Goal: Task Accomplishment & Management: Manage account settings

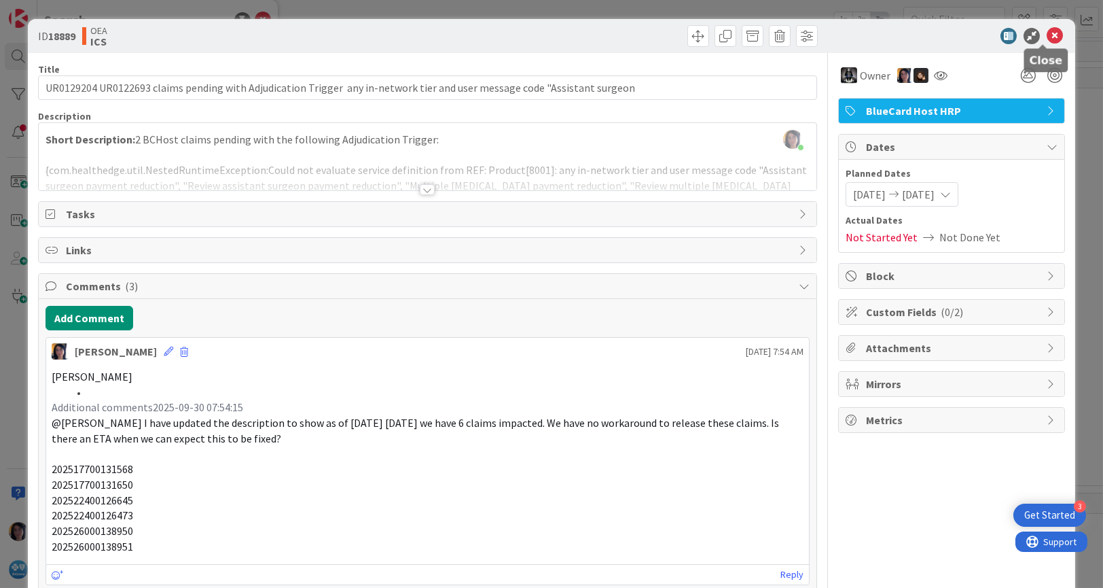
click at [1047, 34] on icon at bounding box center [1055, 36] width 16 height 16
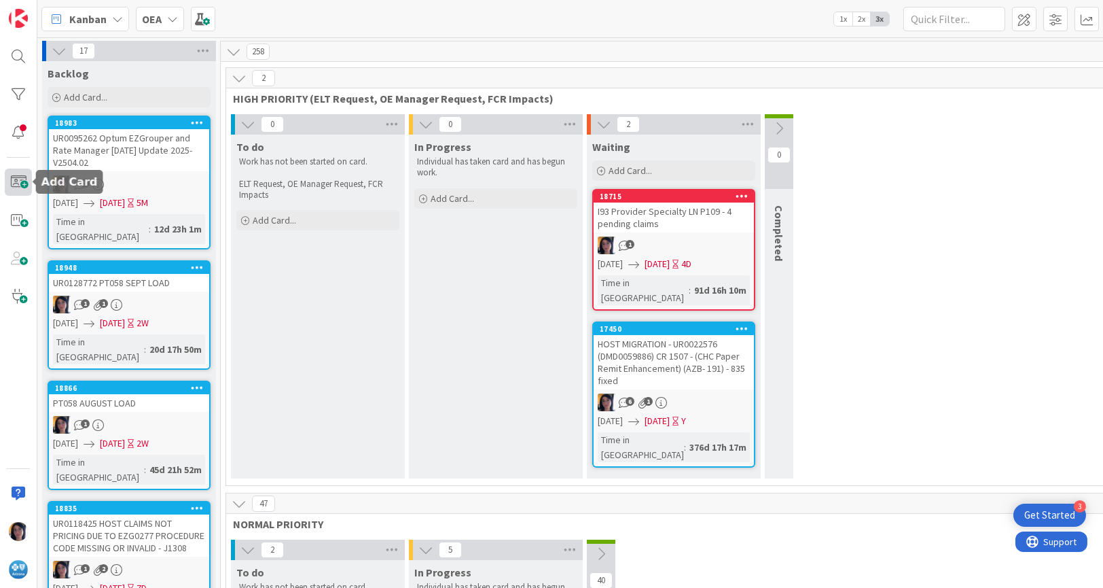
click at [22, 185] on span at bounding box center [18, 181] width 27 height 27
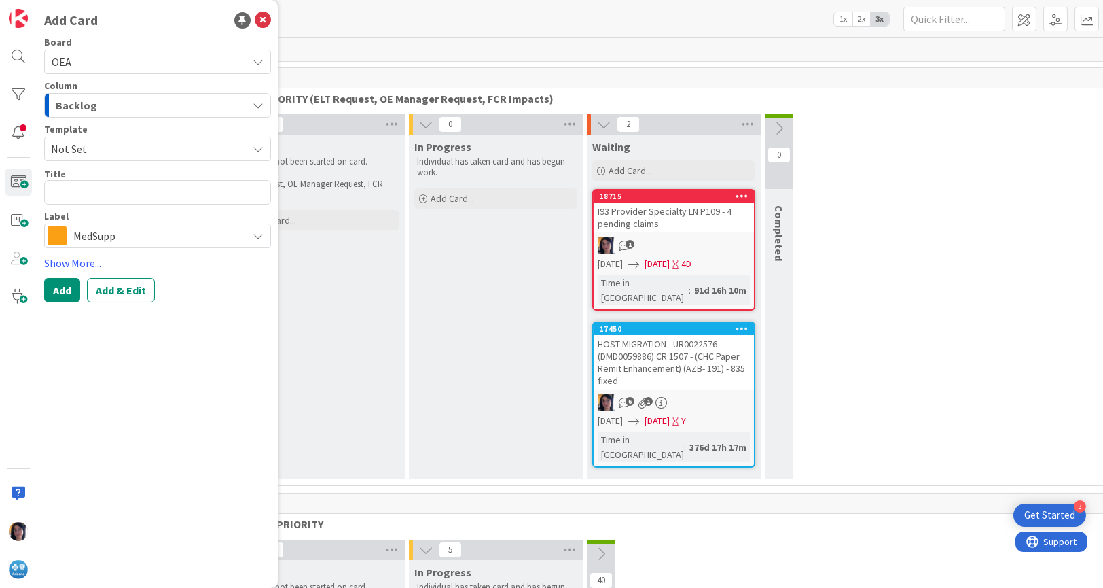
drag, startPoint x: 77, startPoint y: 101, endPoint x: 99, endPoint y: 118, distance: 27.6
click at [77, 101] on span "Backlog" at bounding box center [76, 105] width 41 height 18
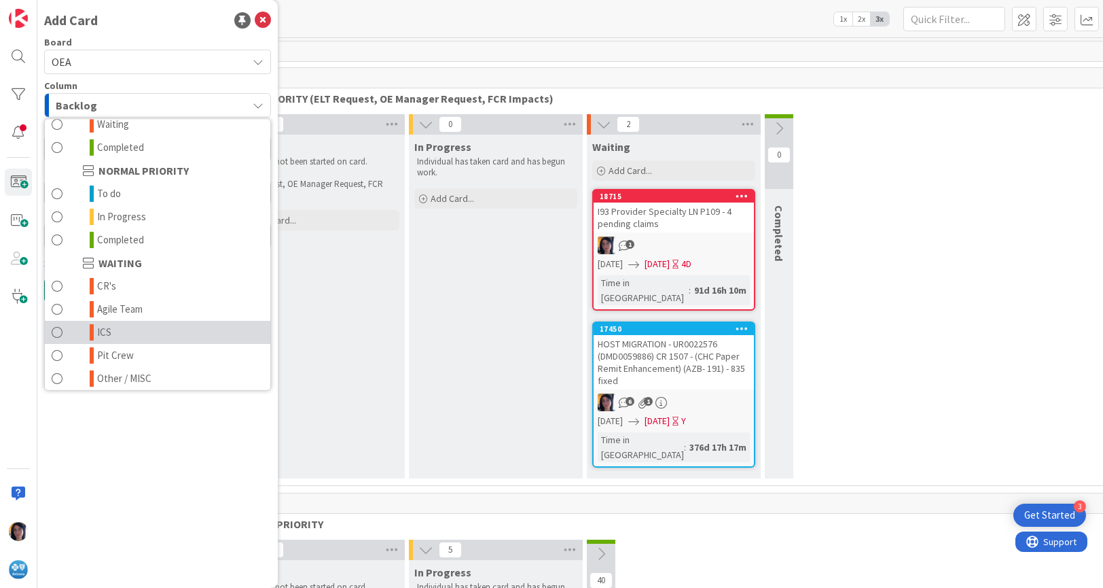
scroll to position [132, 0]
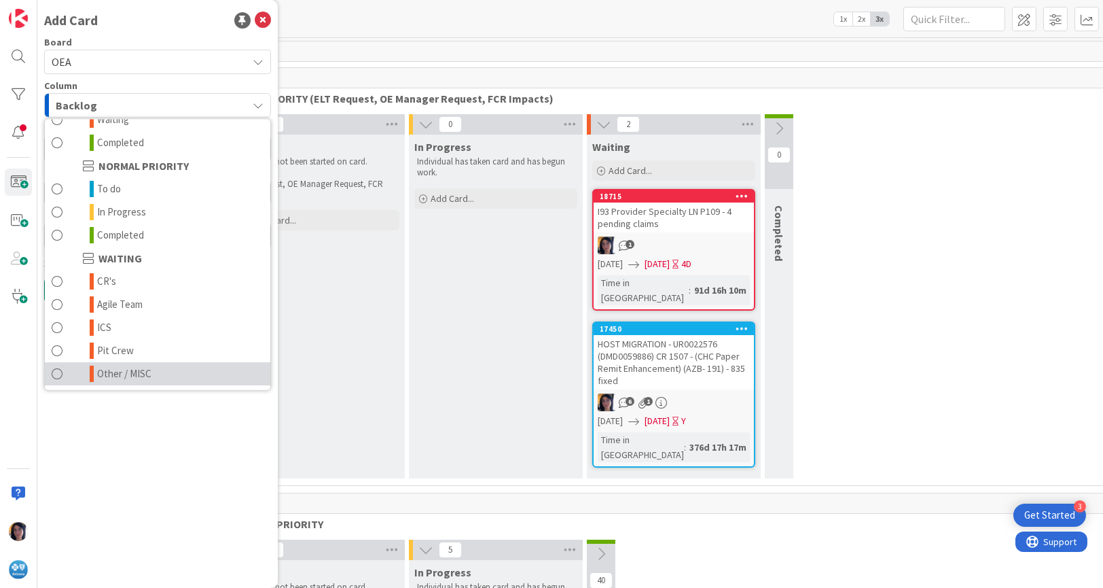
drag, startPoint x: 116, startPoint y: 365, endPoint x: 136, endPoint y: 342, distance: 30.4
click at [116, 366] on span "Other / MISC" at bounding box center [124, 373] width 54 height 16
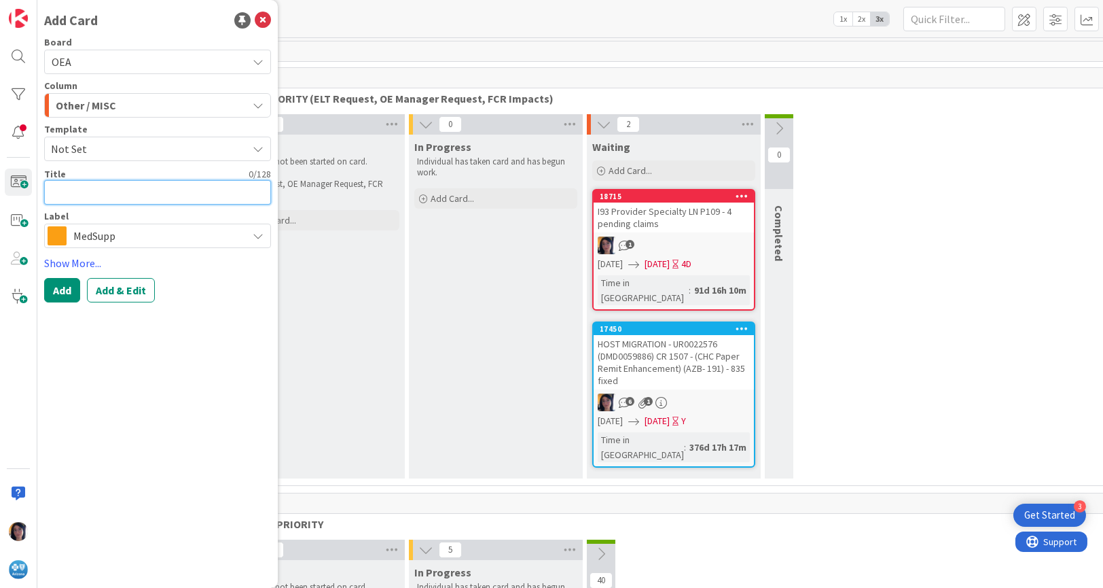
click at [65, 200] on textarea at bounding box center [157, 192] width 227 height 24
type textarea "x"
type textarea "H"
type textarea "x"
type textarea "HR"
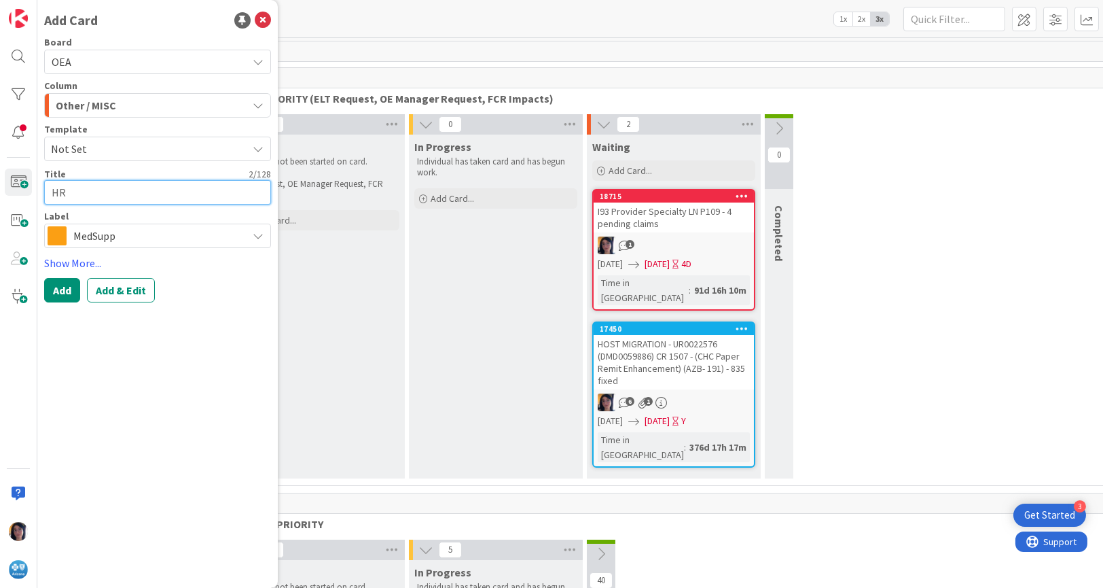
type textarea "x"
type textarea "HRP"
type textarea "x"
type textarea "HRP"
type textarea "x"
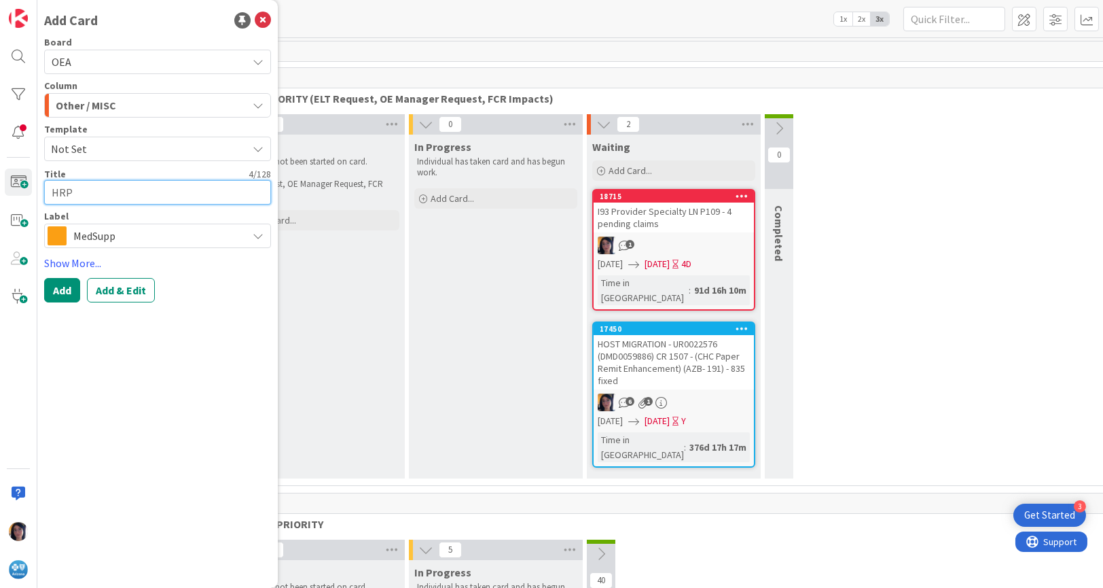
type textarea "HRP H"
type textarea "x"
type textarea "HRP HO"
type textarea "x"
type textarea "HRP HOS"
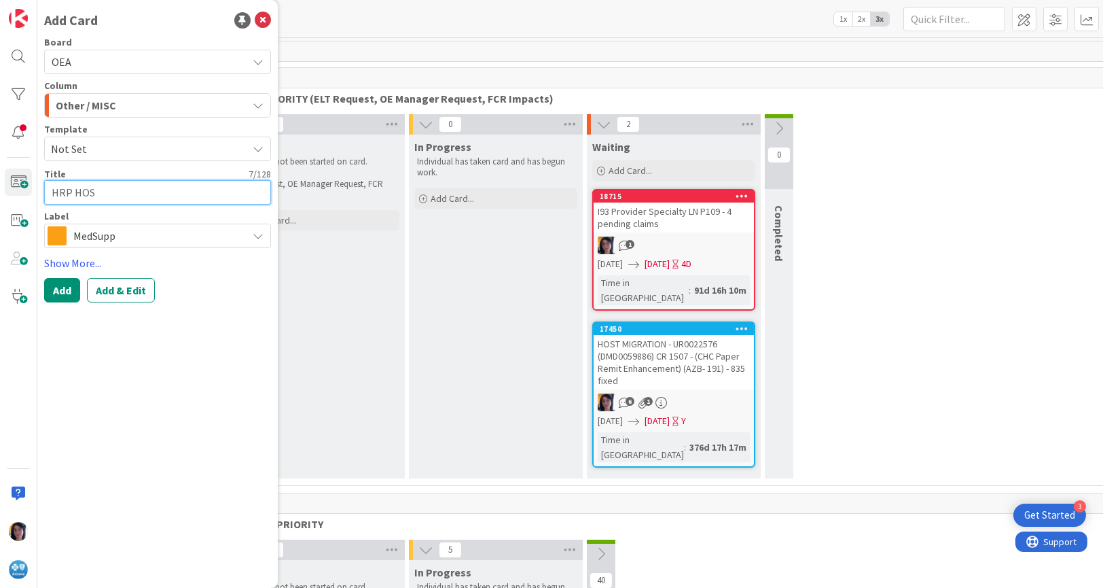
type textarea "x"
type textarea "HRP HOST"
type textarea "x"
type textarea "HRP HOST L"
type textarea "x"
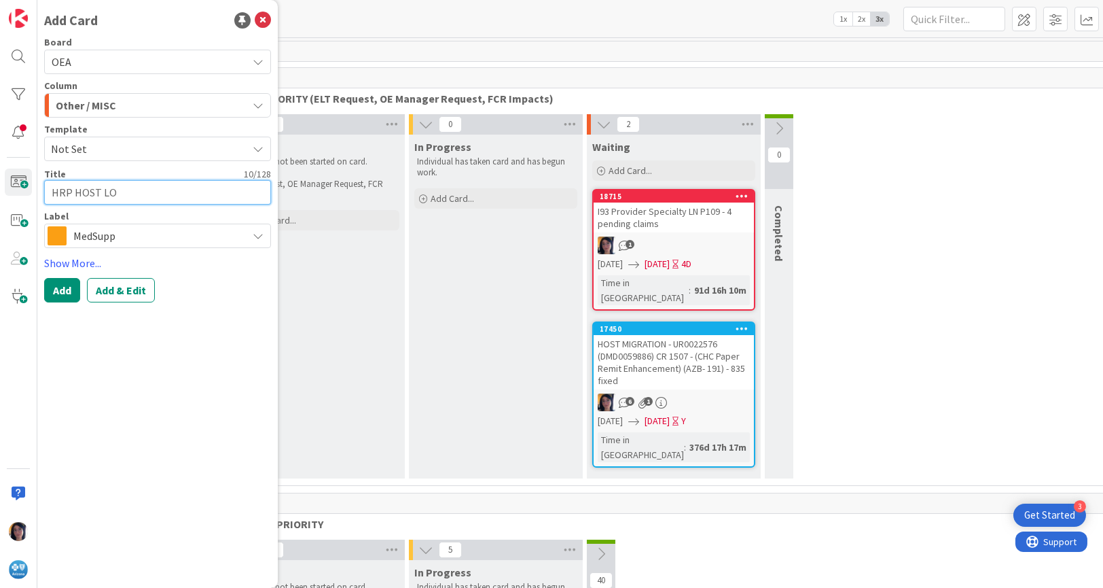
type textarea "HRP HOST LOC"
type textarea "x"
type textarea "HRP HOST LOCK"
type textarea "x"
type textarea "HRP HOST [PERSON_NAME]"
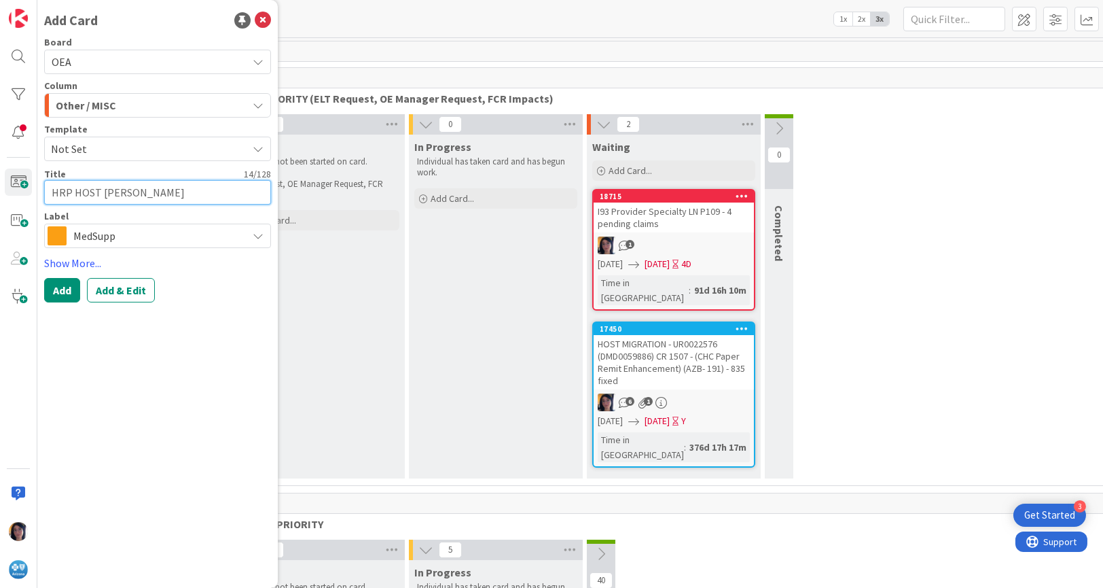
type textarea "x"
type textarea "HRP HOST LOCKED"
type textarea "x"
type textarea "HRP HOST LOCKED"
type textarea "x"
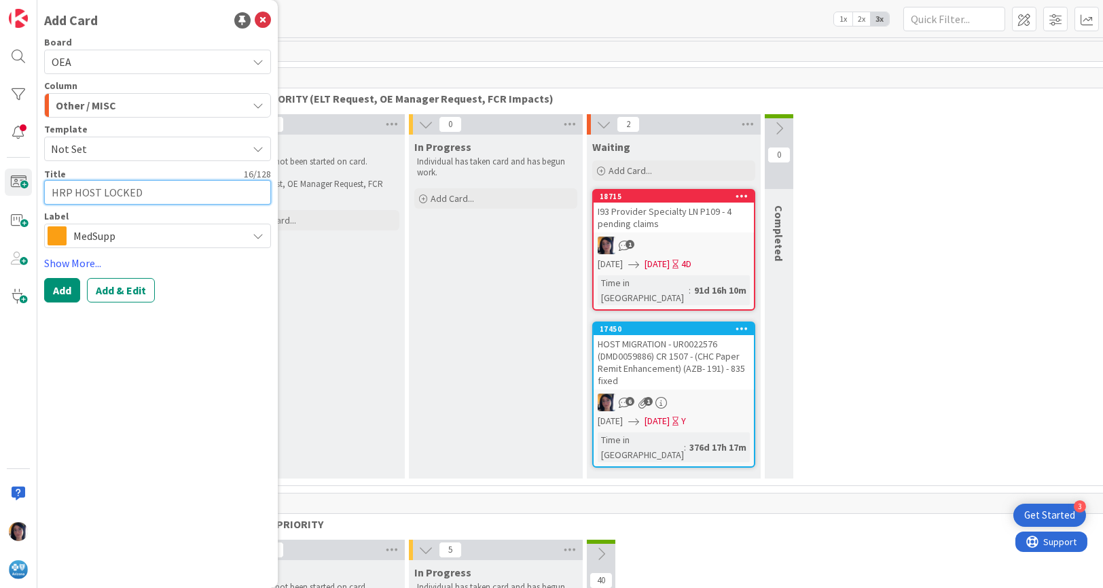
type textarea "HRP HOST LOCKED C"
type textarea "x"
type textarea "HRP HOST LOCKED CLA"
type textarea "x"
type textarea "HRP HOST LOCKED CLAI"
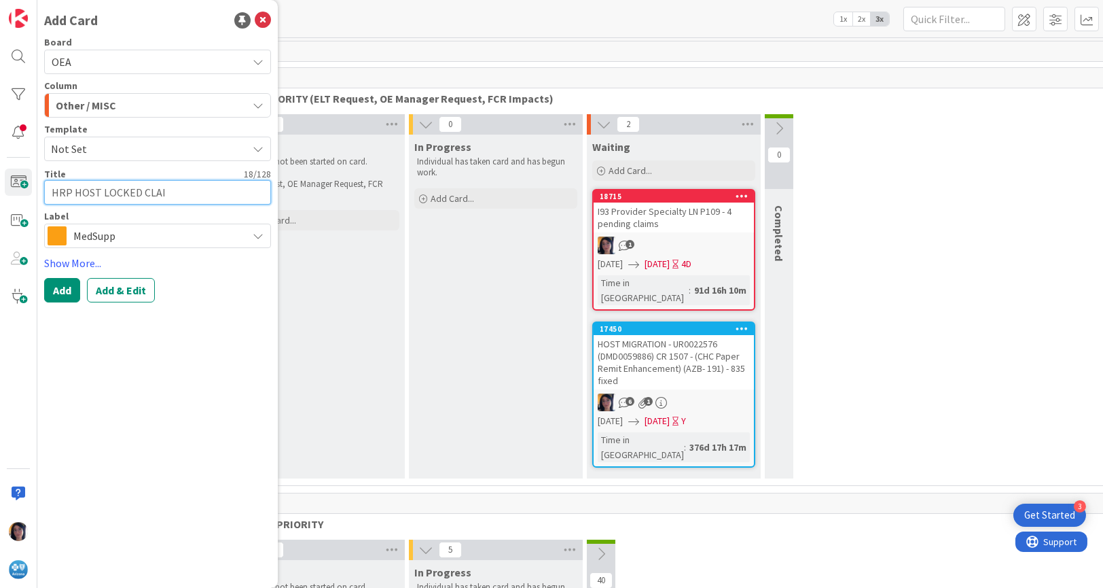
type textarea "x"
type textarea "HRP HOST LOCKED CLAIMS"
type textarea "x"
type textarea "HRP HOST LOCKED CLAIMS"
click at [92, 241] on span "MedSupp" at bounding box center [156, 235] width 167 height 19
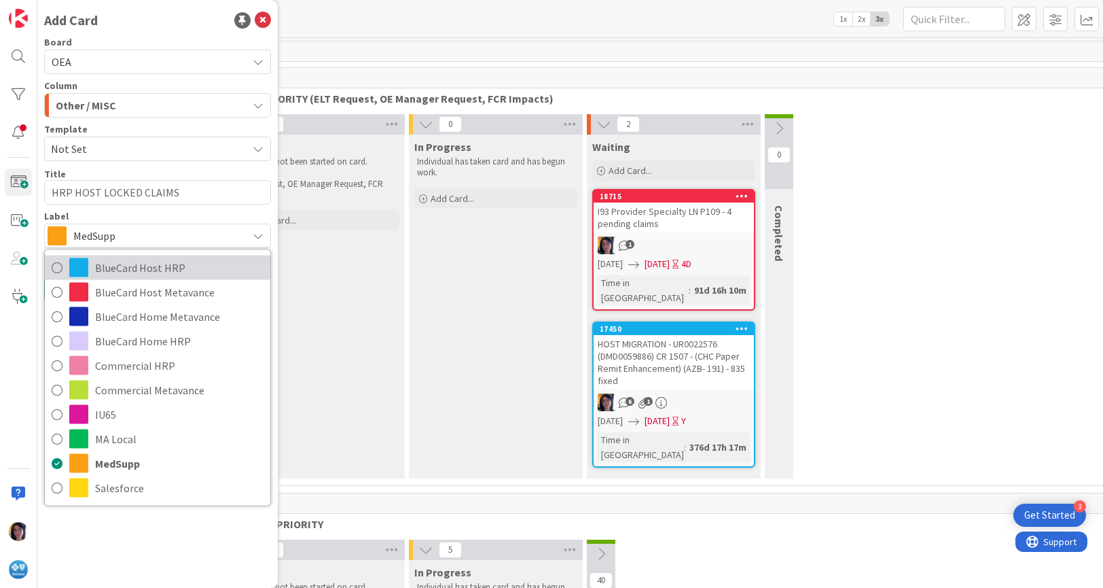
click at [141, 255] on link "BlueCard Host HRP" at bounding box center [158, 267] width 226 height 24
type textarea "x"
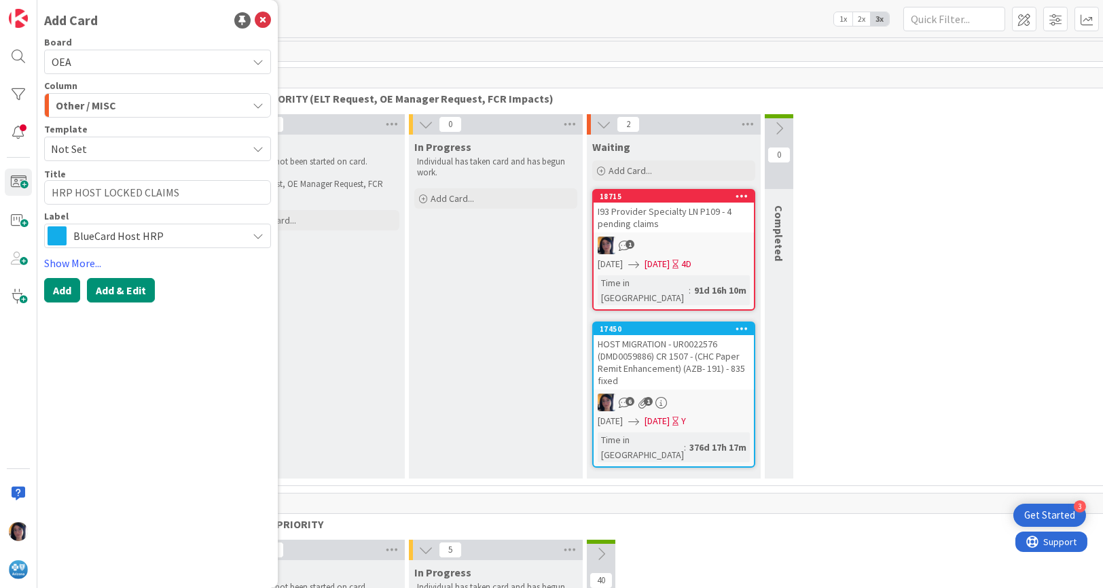
click at [124, 284] on button "Add & Edit" at bounding box center [121, 290] width 68 height 24
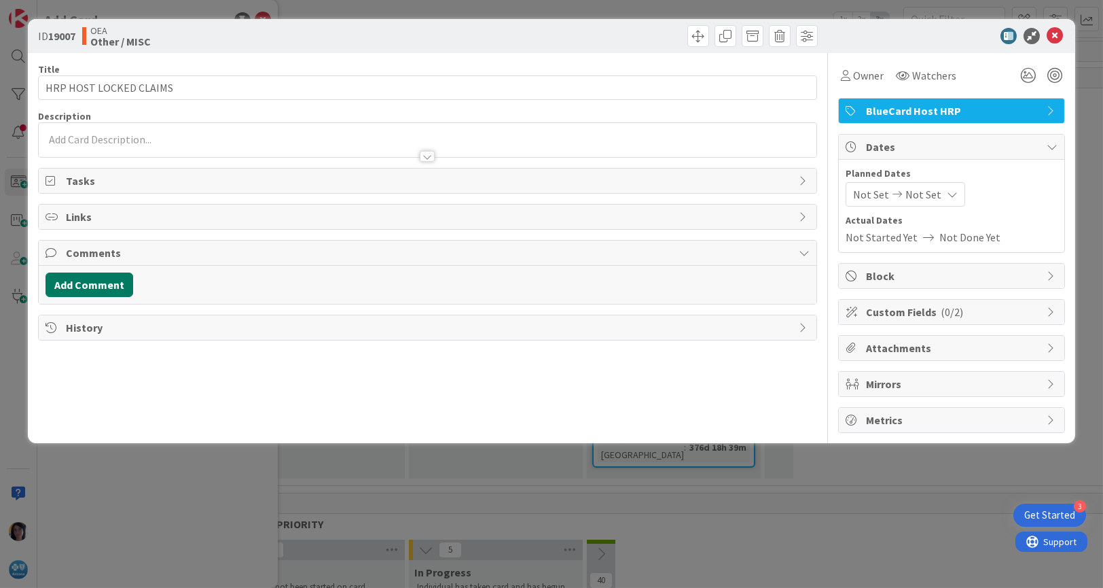
click at [93, 286] on button "Add Comment" at bounding box center [90, 284] width 88 height 24
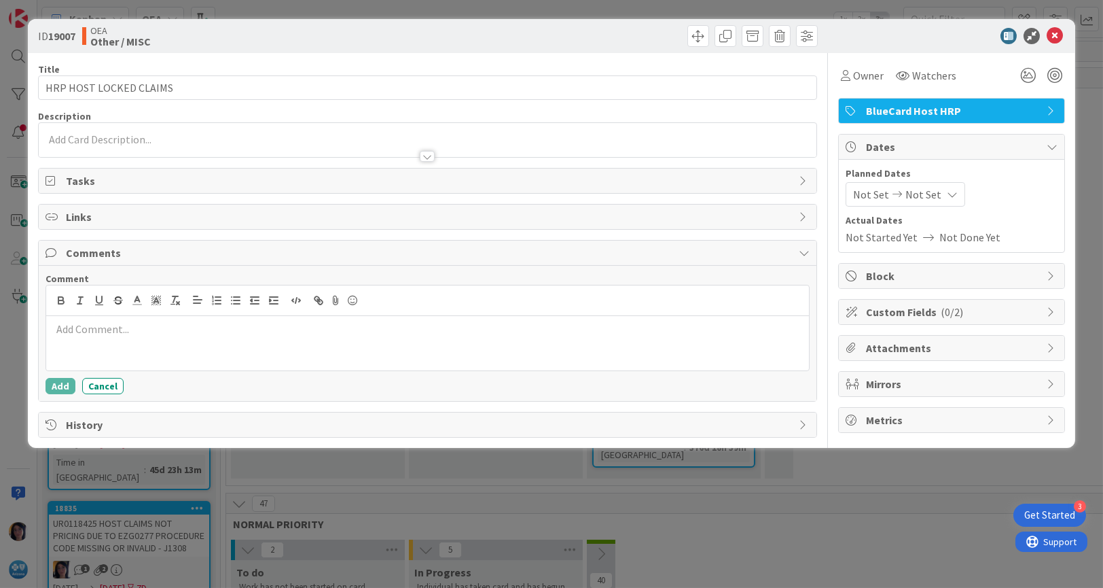
click at [78, 334] on p at bounding box center [428, 329] width 753 height 16
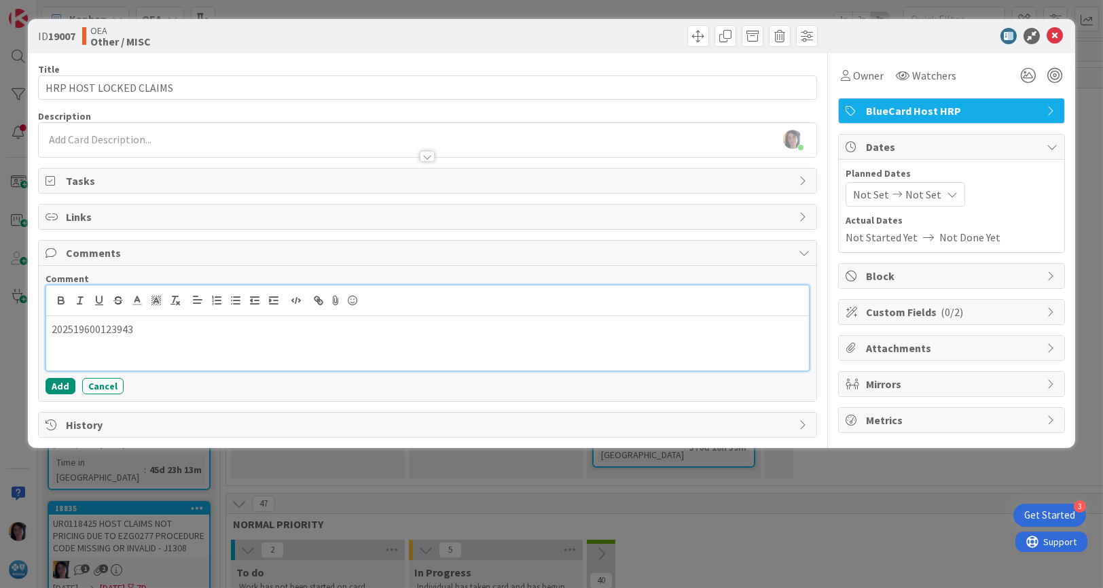
click at [163, 327] on p "202519600123943" at bounding box center [428, 329] width 753 height 16
click at [156, 326] on p "202519600123943 -" at bounding box center [428, 329] width 753 height 16
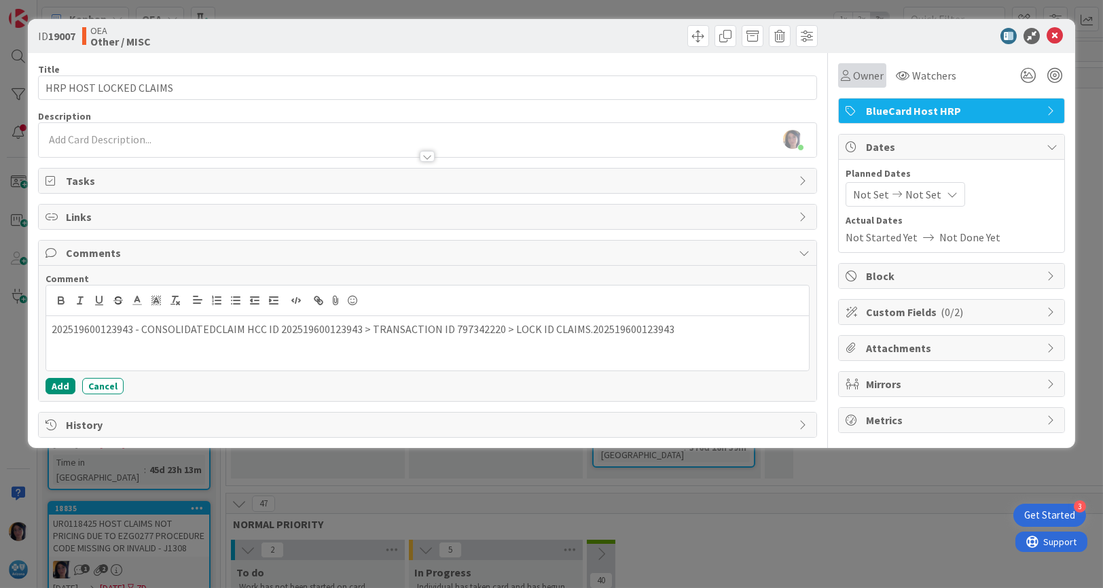
click at [872, 71] on span "Owner" at bounding box center [868, 75] width 31 height 16
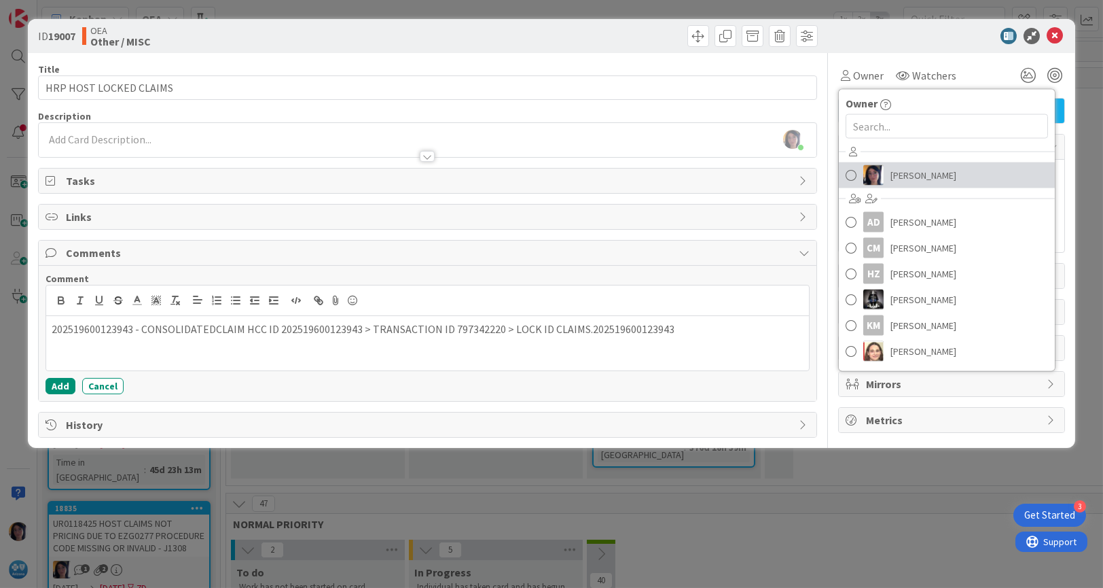
drag, startPoint x: 889, startPoint y: 177, endPoint x: 910, endPoint y: 117, distance: 63.4
click at [890, 177] on link "[PERSON_NAME]" at bounding box center [947, 175] width 216 height 26
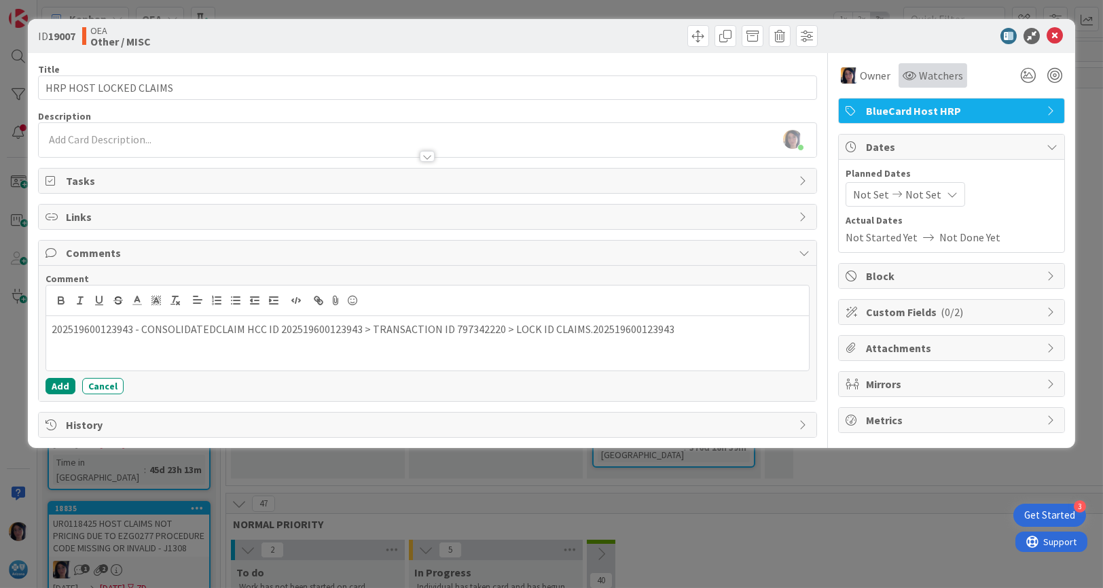
click at [904, 85] on div "Watchers" at bounding box center [933, 75] width 69 height 24
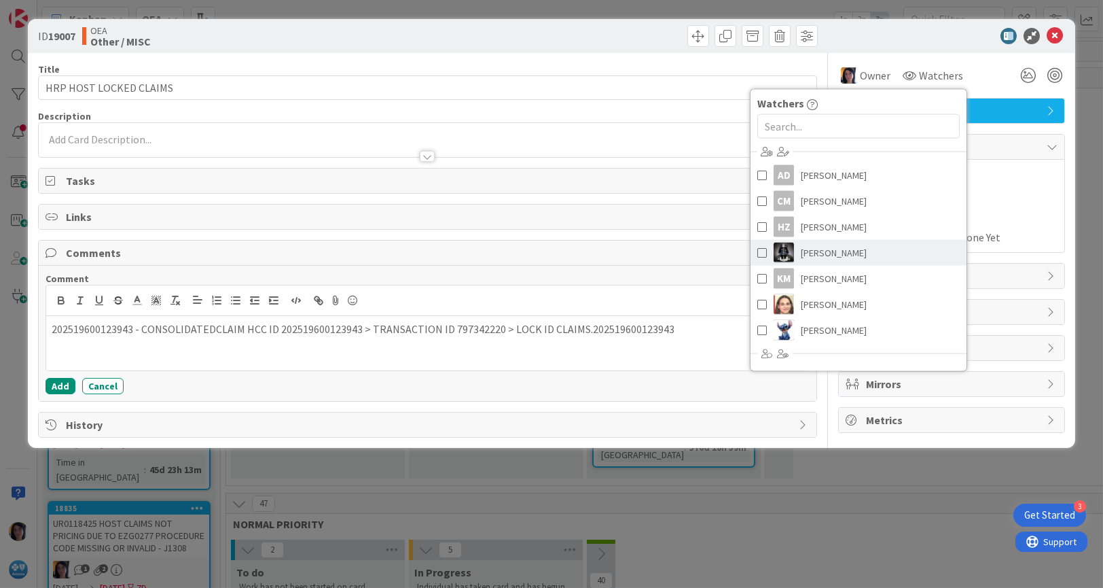
click at [823, 257] on span "[PERSON_NAME]" at bounding box center [834, 253] width 66 height 20
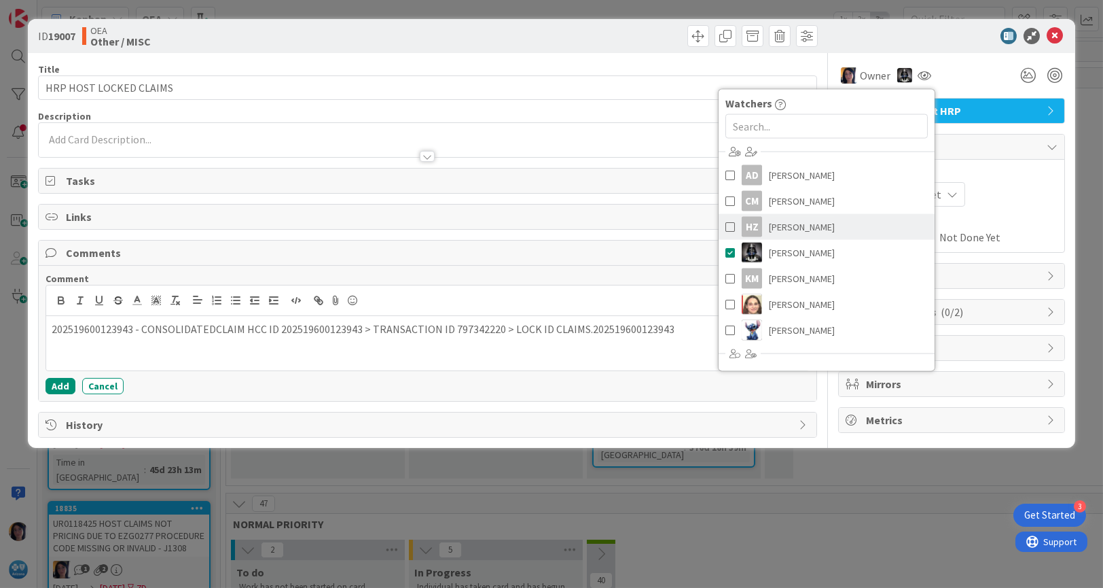
click at [776, 226] on span "[PERSON_NAME]" at bounding box center [802, 227] width 66 height 20
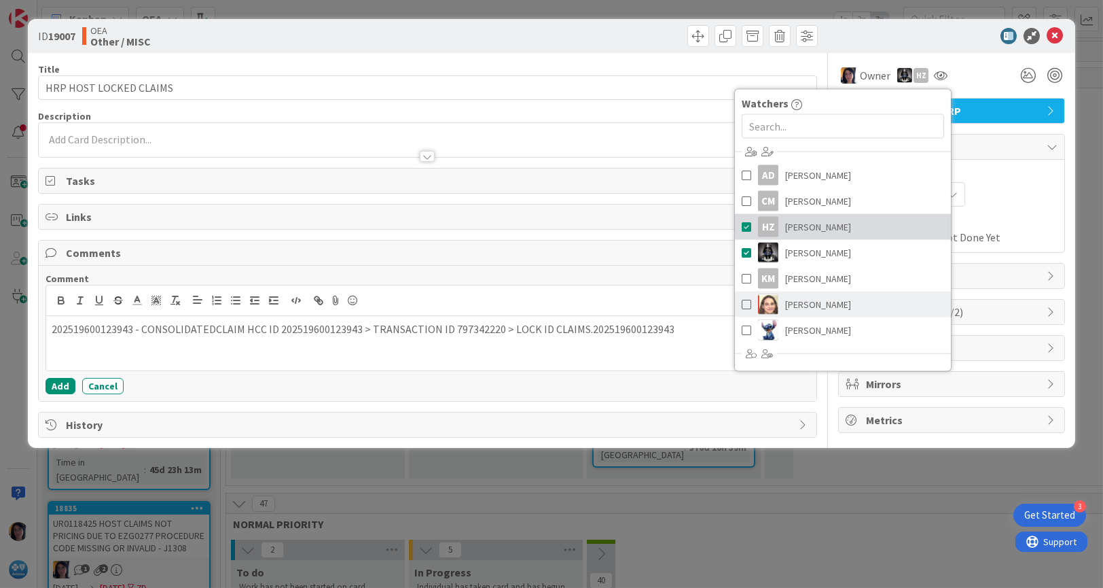
scroll to position [153, 0]
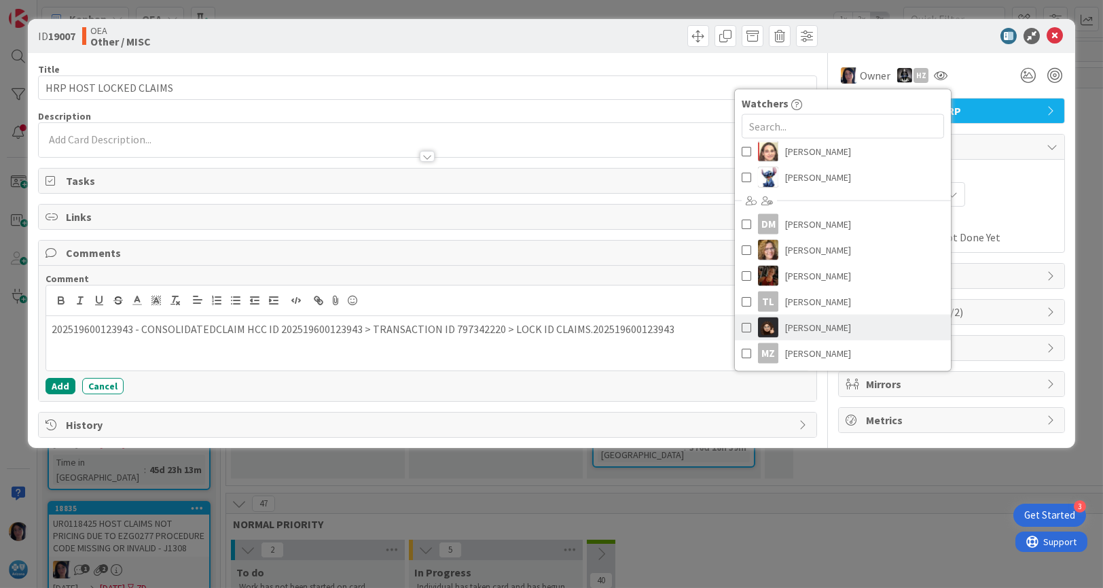
click at [806, 328] on span "[PERSON_NAME]" at bounding box center [818, 327] width 66 height 20
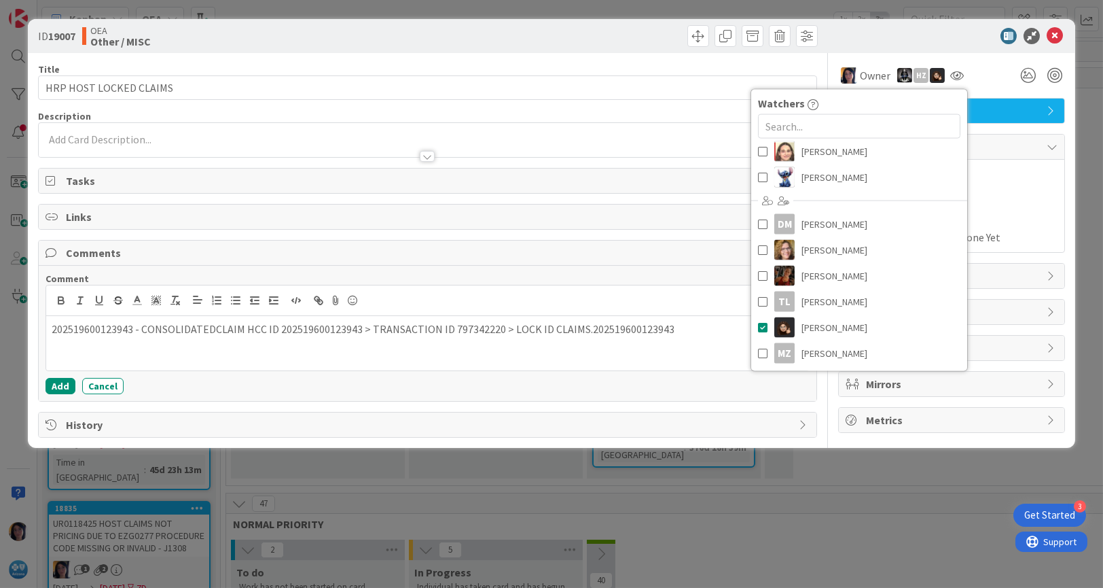
click at [1009, 199] on div "Not Set Not Set" at bounding box center [952, 194] width 212 height 24
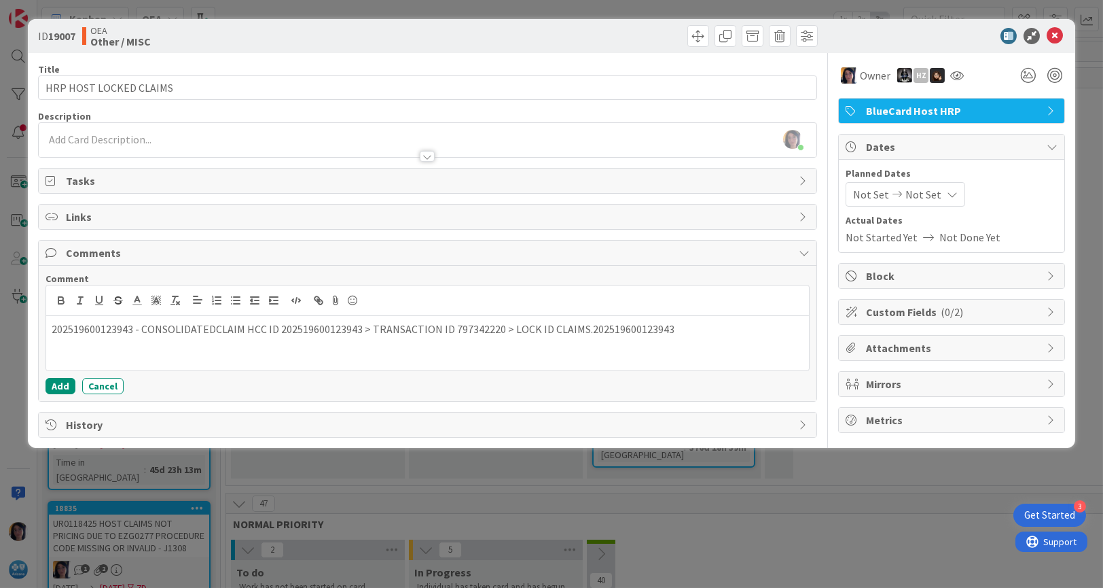
click at [889, 194] on icon at bounding box center [897, 195] width 16 height 10
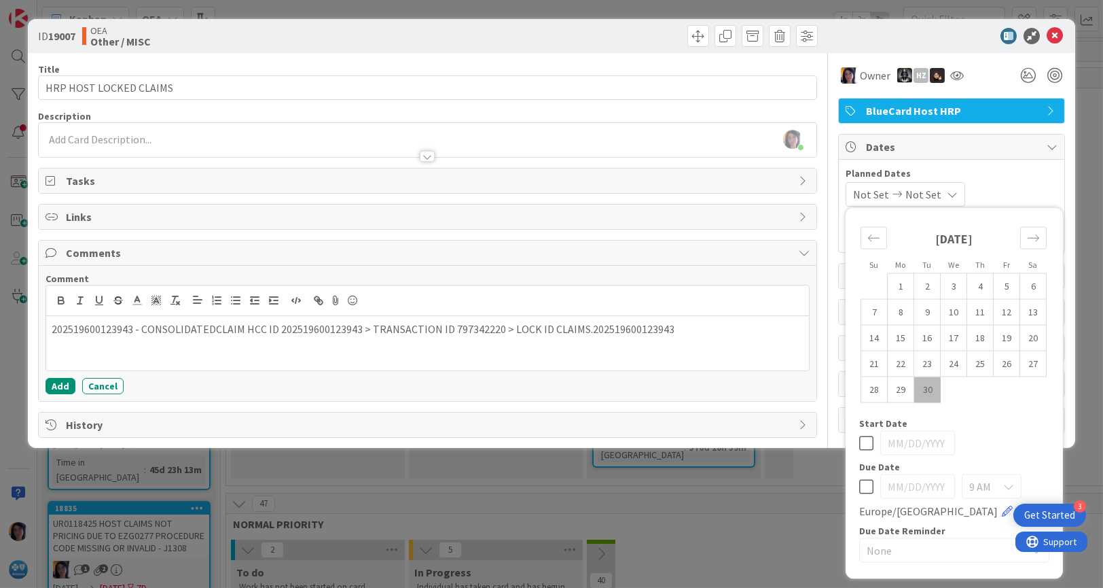
click at [929, 389] on td "30" at bounding box center [927, 389] width 26 height 26
type input "[DATE]"
click at [1023, 234] on div "Move forward to switch to the next month." at bounding box center [1033, 238] width 26 height 22
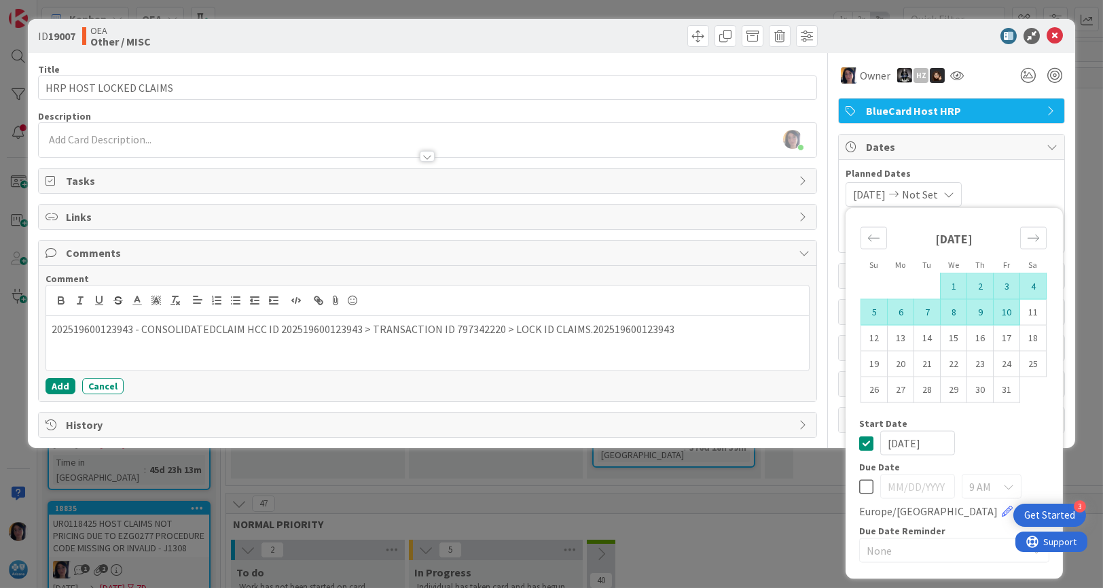
click at [1005, 312] on td "10" at bounding box center [1007, 312] width 26 height 26
type input "[DATE]"
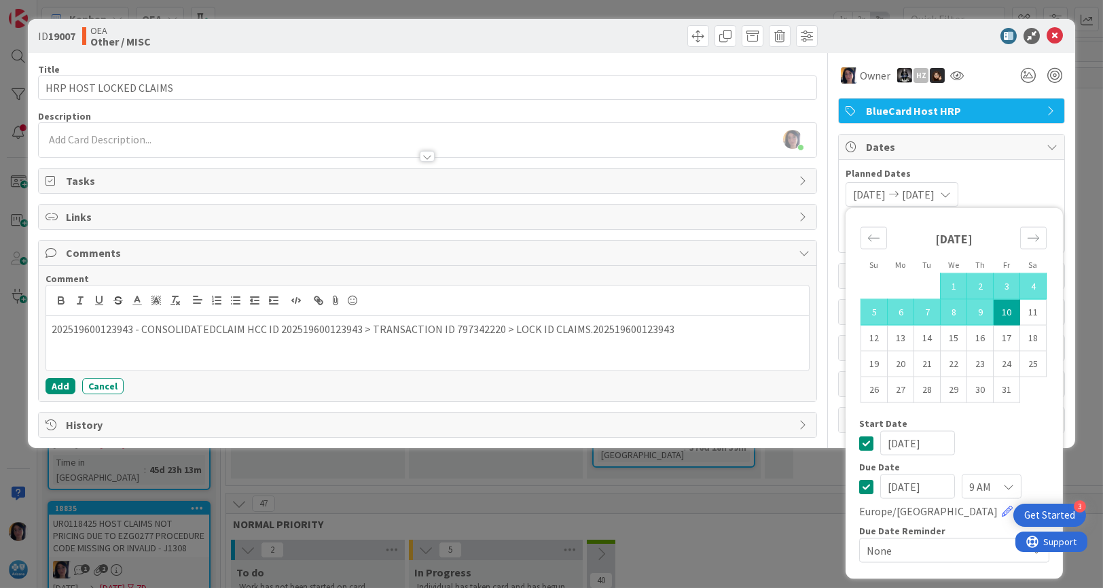
click at [427, 48] on div "ID 19007 OEA Other / MISC" at bounding box center [552, 36] width 1048 height 34
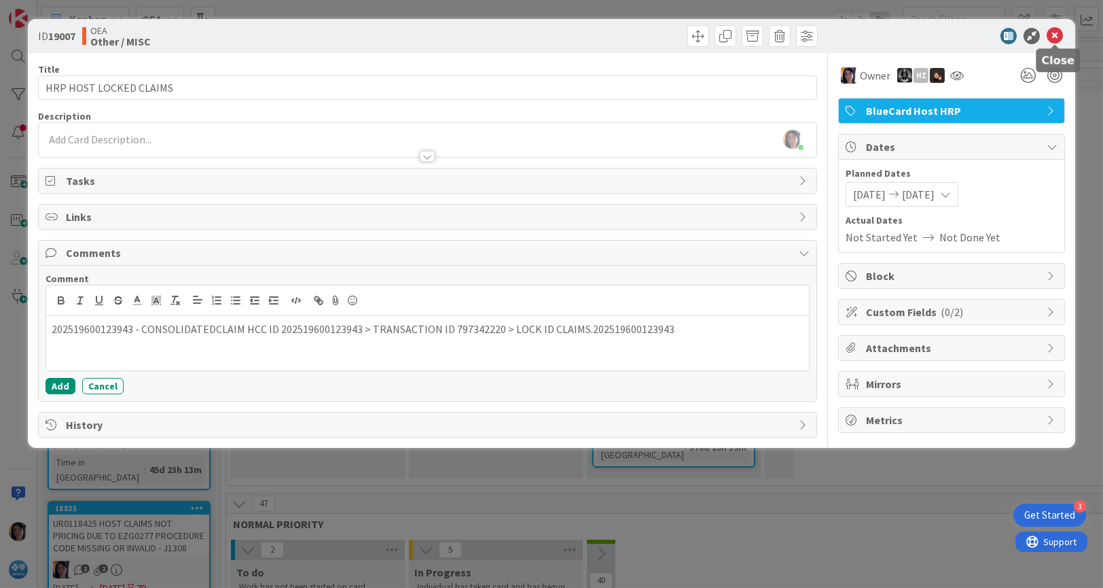
click at [1052, 37] on icon at bounding box center [1055, 36] width 16 height 16
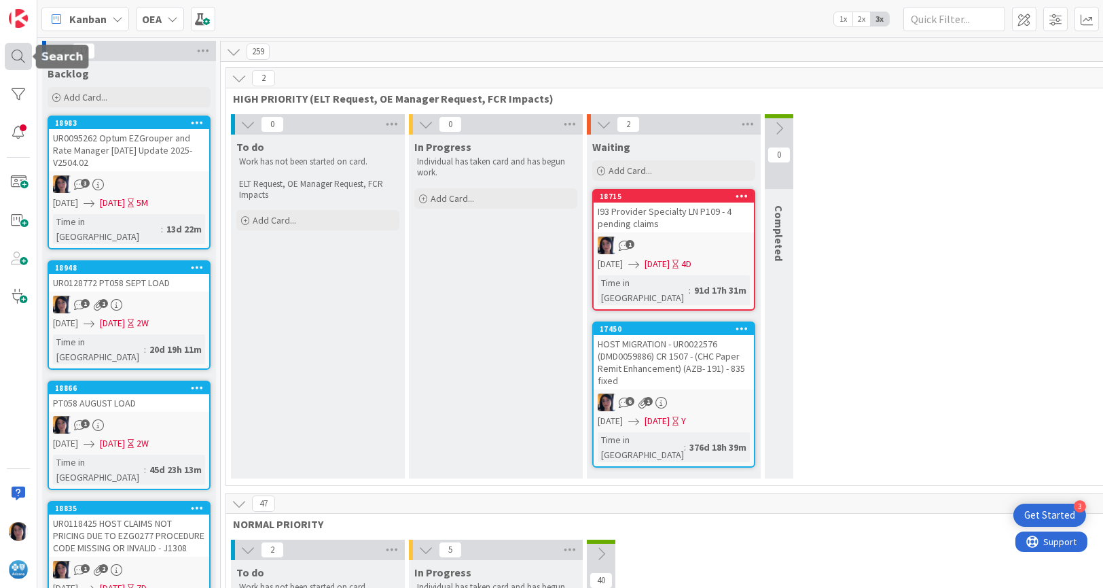
click at [11, 60] on div at bounding box center [18, 56] width 27 height 27
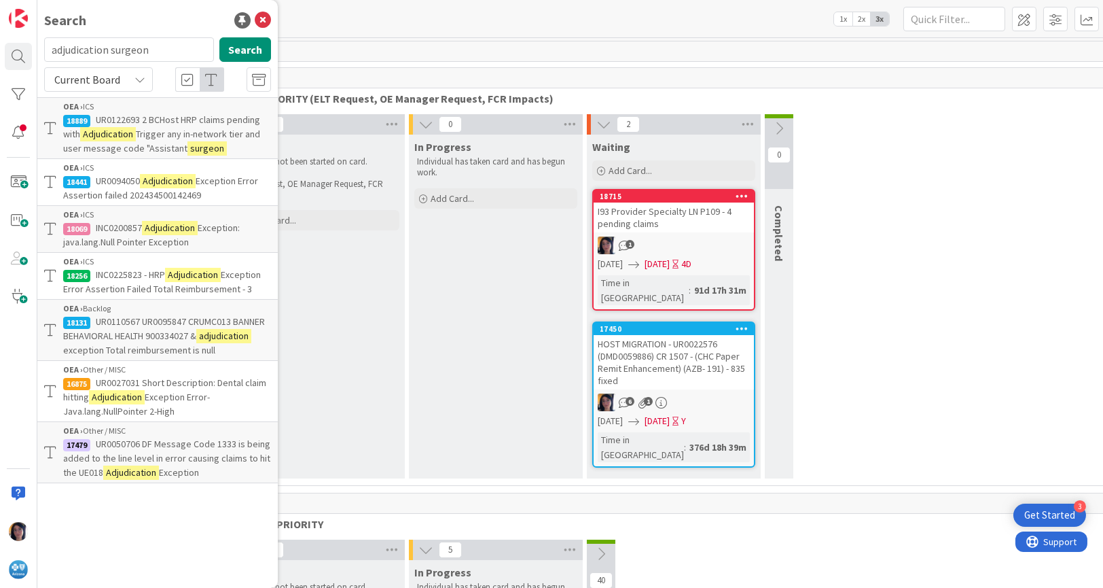
drag, startPoint x: 159, startPoint y: 46, endPoint x: 35, endPoint y: 48, distance: 124.3
click at [35, 48] on div "Search adjudication surgeon Search Current Board OEA › ICS 18889 UR0122693 2 BC…" at bounding box center [18, 294] width 37 height 588
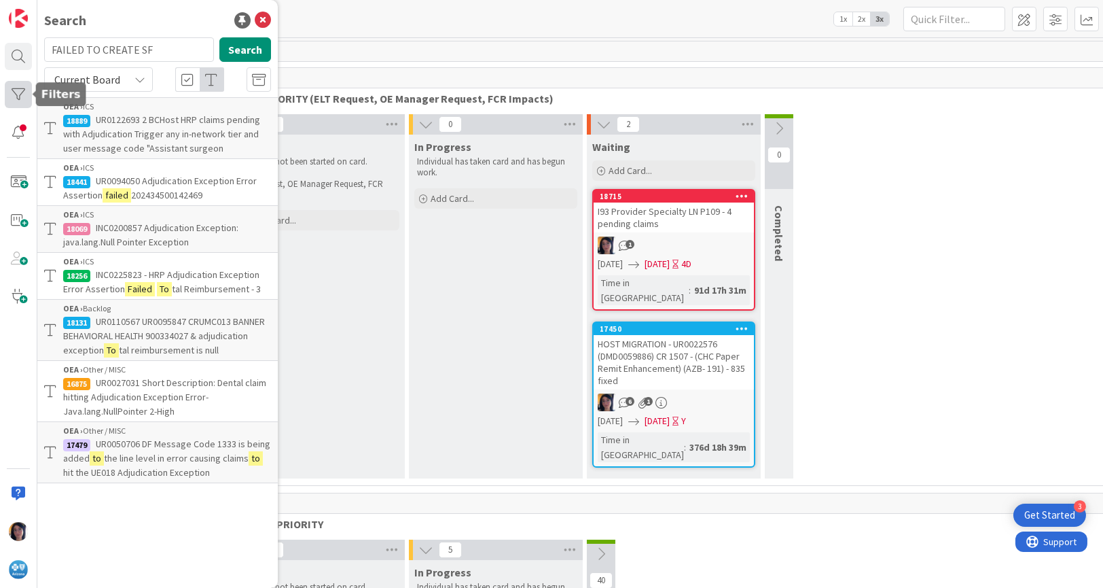
type input "FAILED TO CREATE SF"
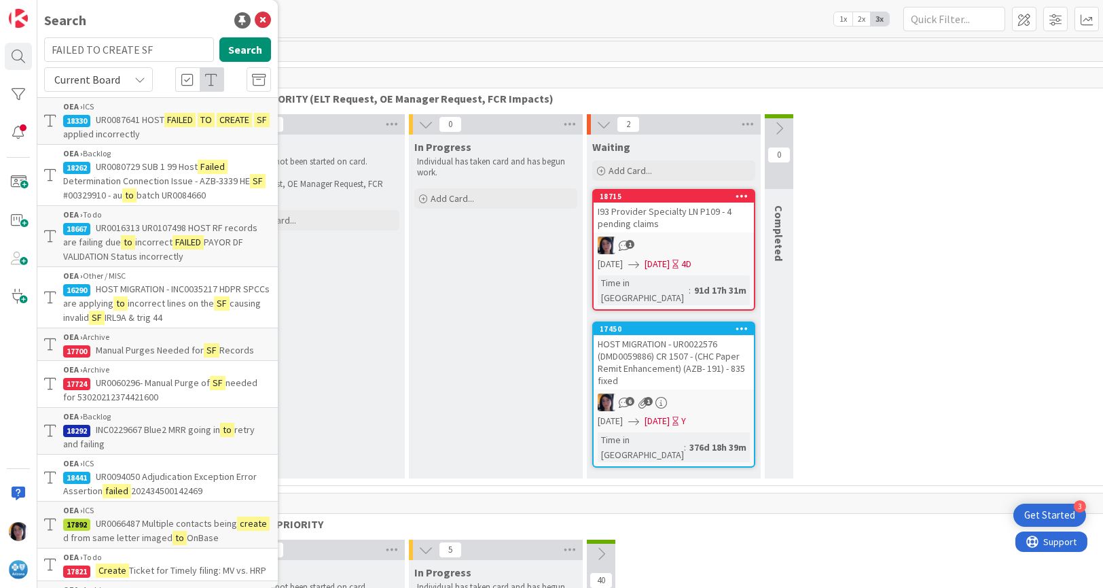
click at [194, 115] on mark "FAILED" at bounding box center [179, 120] width 31 height 14
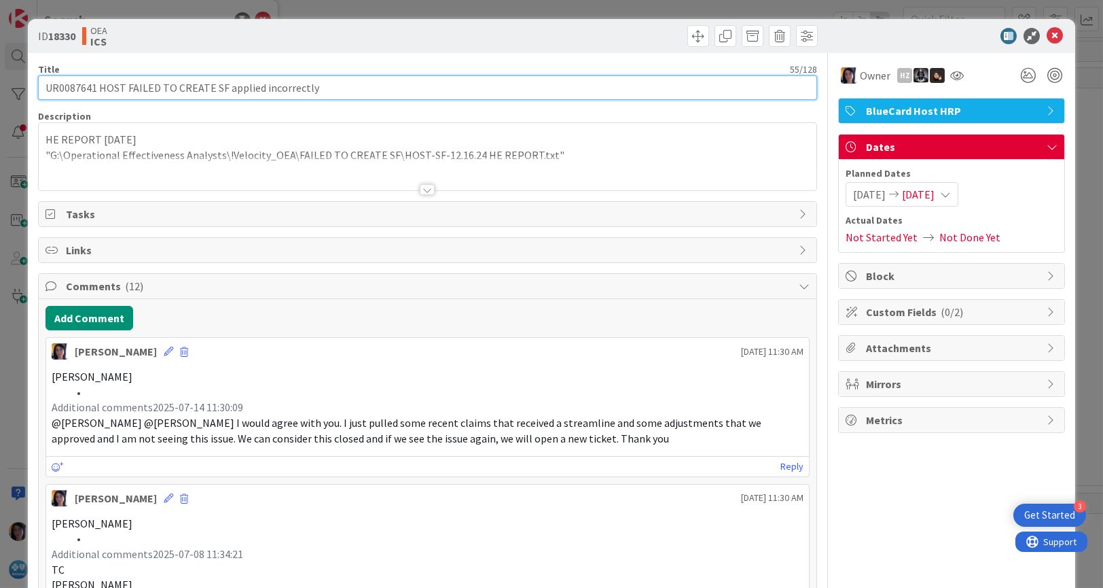
click at [73, 88] on input "UR0087641 HOST FAILED TO CREATE SF applied incorrectly" at bounding box center [428, 87] width 780 height 24
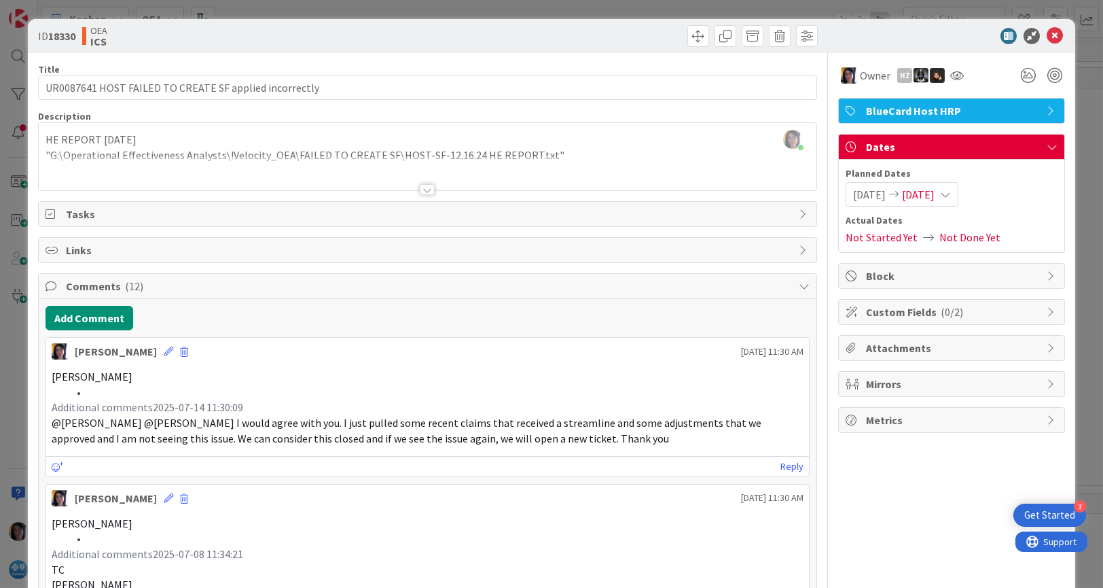
click at [58, 35] on b "18330" at bounding box center [61, 36] width 27 height 14
copy b "18330"
drag, startPoint x: 1044, startPoint y: 37, endPoint x: 201, endPoint y: 156, distance: 851.4
click at [1047, 37] on icon at bounding box center [1055, 36] width 16 height 16
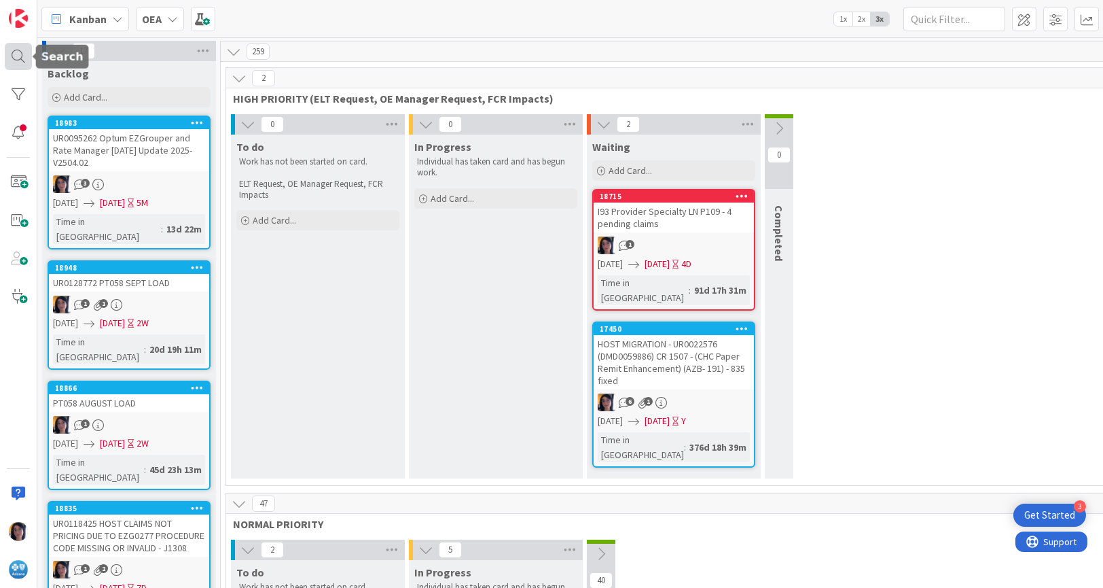
click at [14, 56] on div at bounding box center [18, 56] width 27 height 27
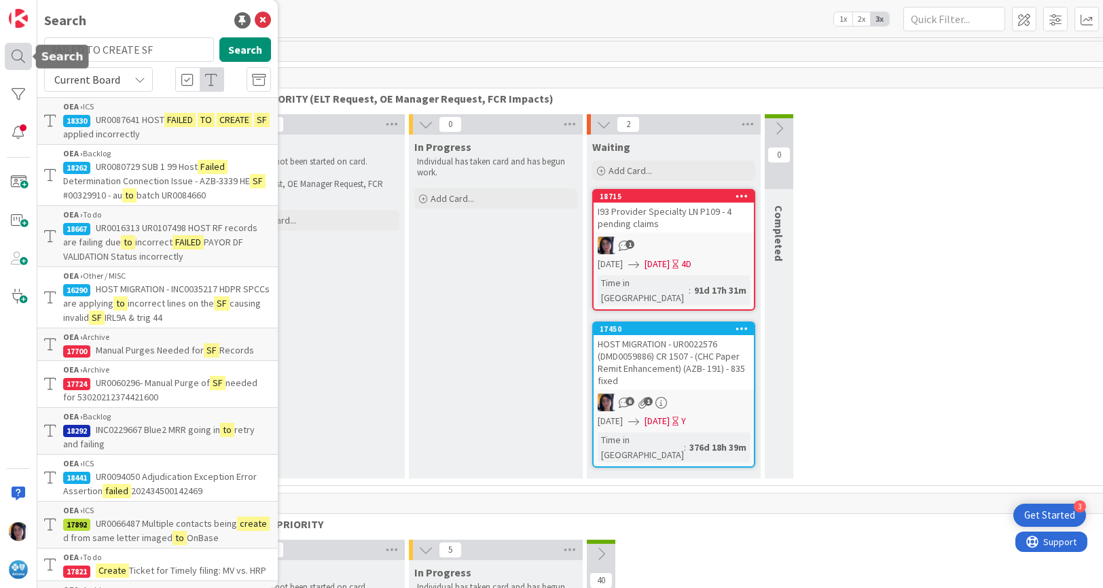
drag, startPoint x: 164, startPoint y: 52, endPoint x: 10, endPoint y: 102, distance: 162.8
click at [16, 56] on div "Search FAILED TO CREATE SF Search Current Board OEA › ICS 18330 UR0087641 HOST …" at bounding box center [18, 294] width 37 height 588
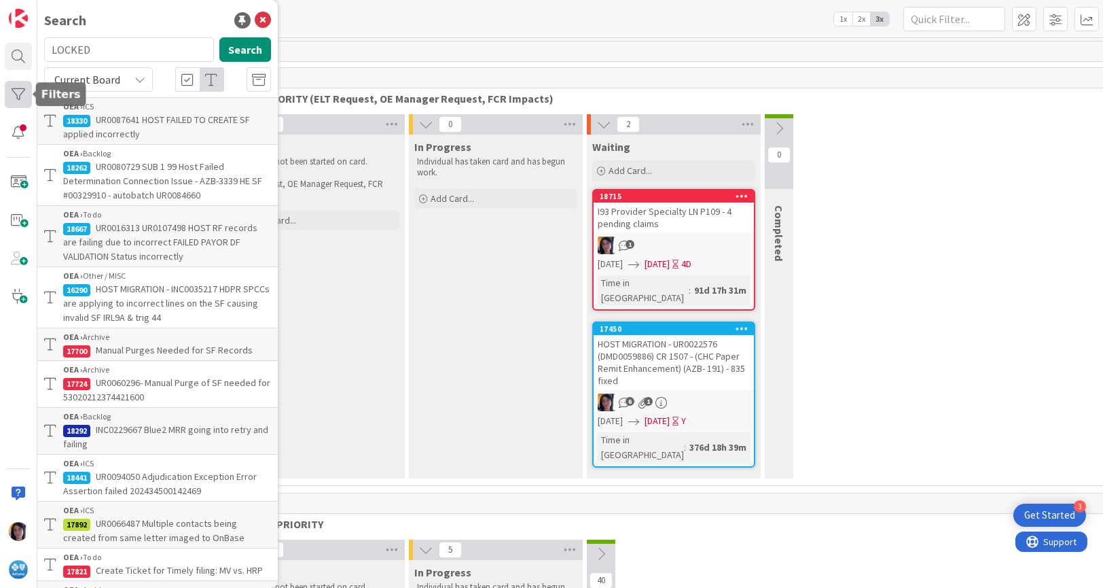
type input "LOCKED"
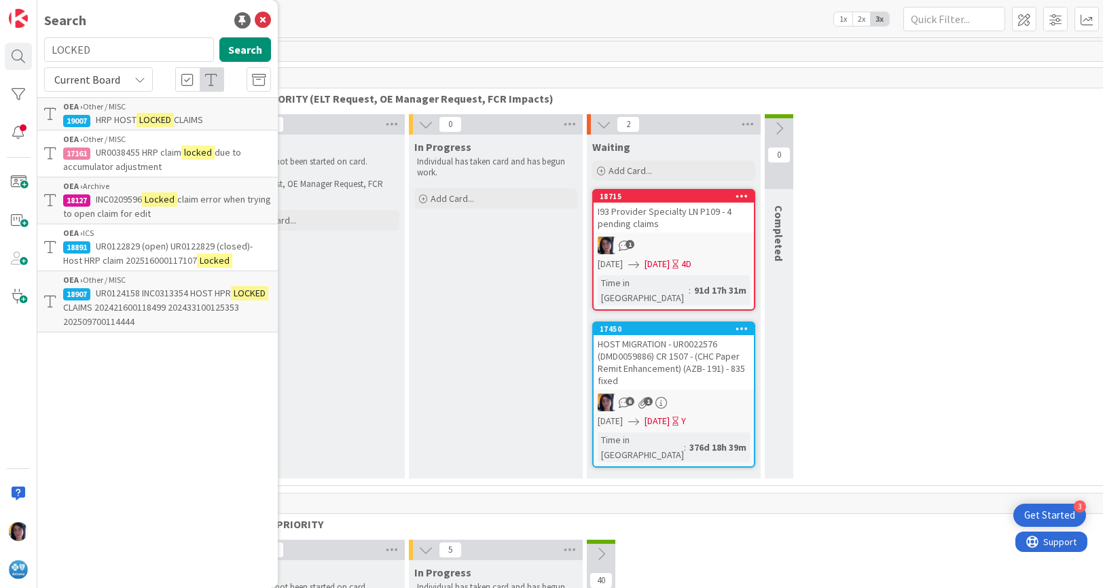
click at [141, 114] on mark "LOCKED" at bounding box center [155, 120] width 37 height 14
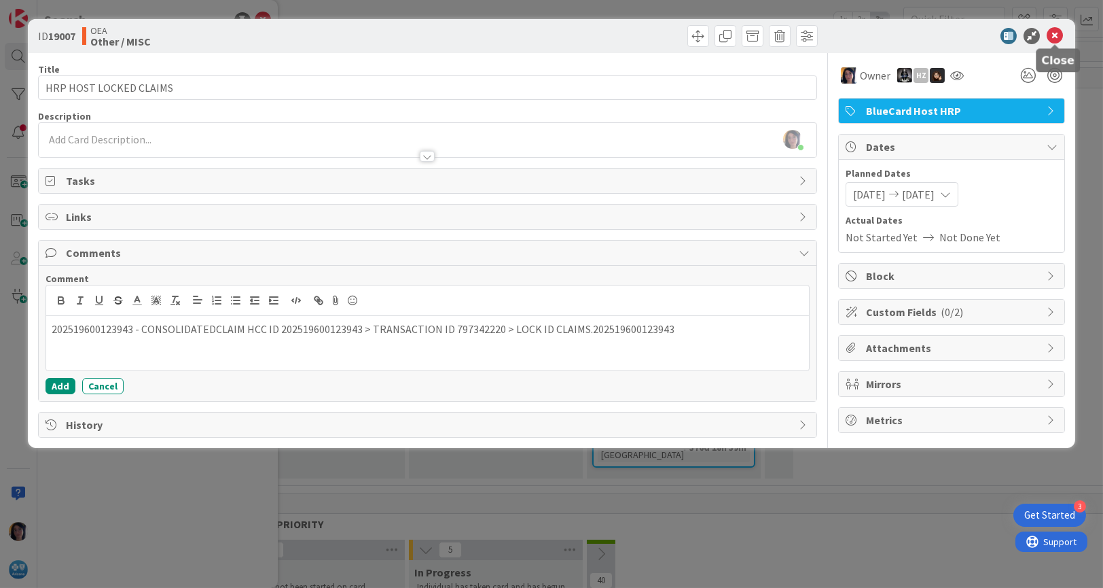
click at [1054, 35] on icon at bounding box center [1055, 36] width 16 height 16
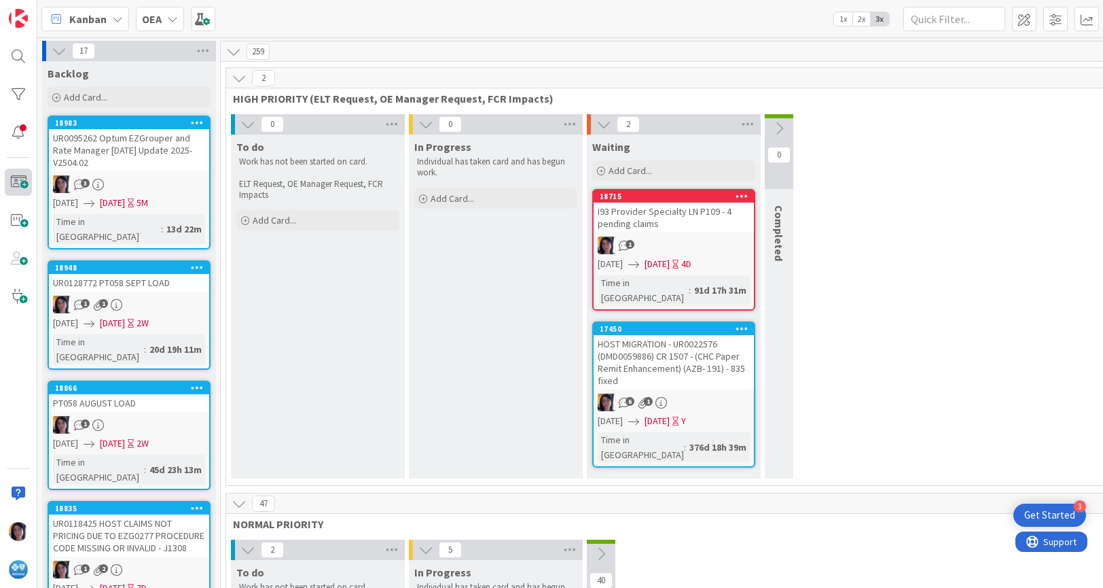
click at [24, 187] on span at bounding box center [18, 181] width 27 height 27
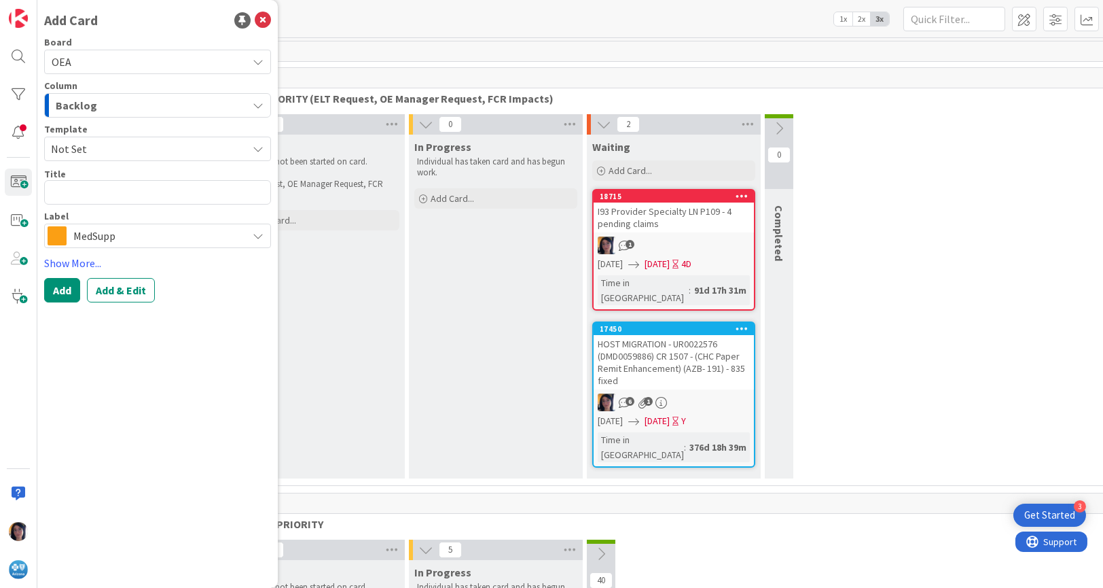
click at [85, 107] on span "Backlog" at bounding box center [76, 105] width 41 height 18
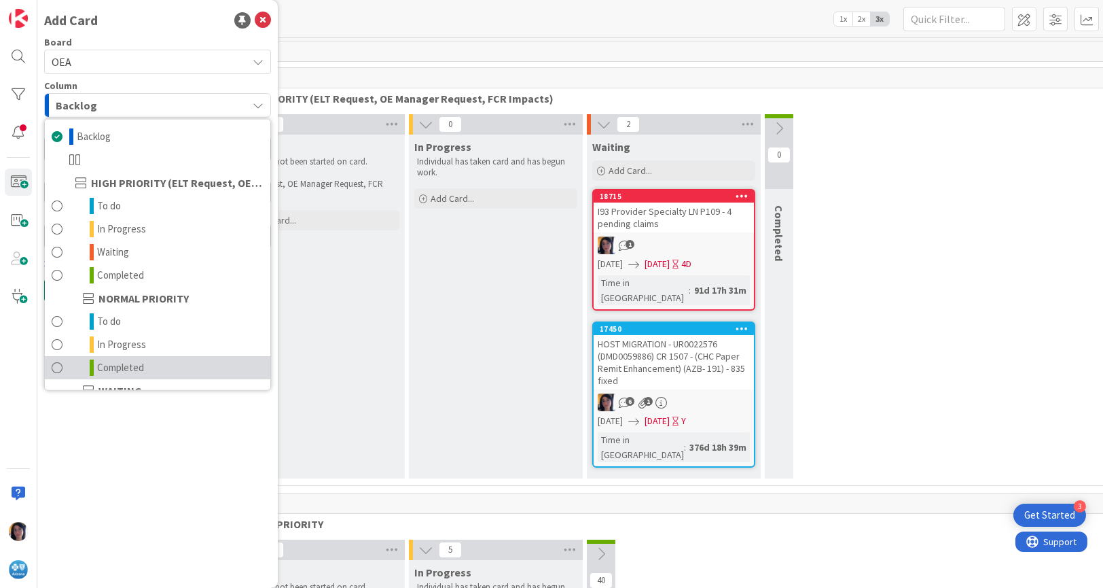
scroll to position [132, 0]
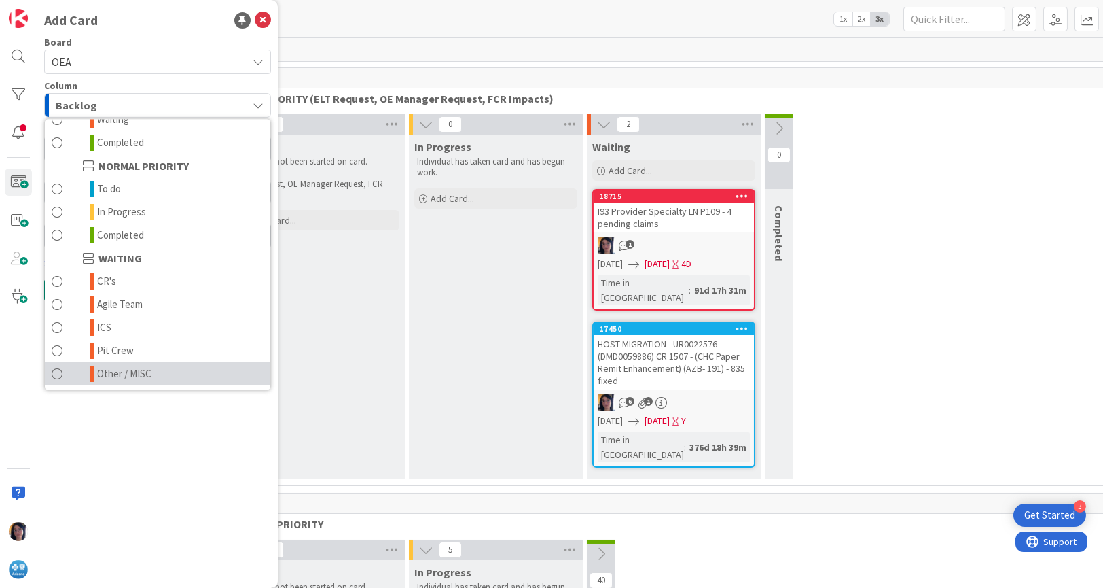
click at [118, 367] on span "Other / MISC" at bounding box center [124, 373] width 54 height 16
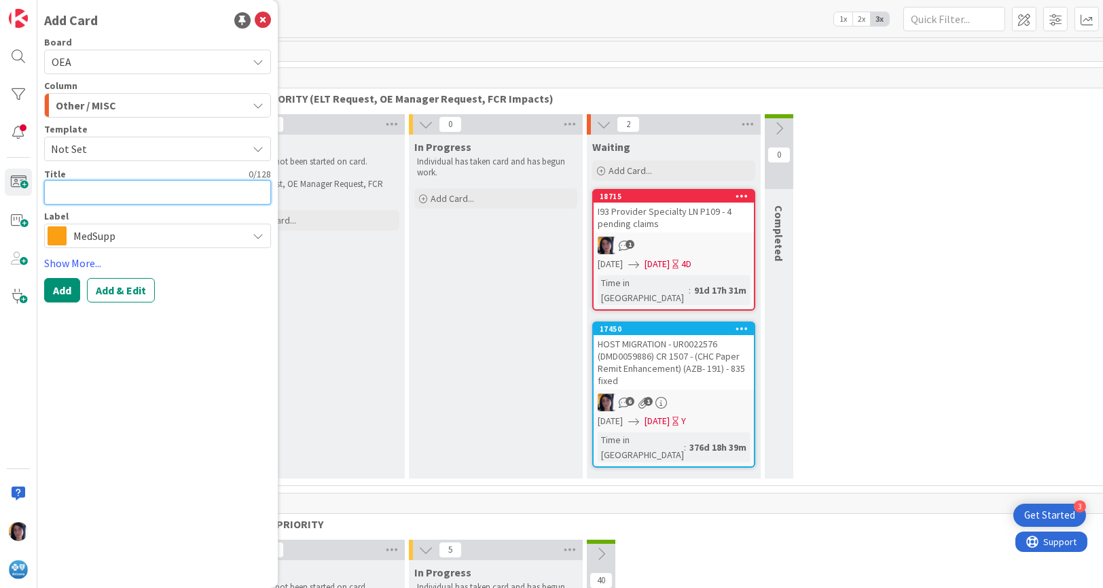
click at [88, 190] on textarea at bounding box center [157, 192] width 227 height 24
type textarea "x"
type textarea "C"
type textarea "x"
type textarea "CAN"
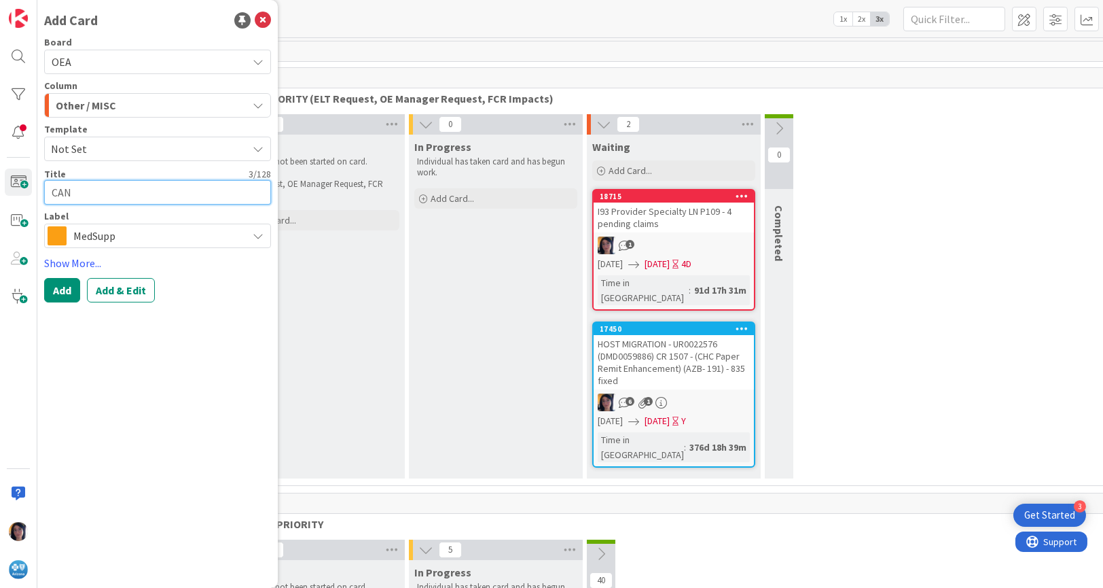
type textarea "x"
type textarea "CANC"
type textarea "x"
type textarea "CANCL"
type textarea "x"
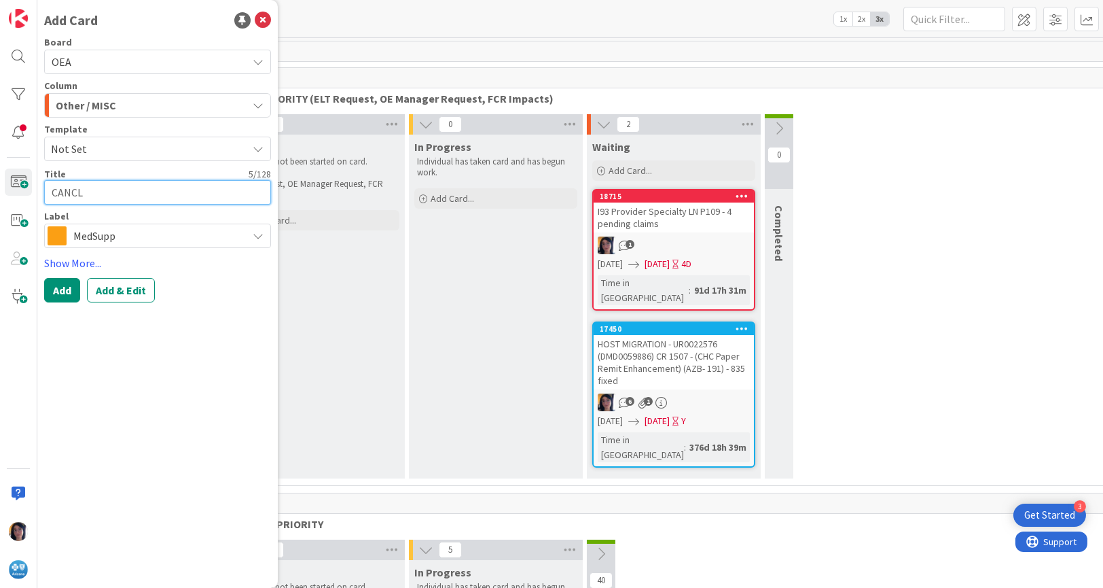
type textarea "CANCLE"
type textarea "x"
type textarea "CANCLE"
type textarea "x"
type textarea "CANCLE"
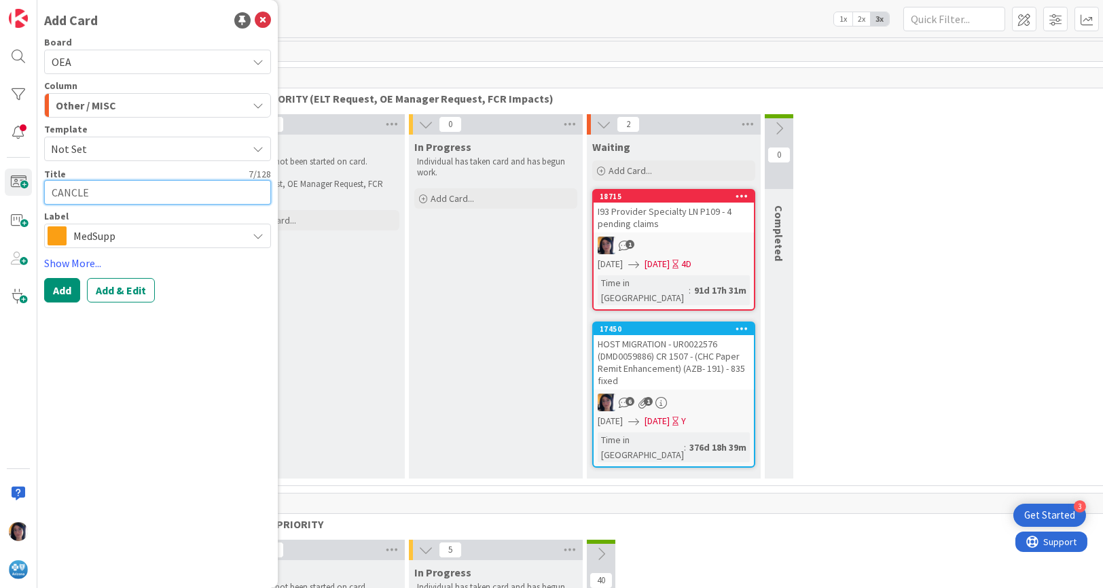
type textarea "x"
type textarea "CANCL"
type textarea "x"
type textarea "CANC"
type textarea "x"
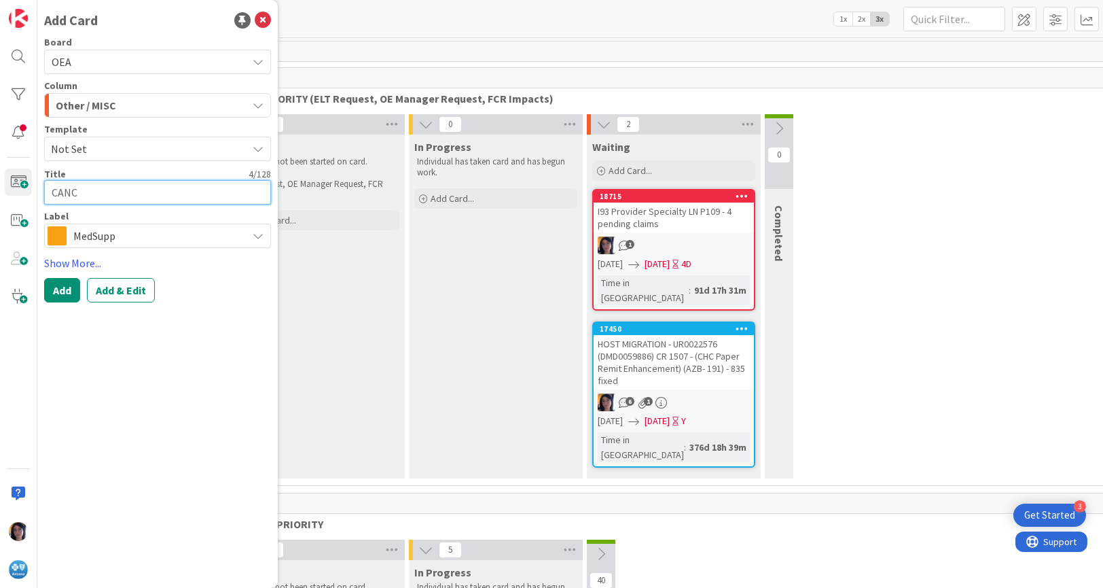
type textarea "CANCE"
type textarea "x"
type textarea "CANCEL"
type textarea "x"
type textarea "CANCEL"
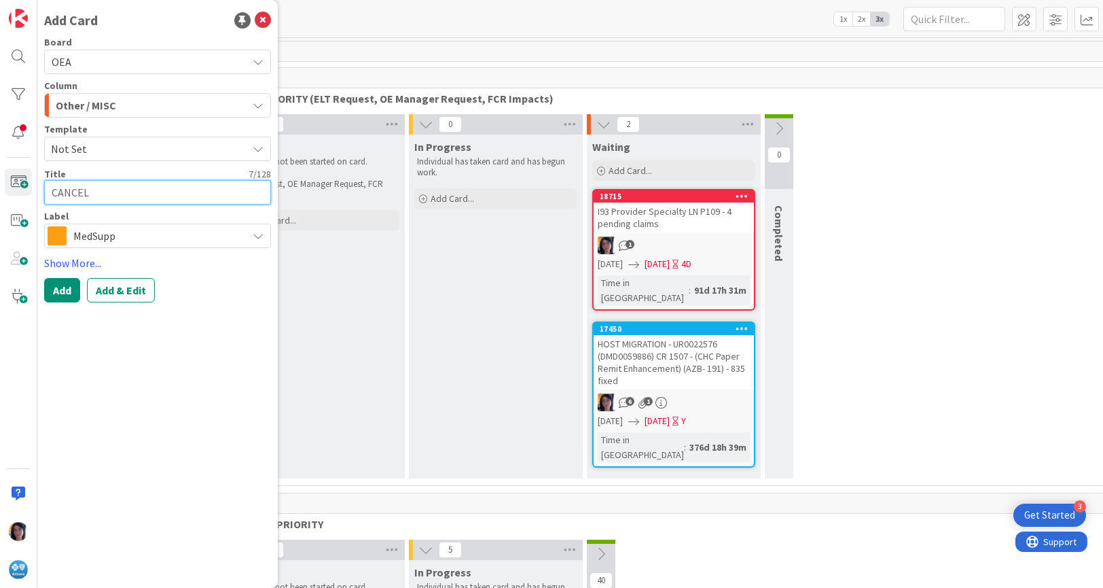
type textarea "x"
type textarea "CANCEL R"
type textarea "x"
type textarea "CANCEL RE"
type textarea "x"
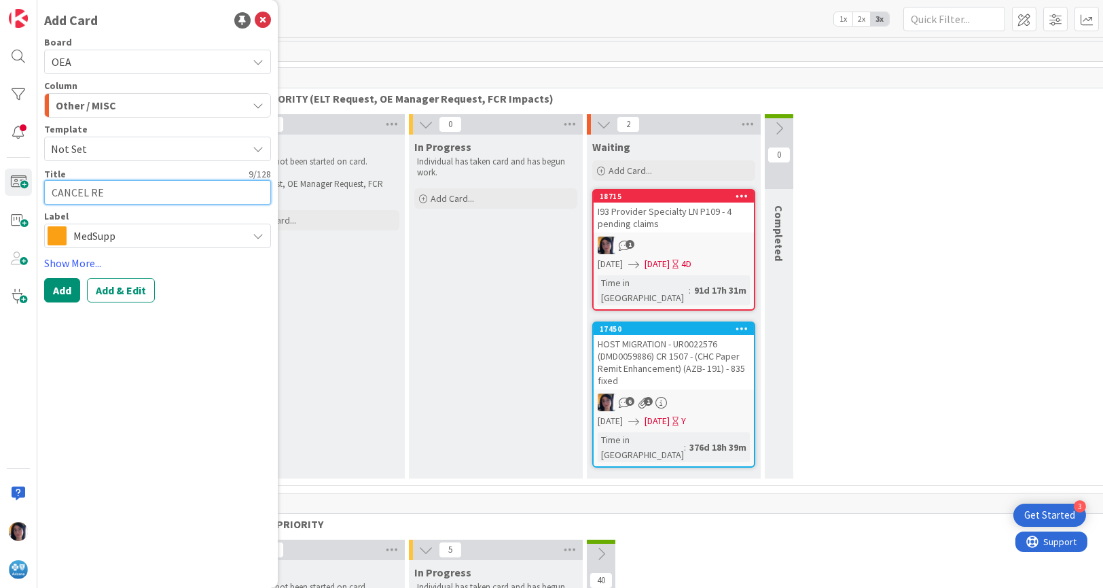
type textarea "CANCEL REE"
type textarea "x"
type textarea "CANCEL REEJ"
type textarea "x"
type textarea "CANCEL REE"
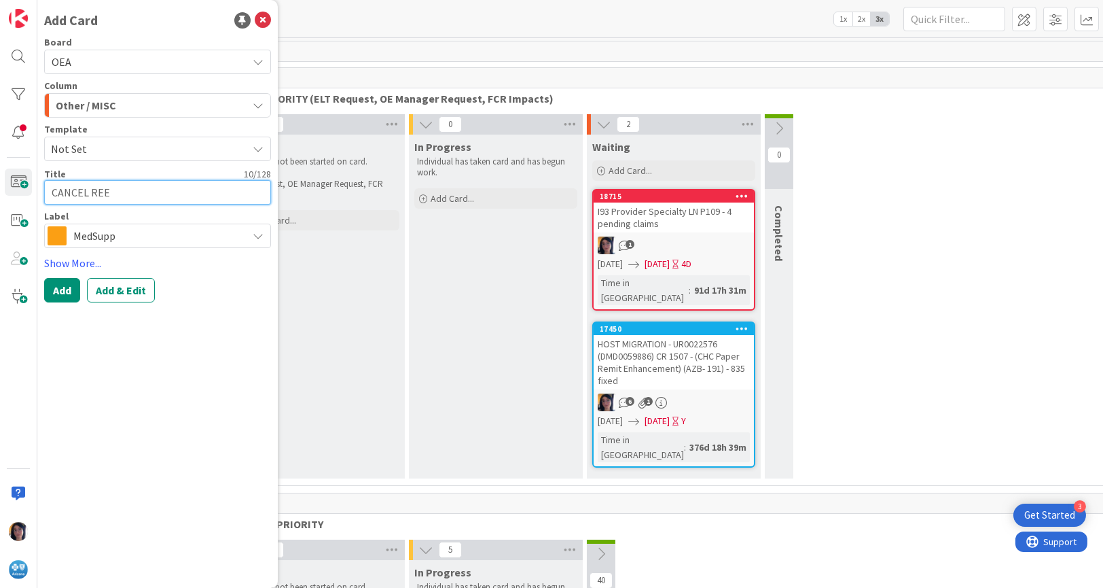
type textarea "x"
type textarea "CANCEL RE"
type textarea "x"
type textarea "CANCEL R"
type textarea "x"
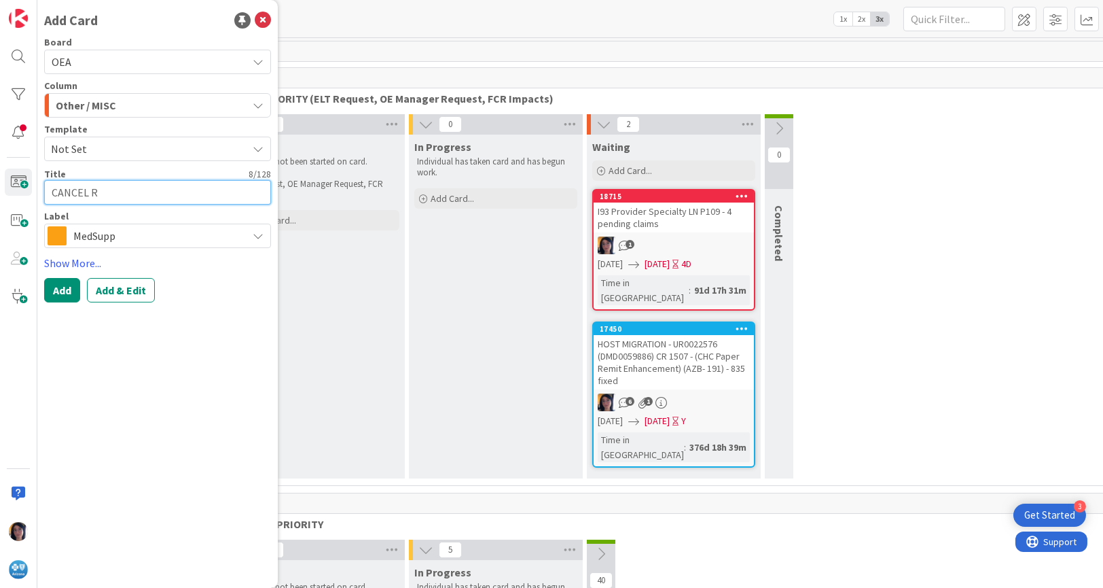
type textarea "CANCEL"
type textarea "x"
type textarea "CANCEL R"
type textarea "x"
type textarea "CANCEL REJ"
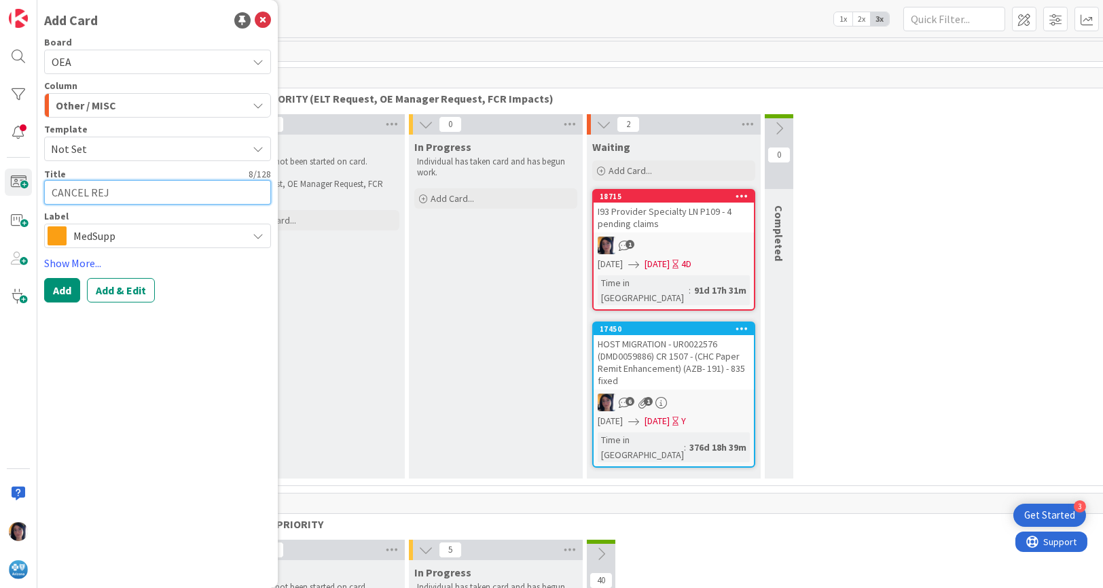
type textarea "x"
type textarea "CANCEL REJE"
type textarea "x"
type textarea "CANCEL REJEC"
type textarea "x"
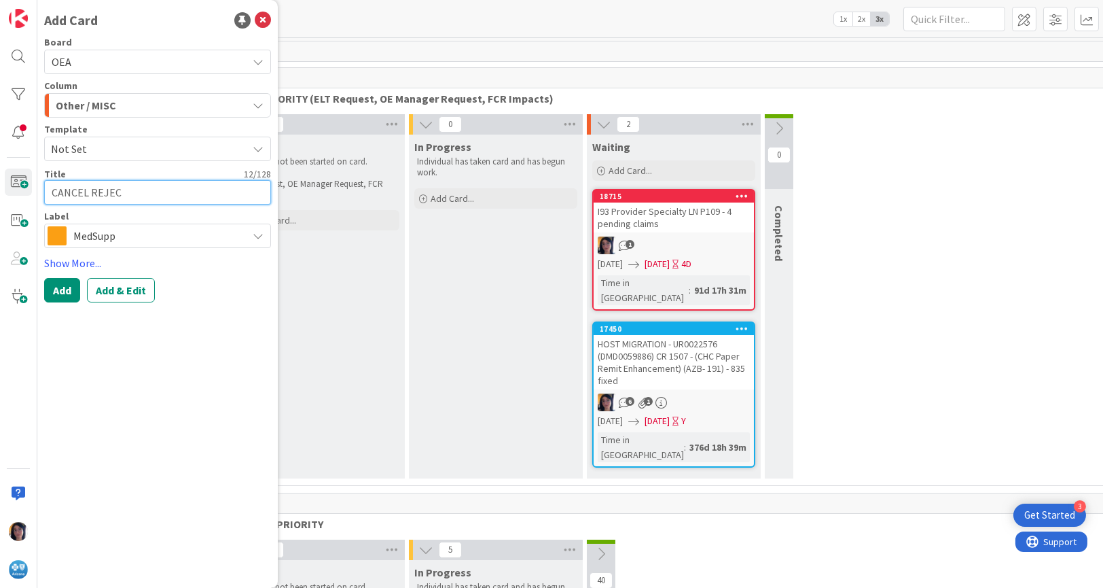
type textarea "CANCEL REJECT"
type textarea "x"
type textarea "CANCEL REJECT"
type textarea "x"
type textarea "CANCEL REJECT C"
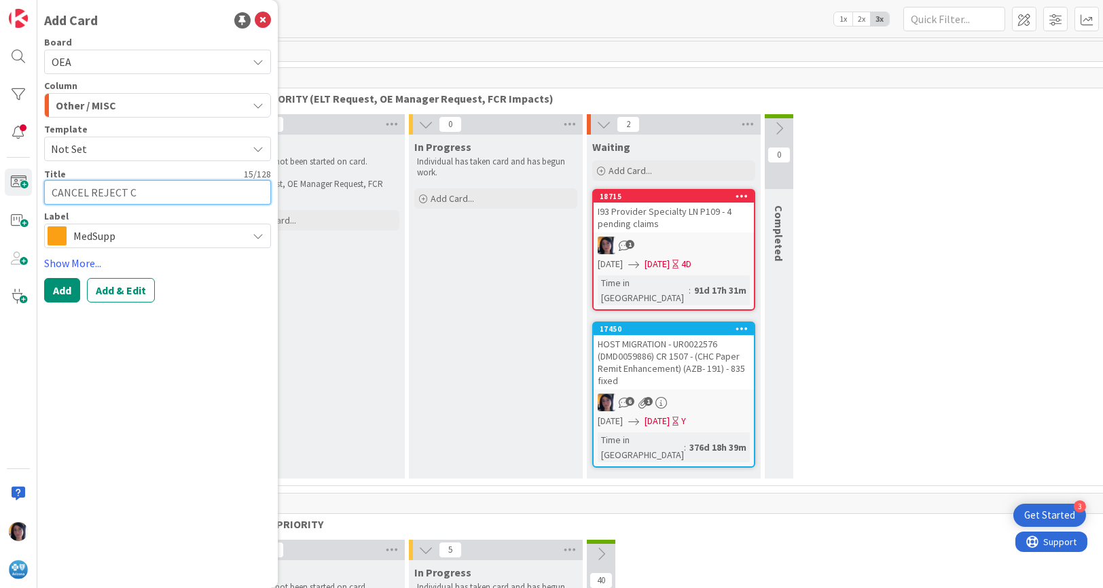
type textarea "x"
type textarea "CANCEL REJECT CL"
type textarea "x"
type textarea "CANCEL REJECT C"
type textarea "x"
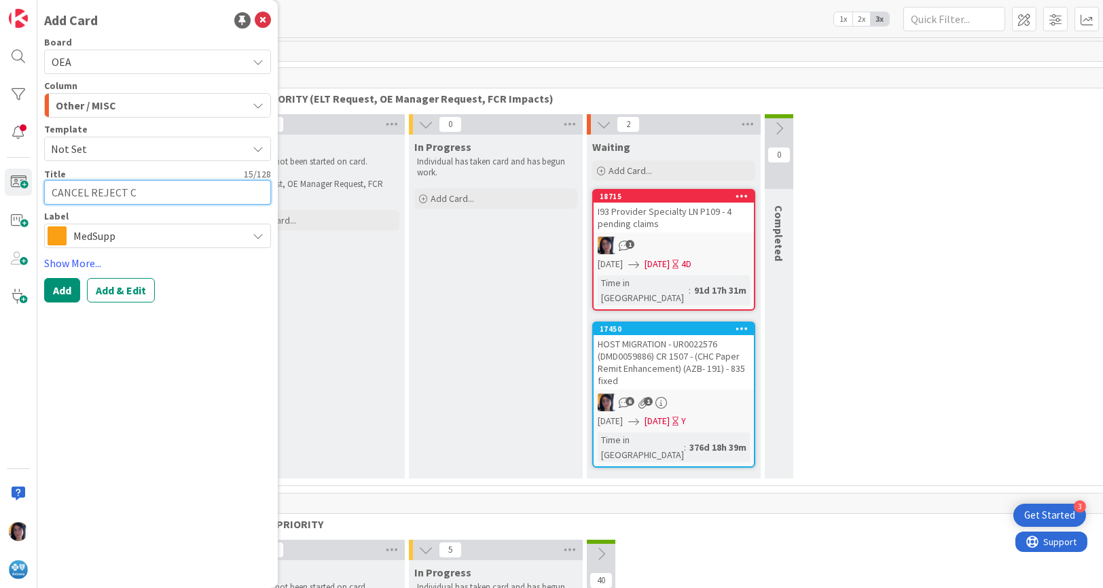
type textarea "CANCEL REJECT"
type textarea "x"
type textarea "CANCEL REJECT"
type textarea "x"
type textarea "CANCEL REJECTE"
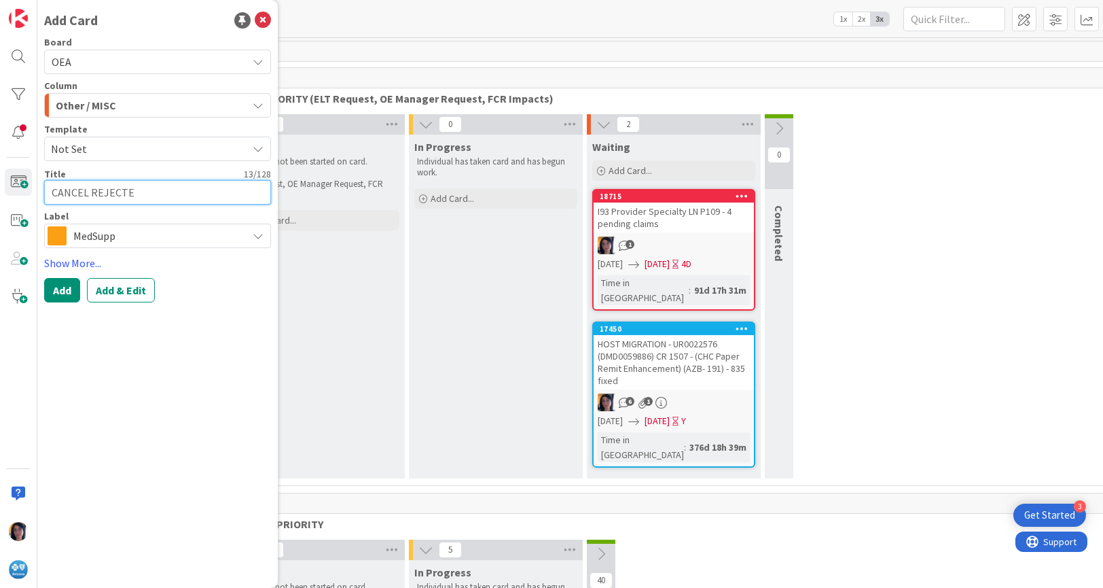
type textarea "x"
type textarea "CANCEL REJECTED"
type textarea "x"
type textarea "CANCEL REJECTED"
type textarea "x"
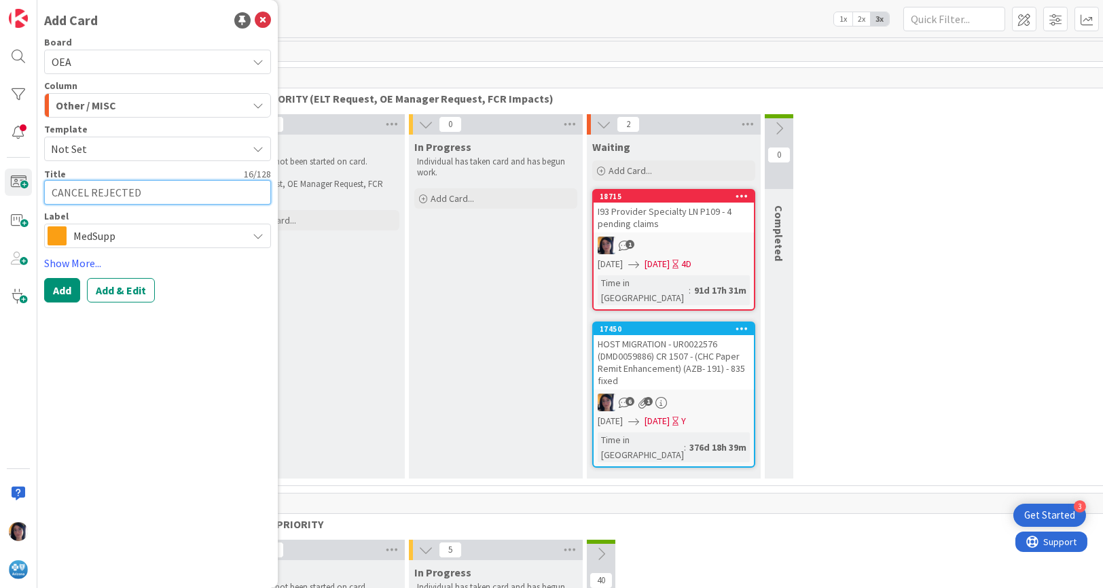
type textarea "CANCEL REJECTED C"
type textarea "x"
type textarea "CANCEL REJECTED CL"
type textarea "x"
type textarea "CANCEL REJECTED CLA"
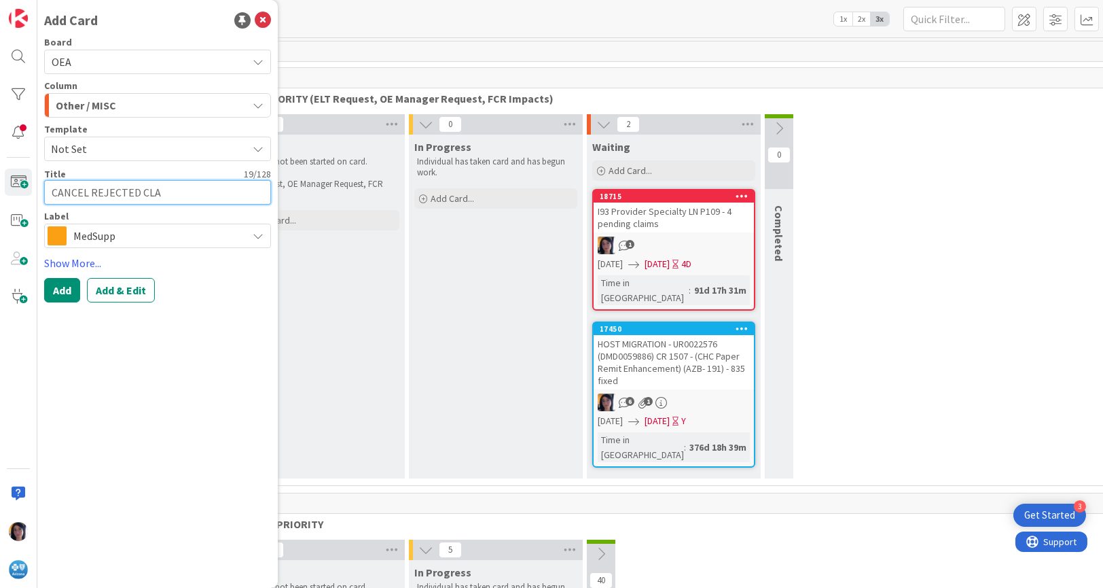
type textarea "x"
type textarea "CANCEL REJECTED CLAI"
type textarea "x"
type textarea "CANCEL REJECTED CLAIM"
type textarea "x"
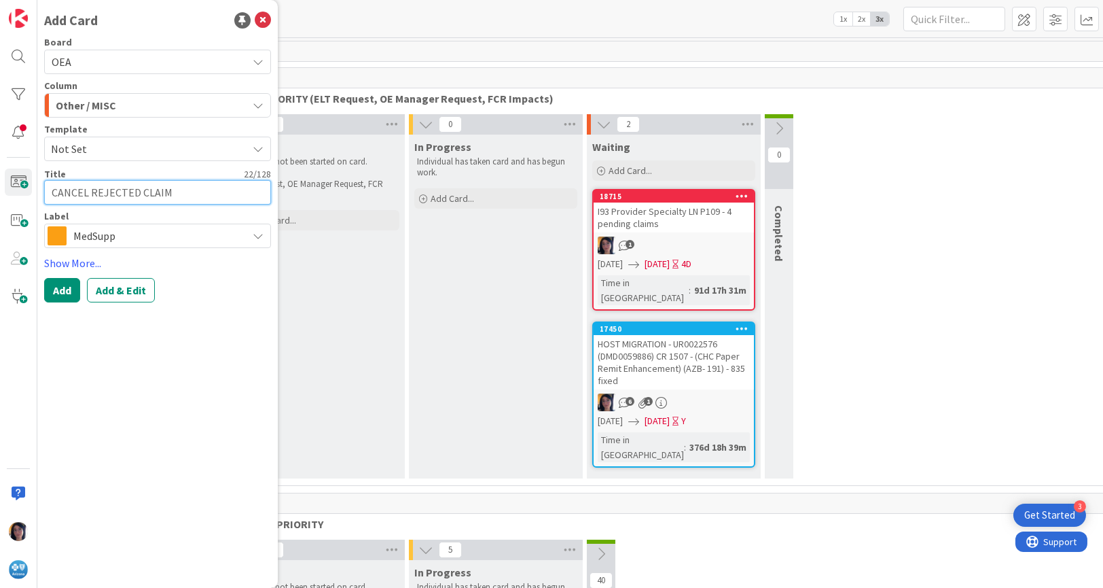
type textarea "CANCEL REJECTED CLAIM"
drag, startPoint x: 183, startPoint y: 193, endPoint x: 6, endPoint y: 193, distance: 176.6
click at [6, 193] on div "Add Card Board OEA Column Other / MISC Backlog HIGH PRIORITY (ELT Request, OE M…" at bounding box center [18, 294] width 37 height 588
click at [69, 192] on textarea at bounding box center [157, 192] width 227 height 24
click at [92, 103] on span "Other / MISC" at bounding box center [86, 105] width 60 height 18
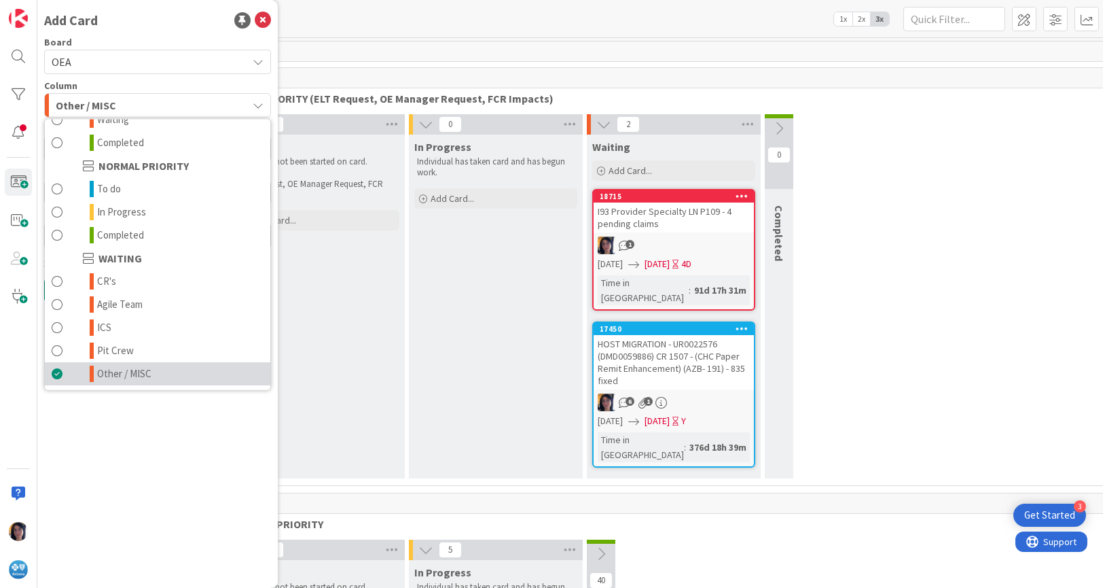
click at [120, 374] on span "Other / MISC" at bounding box center [124, 373] width 54 height 16
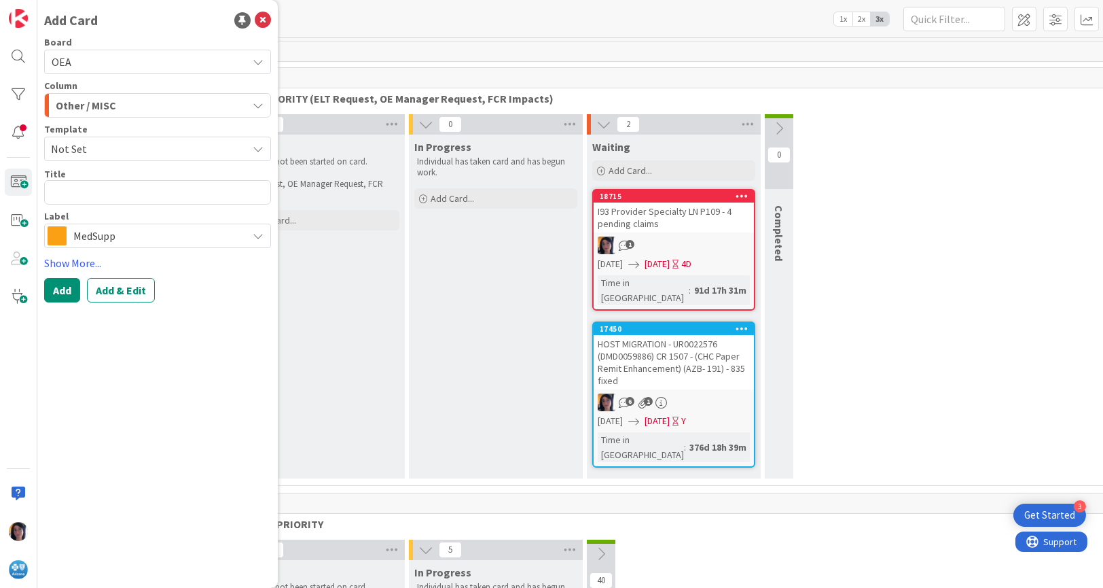
click at [103, 243] on span "MedSupp" at bounding box center [156, 235] width 167 height 19
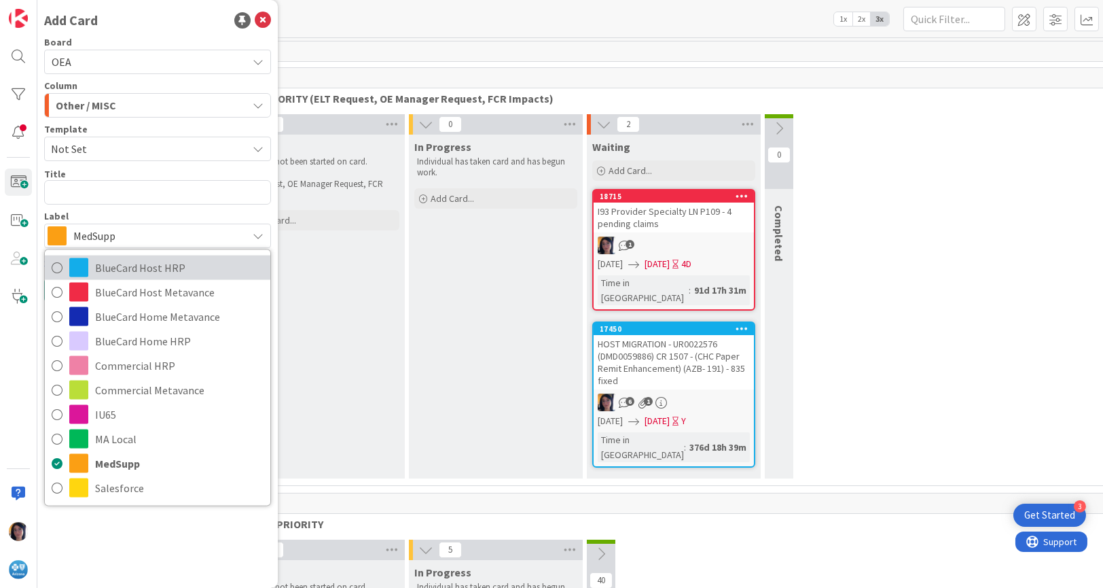
click at [115, 268] on span "BlueCard Host HRP" at bounding box center [179, 267] width 168 height 20
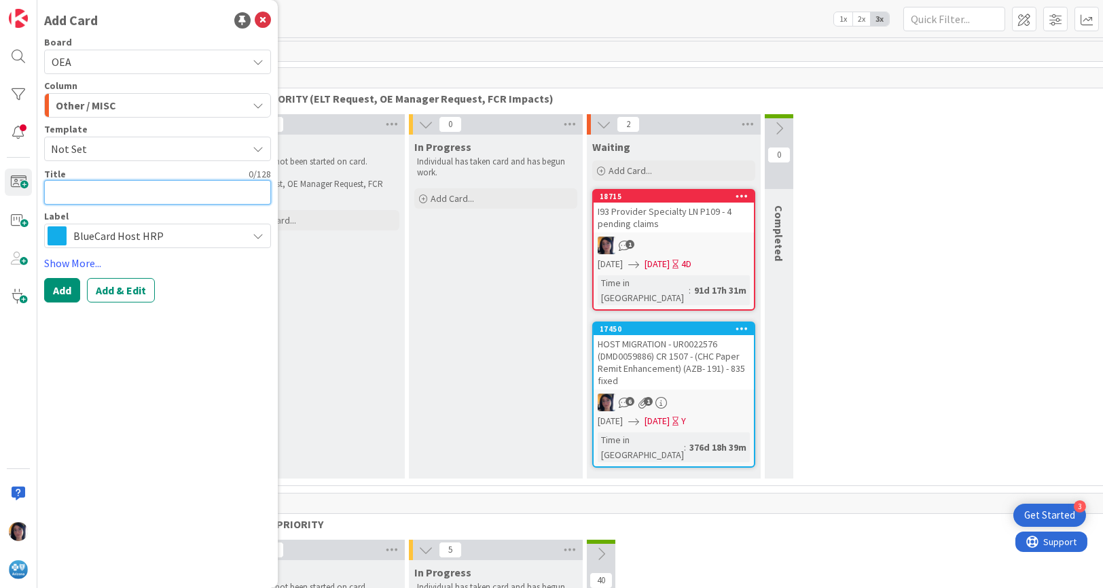
click at [73, 192] on textarea at bounding box center [157, 192] width 227 height 24
type textarea "x"
type textarea "r"
type textarea "x"
type textarea "re"
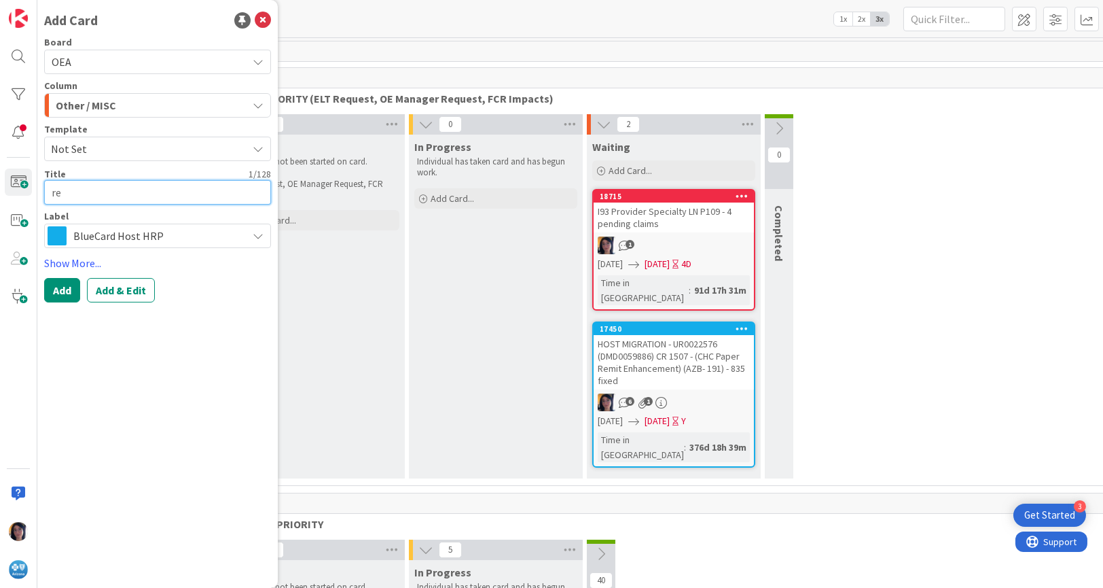
type textarea "x"
type textarea "reje"
type textarea "x"
type textarea "rejec"
type textarea "x"
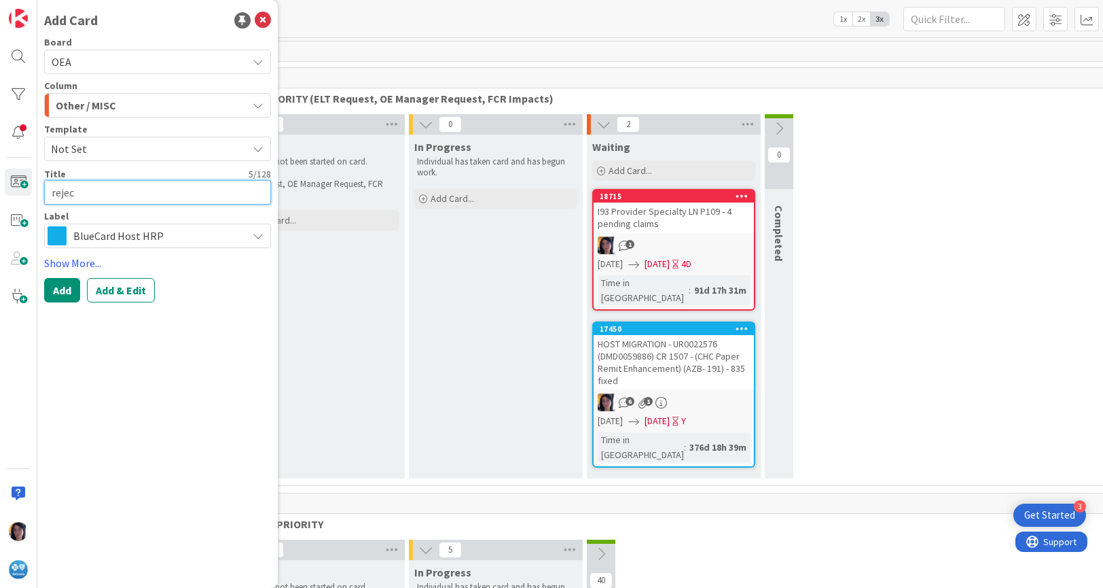
type textarea "reje"
type textarea "x"
type textarea "rej"
type textarea "x"
type textarea "re"
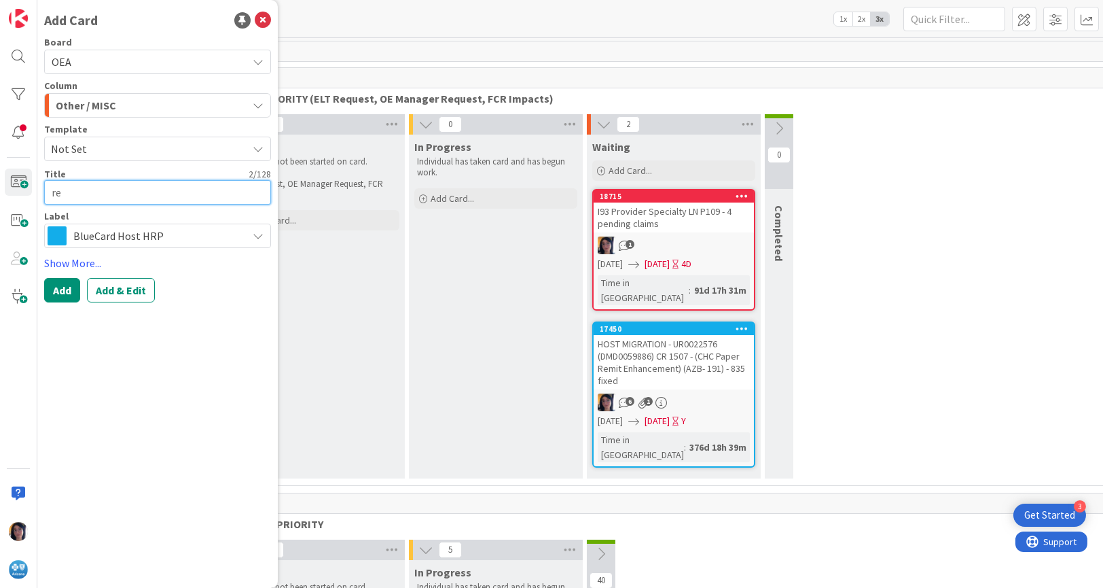
type textarea "x"
type textarea "r"
type textarea "x"
type textarea "J"
type textarea "x"
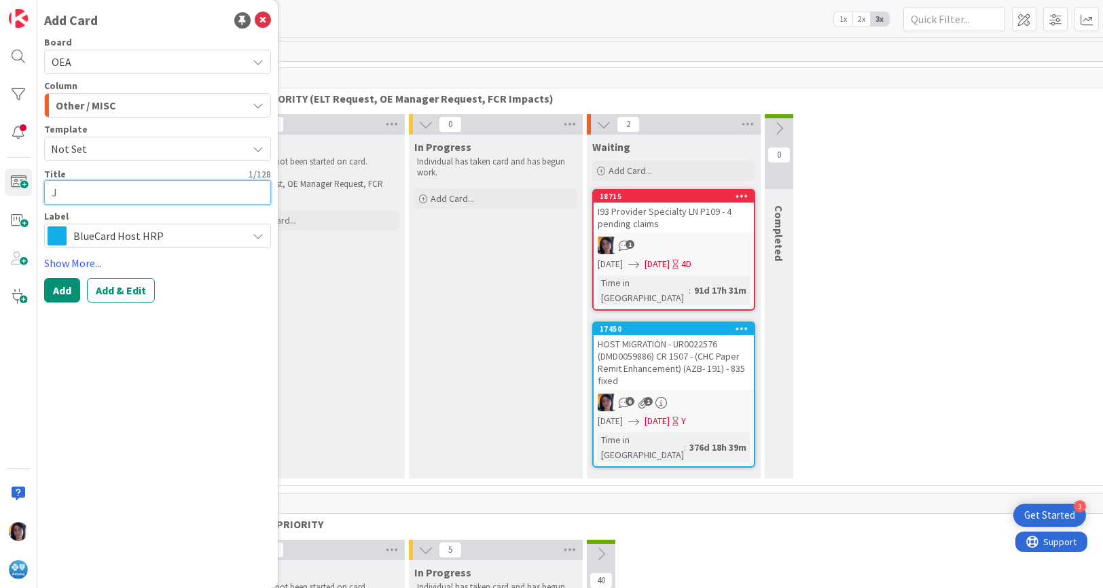
type textarea "JR"
type textarea "x"
type textarea "JRE"
type textarea "x"
type textarea "JR"
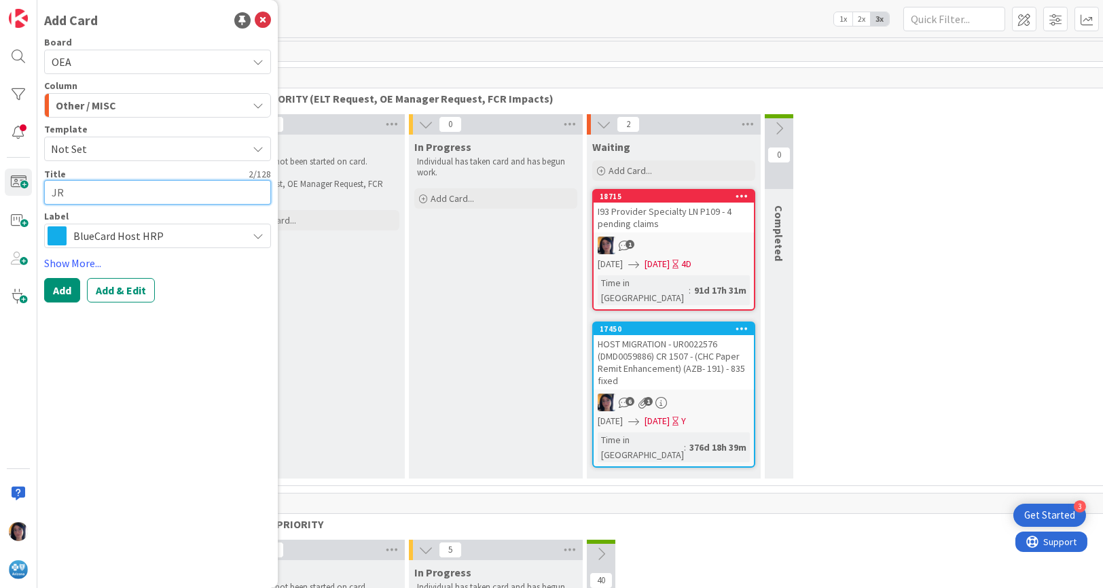
type textarea "x"
type textarea "J"
type textarea "x"
type textarea "R"
type textarea "x"
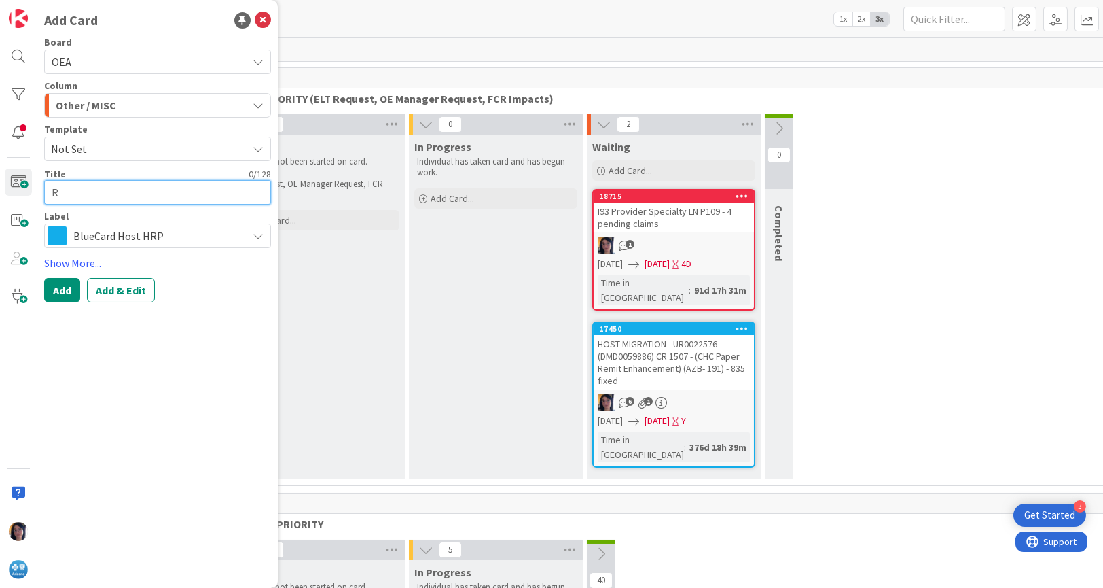
type textarea "RE"
type textarea "x"
type textarea "REJE"
type textarea "x"
type textarea "REJEC"
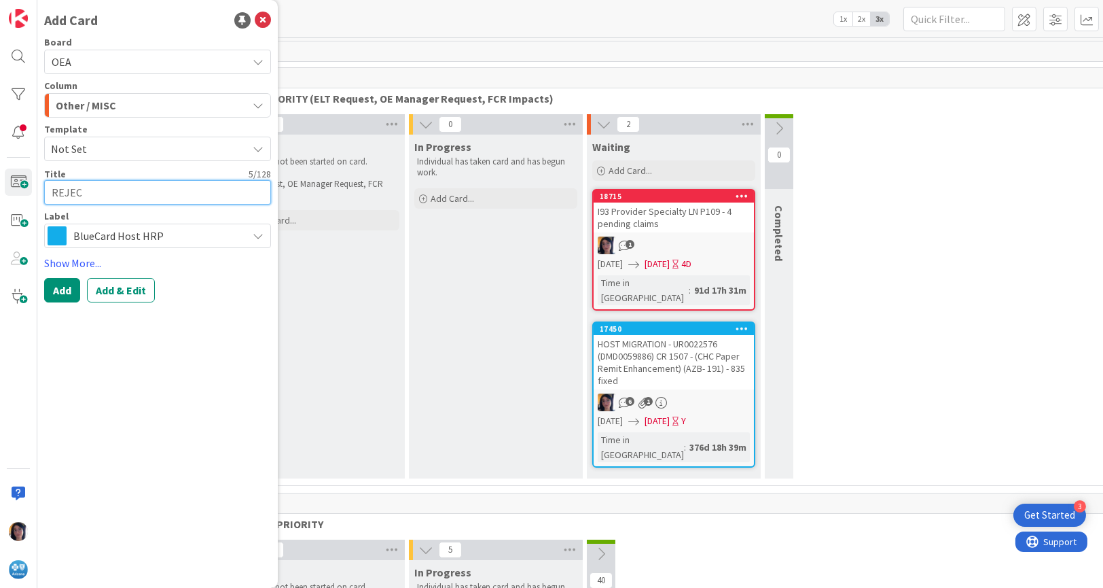
type textarea "x"
type textarea "REJECT"
type textarea "x"
type textarea "REJECTE"
type textarea "x"
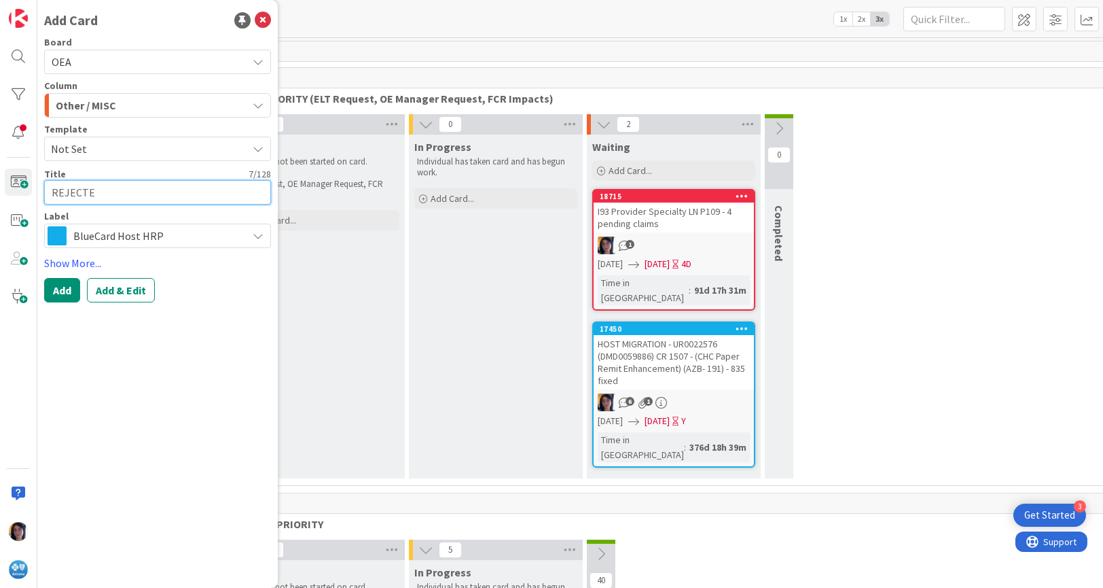
type textarea "REJECTED"
type textarea "x"
type textarea "REJECTED"
type textarea "x"
type textarea "REJECTED WI"
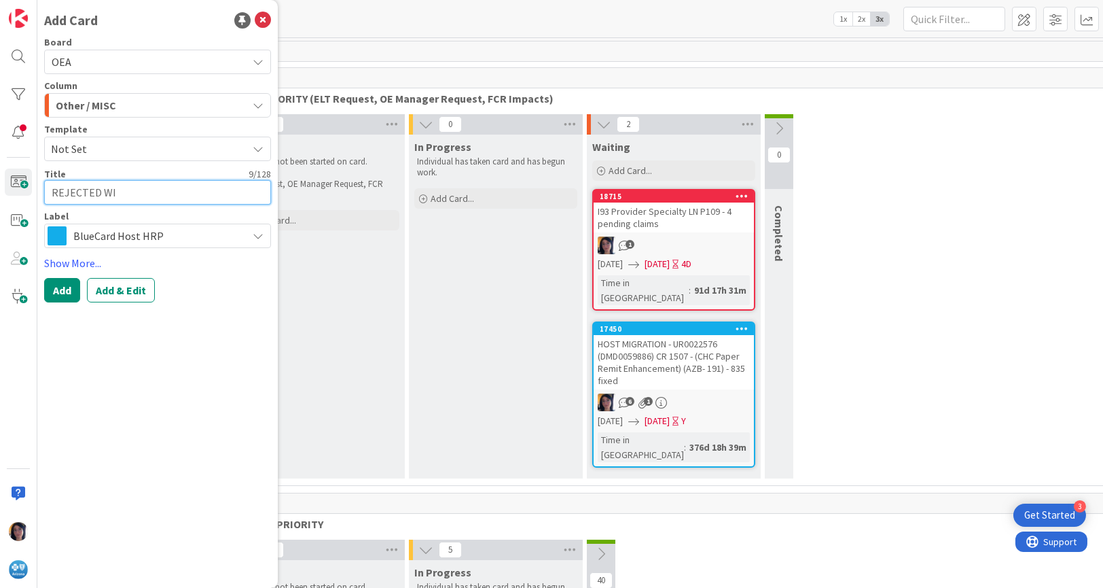
type textarea "x"
type textarea "REJECTED WIT"
type textarea "x"
type textarea "REJECTED WITH"
type textarea "x"
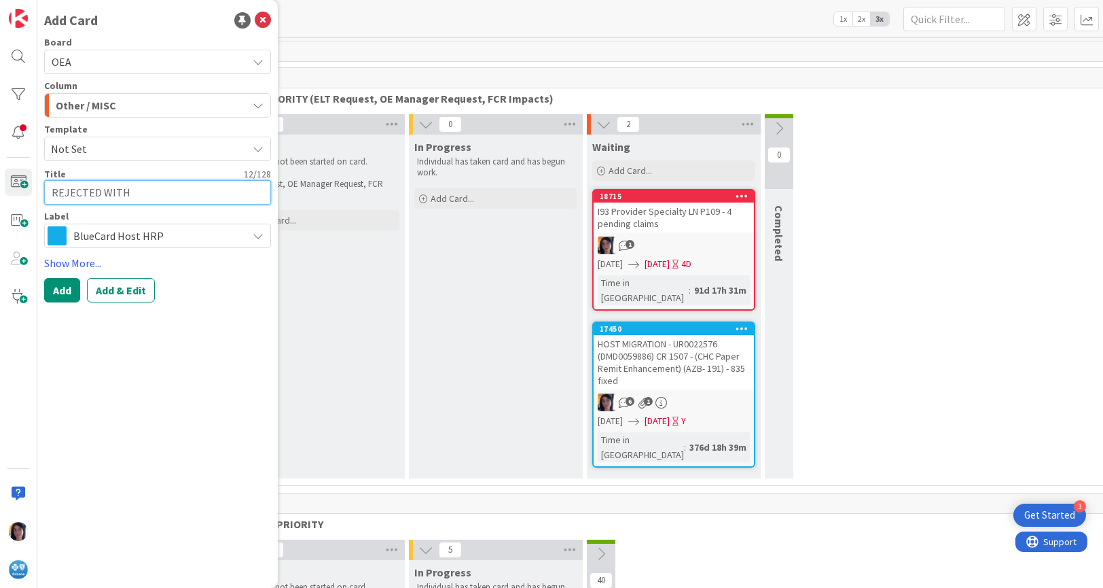
type textarea "REJECTED WITH"
type textarea "x"
type textarea "REJECTED WITH S"
type textarea "x"
type textarea "REJECTED WITH SF"
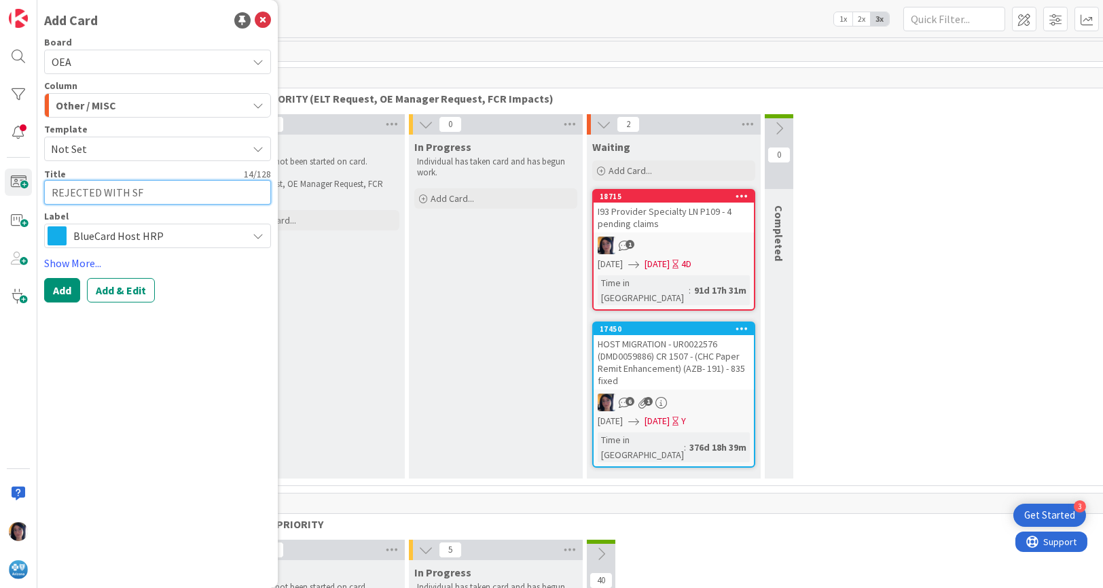
type textarea "x"
type textarea "REJECTED WITH SF"
type textarea "x"
type textarea "REJECTED WITH SF W"
type textarea "x"
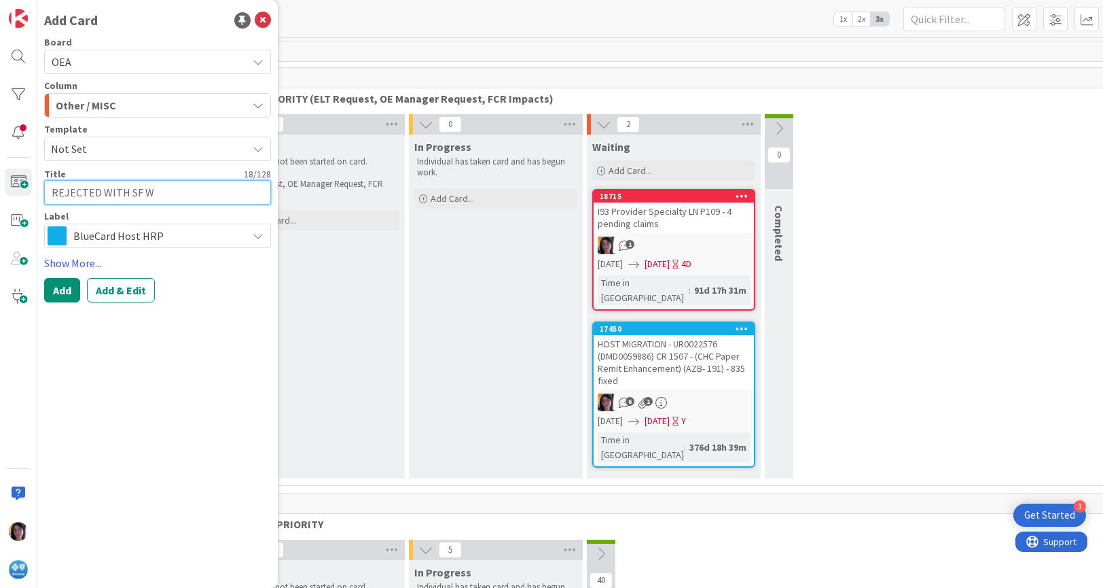
type textarea "REJECTED WITH SF WA"
type textarea "x"
type textarea "REJECTED WITH SF WAI"
type textarea "x"
type textarea "REJECTED WITH SF WAIT"
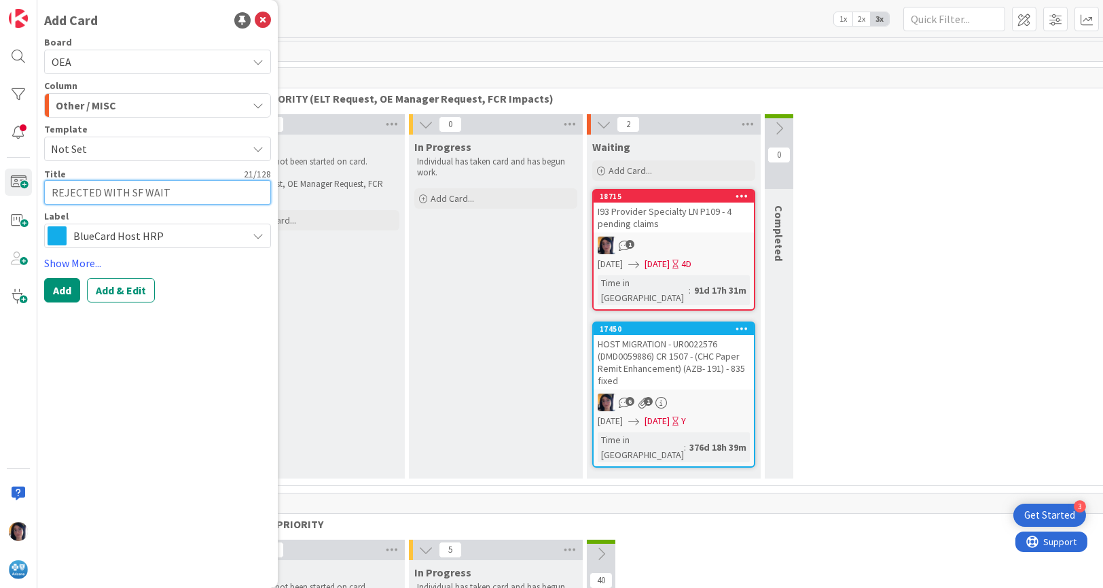
type textarea "x"
type textarea "REJECTED WITH SF WAITI"
type textarea "x"
type textarea "REJECTED WITH SF WAITIN"
type textarea "x"
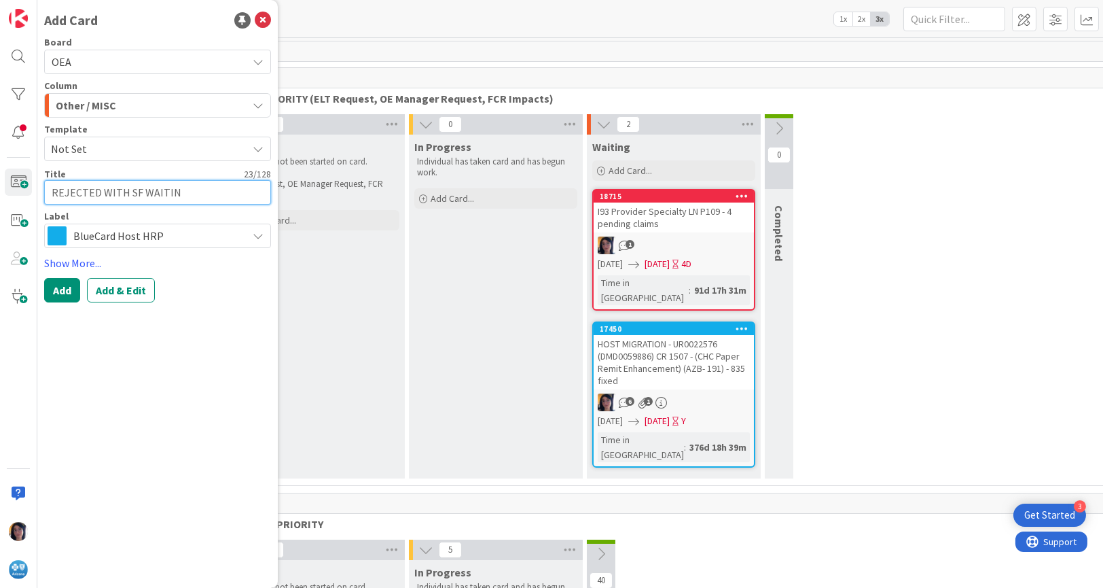
type textarea "REJECTED WITH SF WAITING"
type textarea "x"
type textarea "REJECTED WITH SF WAITING D"
click at [113, 285] on button "Add & Edit" at bounding box center [121, 290] width 68 height 24
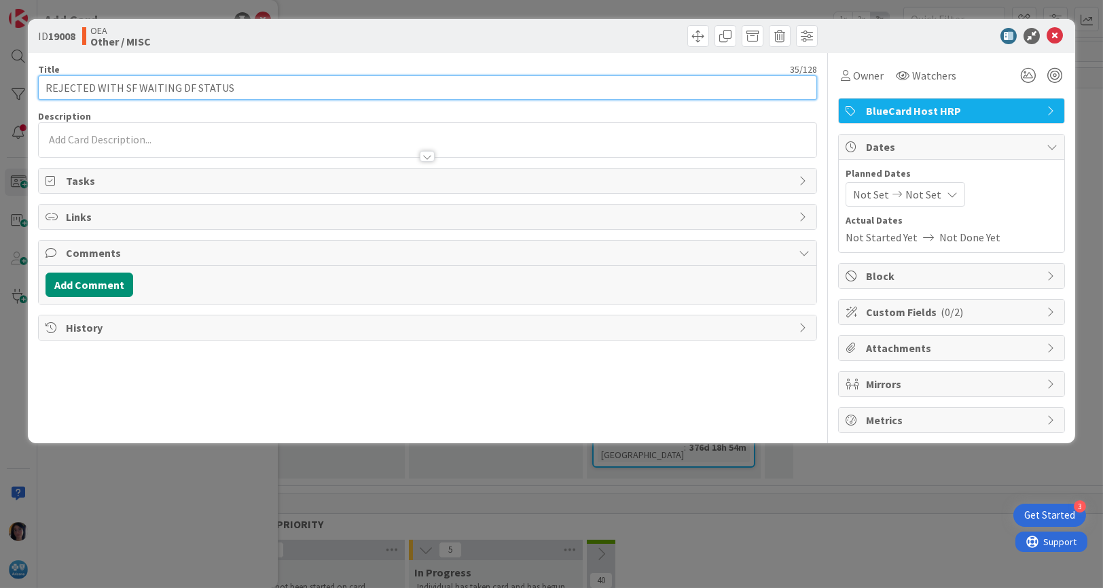
click at [272, 88] on input "REJECTED WITH SF WAITING DF STATUS" at bounding box center [428, 87] width 780 height 24
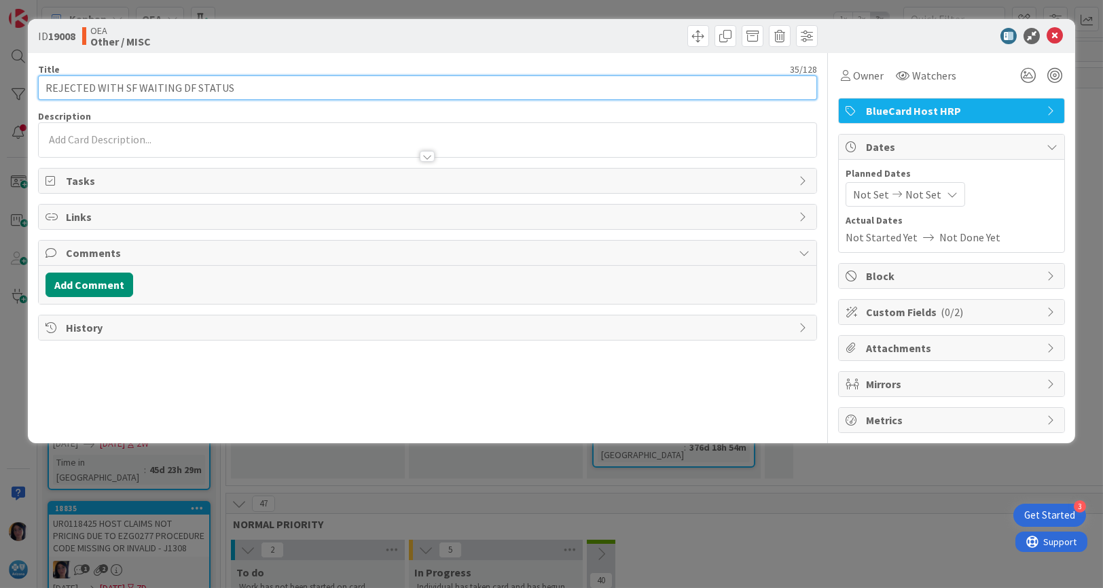
paste input "202432500101753"
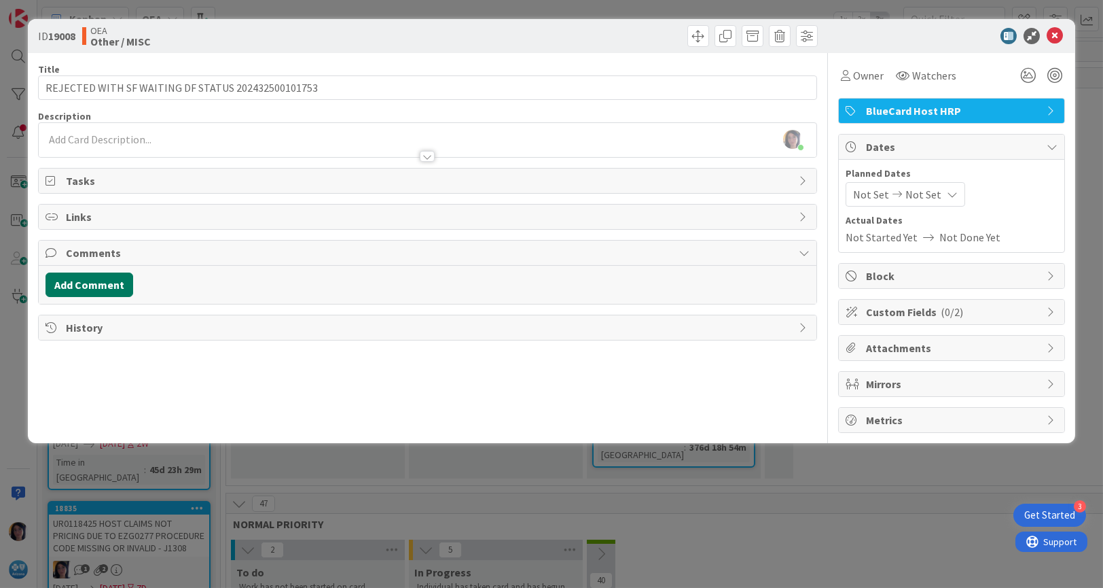
click at [105, 291] on button "Add Comment" at bounding box center [90, 284] width 88 height 24
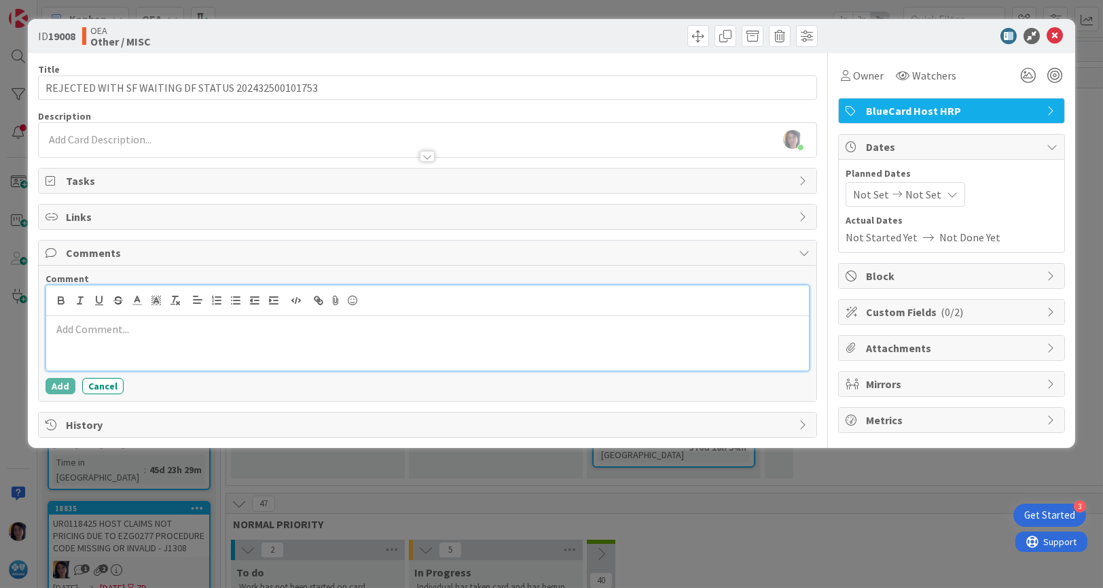
click at [99, 341] on div at bounding box center [428, 343] width 764 height 54
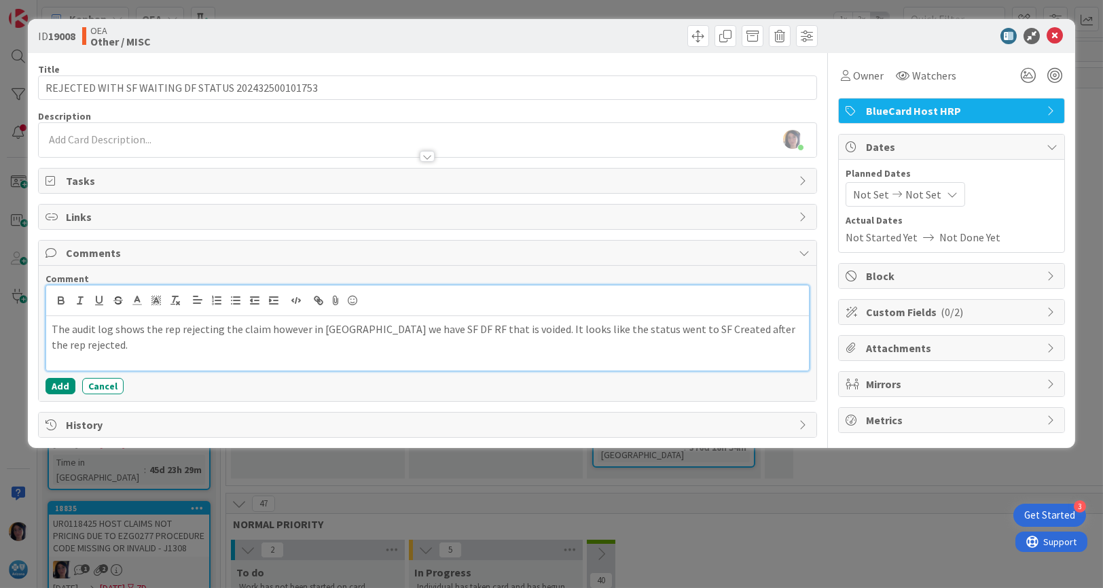
click at [484, 328] on p "The audit log shows the rep rejecting the claim however in [GEOGRAPHIC_DATA] we…" at bounding box center [428, 336] width 753 height 31
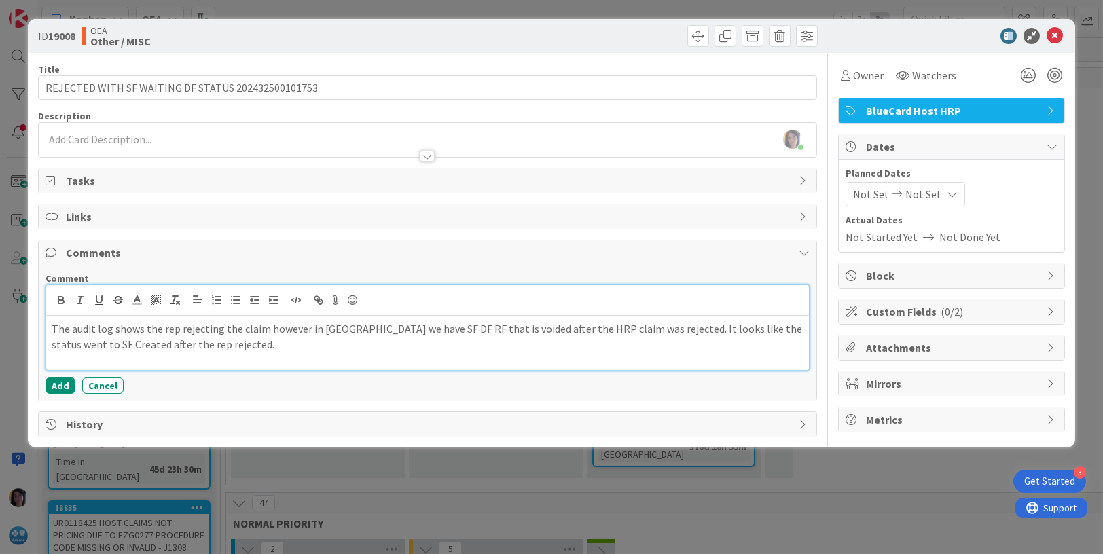
drag, startPoint x: 730, startPoint y: 344, endPoint x: 746, endPoint y: 345, distance: 16.3
click at [729, 344] on p "The audit log shows the rep rejecting the claim however in [GEOGRAPHIC_DATA] we…" at bounding box center [428, 336] width 753 height 31
click at [89, 346] on p "The audit log shows the rep rejecting the claim however in [GEOGRAPHIC_DATA] we…" at bounding box center [428, 336] width 753 height 31
click at [273, 344] on p "The audit log shows the rep rejecting the claim however in [GEOGRAPHIC_DATA] we…" at bounding box center [428, 336] width 753 height 31
click at [170, 345] on p "The audit log shows the rep rejecting the claim however in [GEOGRAPHIC_DATA] we…" at bounding box center [428, 336] width 753 height 31
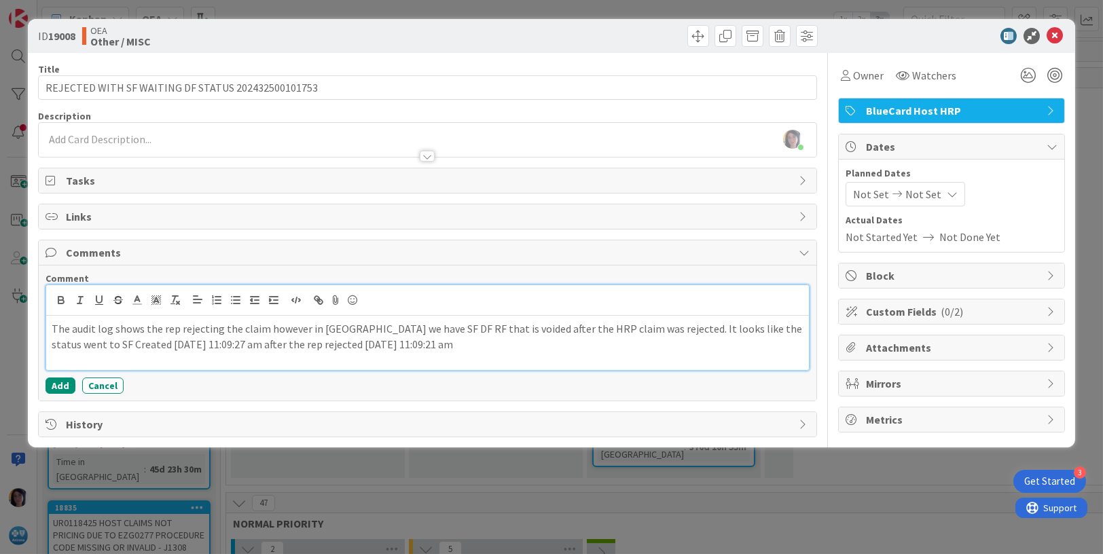
click at [397, 344] on p "The audit log shows the rep rejecting the claim however in [GEOGRAPHIC_DATA] we…" at bounding box center [428, 336] width 753 height 31
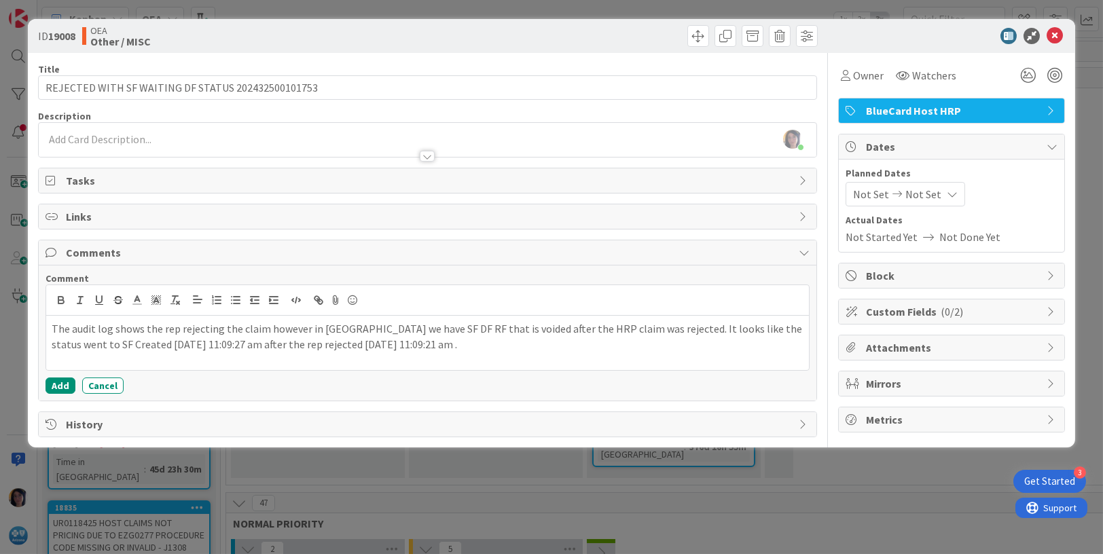
click at [43, 307] on div "Comment The audit log shows the rep rejecting the claim however in Blue2 we hav…" at bounding box center [428, 333] width 779 height 135
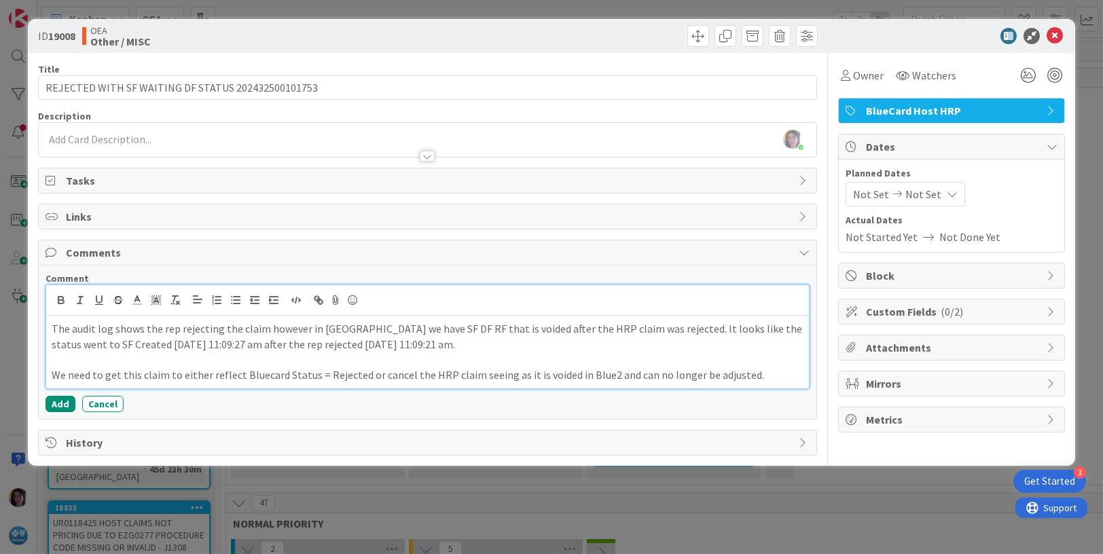
click at [52, 327] on p "The audit log shows the rep rejecting the claim however in [GEOGRAPHIC_DATA] we…" at bounding box center [428, 336] width 753 height 31
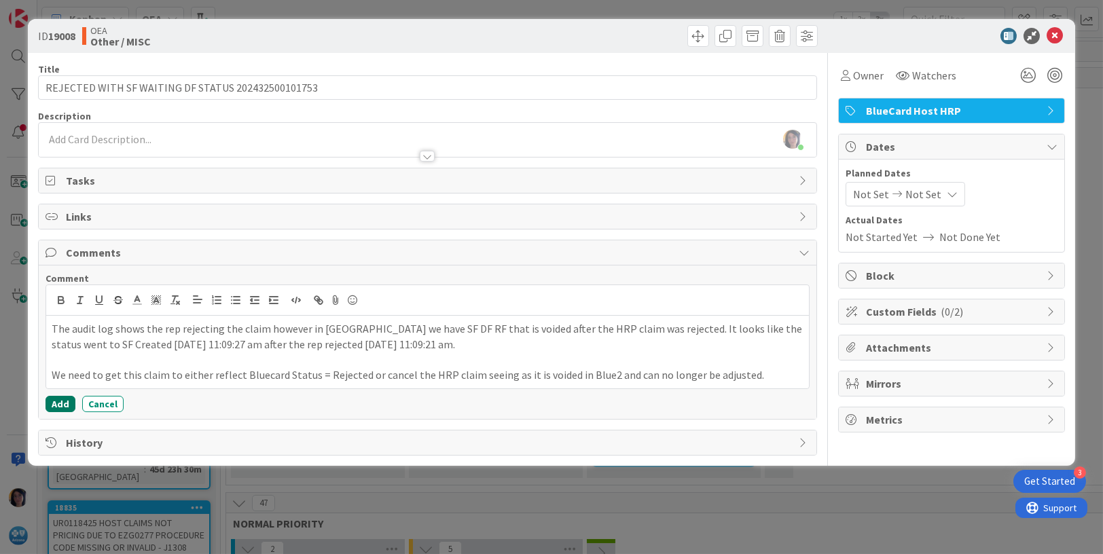
click at [54, 401] on button "Add" at bounding box center [61, 404] width 30 height 16
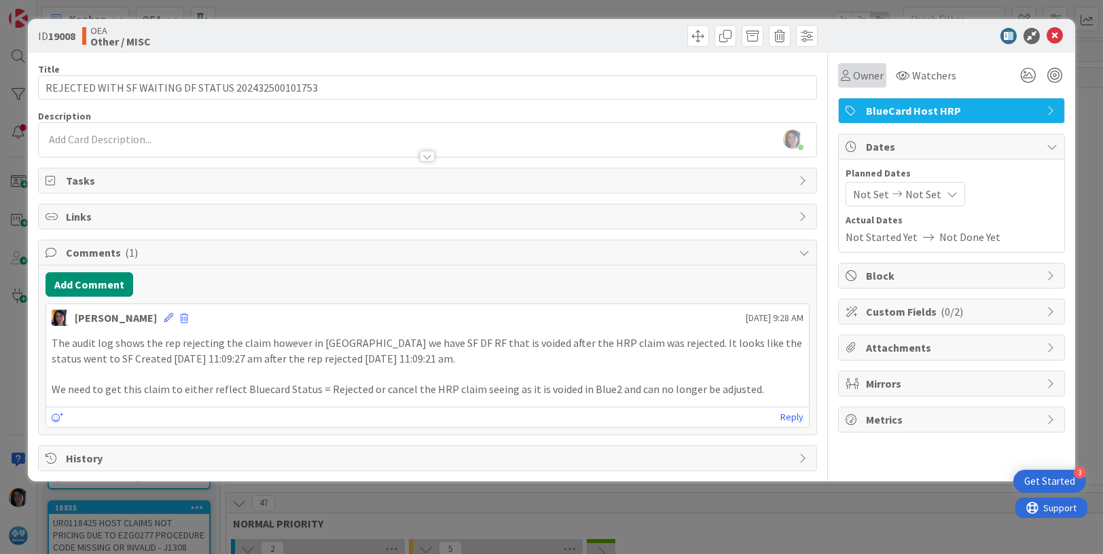
click at [861, 73] on span "Owner" at bounding box center [868, 75] width 31 height 16
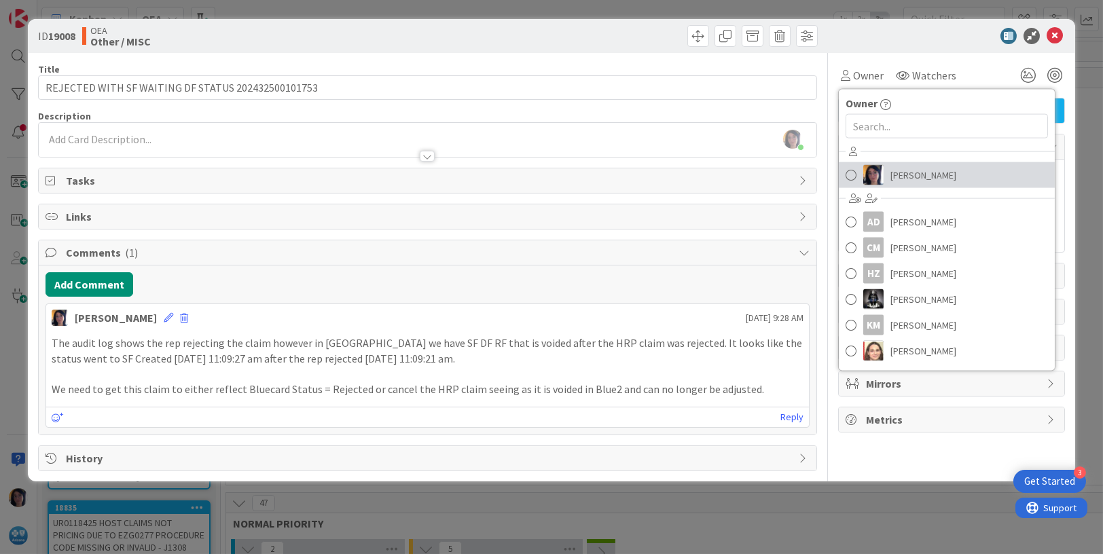
click at [893, 175] on span "[PERSON_NAME]" at bounding box center [924, 175] width 66 height 20
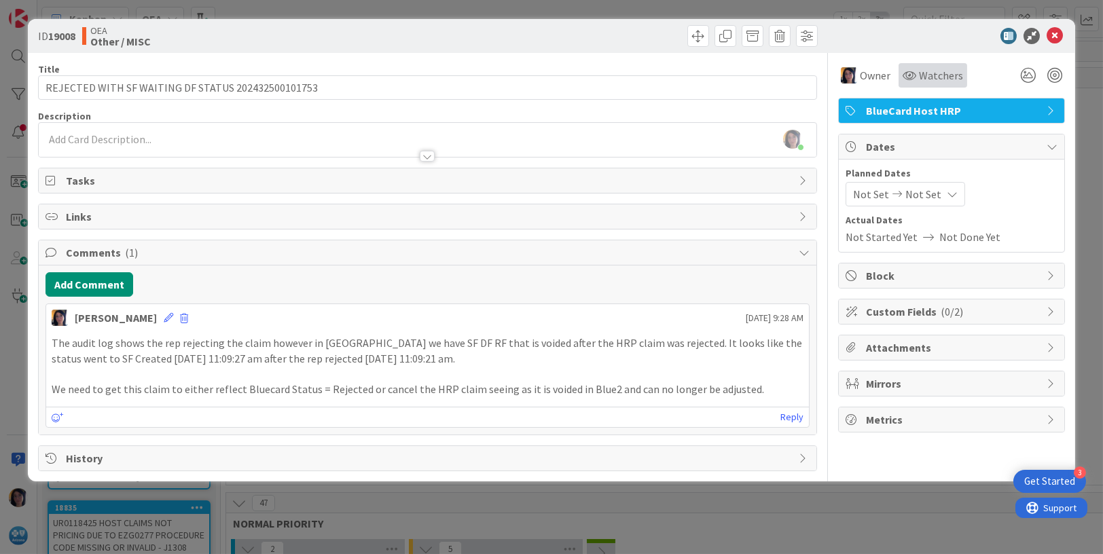
click at [919, 74] on span "Watchers" at bounding box center [941, 75] width 44 height 16
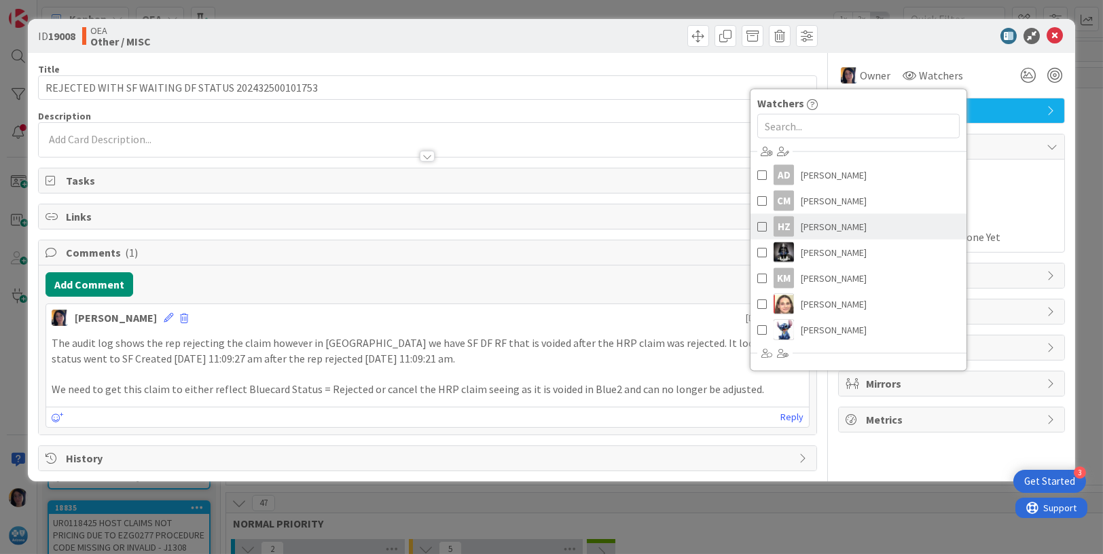
click at [834, 230] on span "[PERSON_NAME]" at bounding box center [834, 227] width 66 height 20
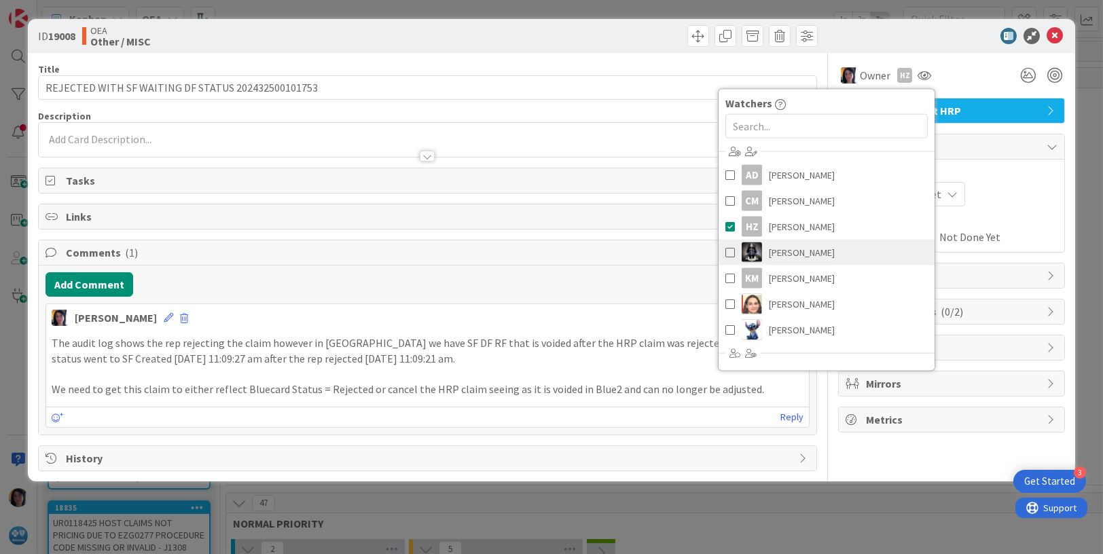
drag, startPoint x: 833, startPoint y: 251, endPoint x: 817, endPoint y: 255, distance: 16.8
click at [833, 251] on link "[PERSON_NAME]" at bounding box center [827, 253] width 216 height 26
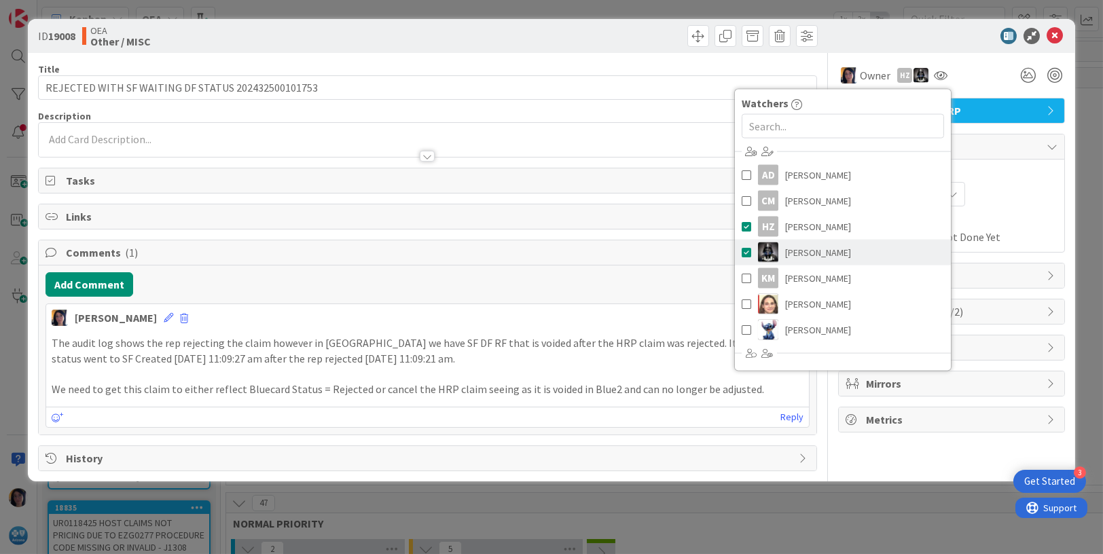
click at [777, 253] on img at bounding box center [768, 253] width 20 height 20
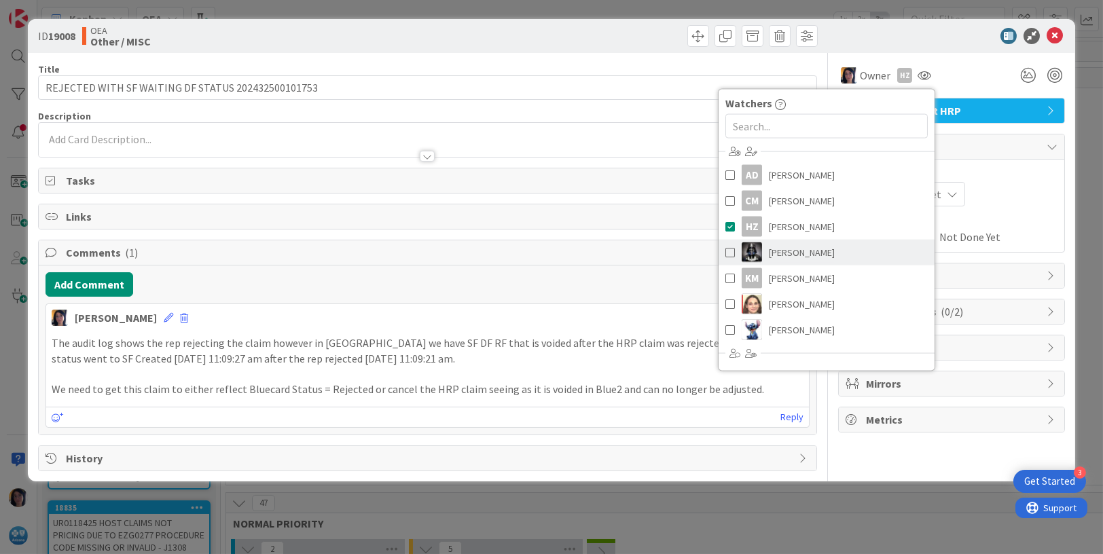
click at [760, 253] on img at bounding box center [752, 253] width 20 height 20
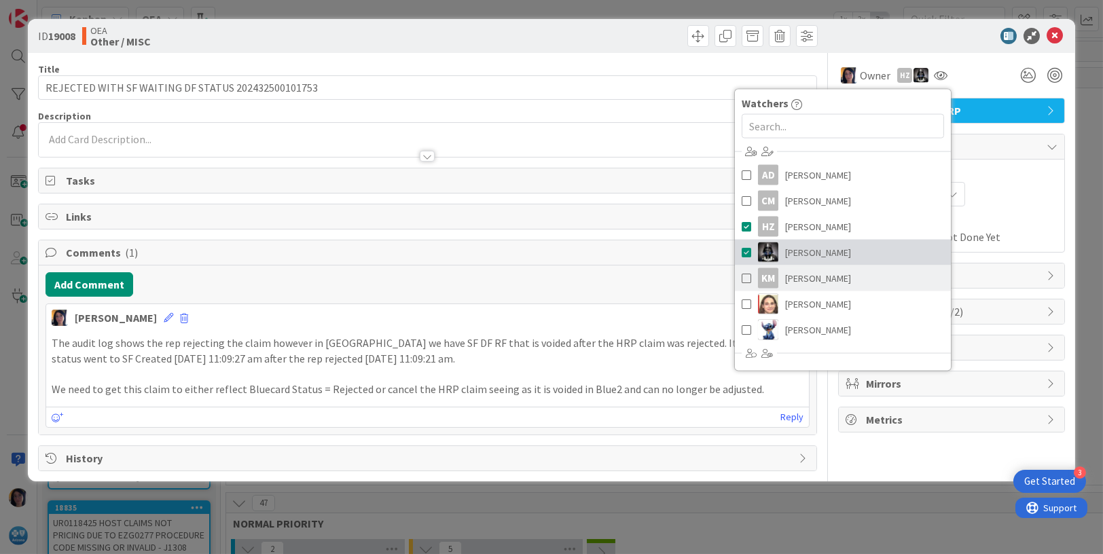
scroll to position [153, 0]
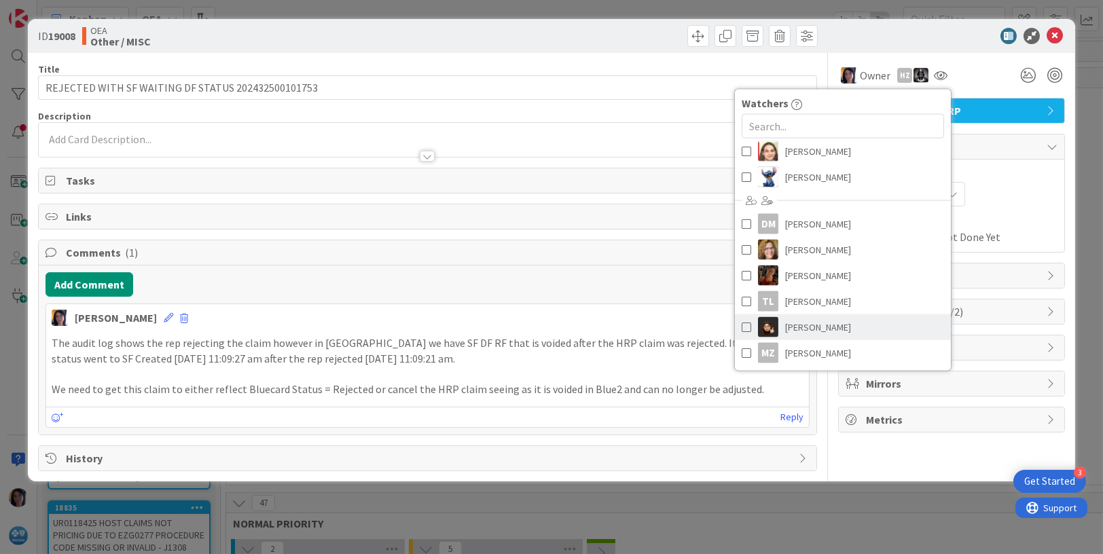
click at [817, 329] on span "[PERSON_NAME]" at bounding box center [818, 327] width 66 height 20
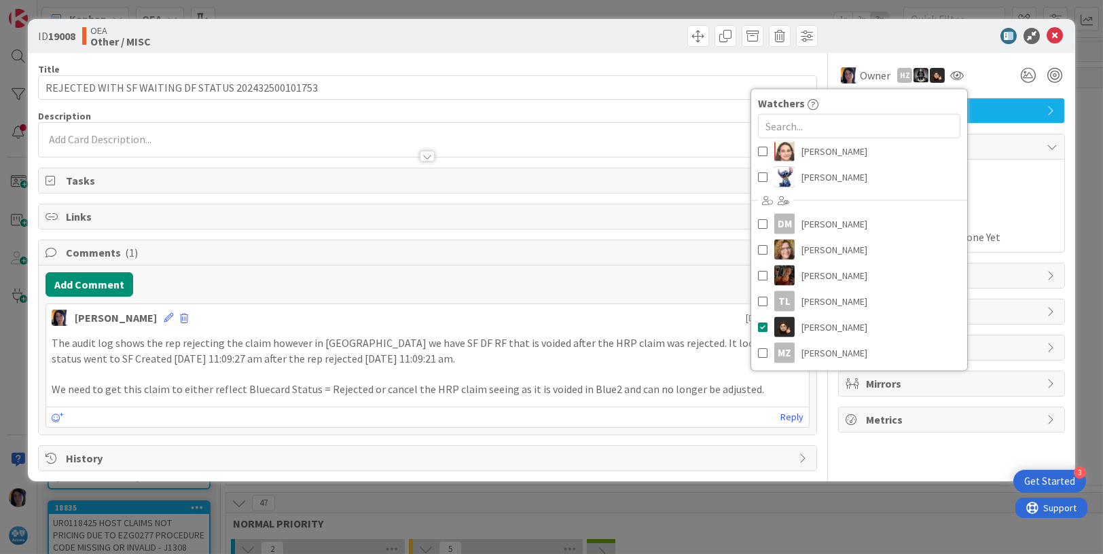
click at [1022, 205] on div "Not Set Not Set" at bounding box center [952, 194] width 212 height 24
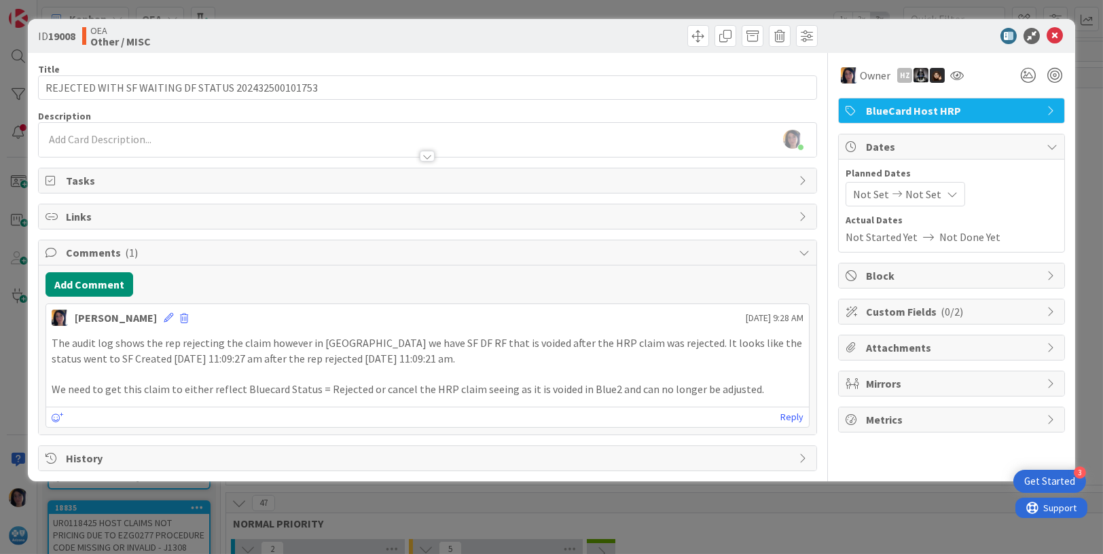
click at [874, 188] on span "Not Set" at bounding box center [871, 194] width 36 height 16
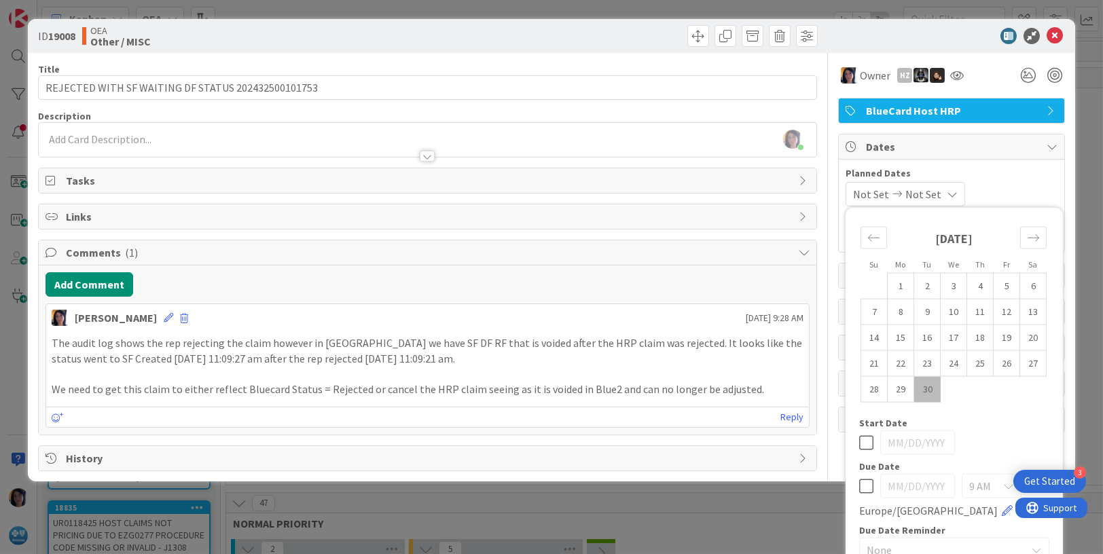
click at [916, 384] on td "30" at bounding box center [927, 389] width 26 height 26
click at [1027, 239] on icon "Move forward to switch to the next month." at bounding box center [1033, 238] width 13 height 13
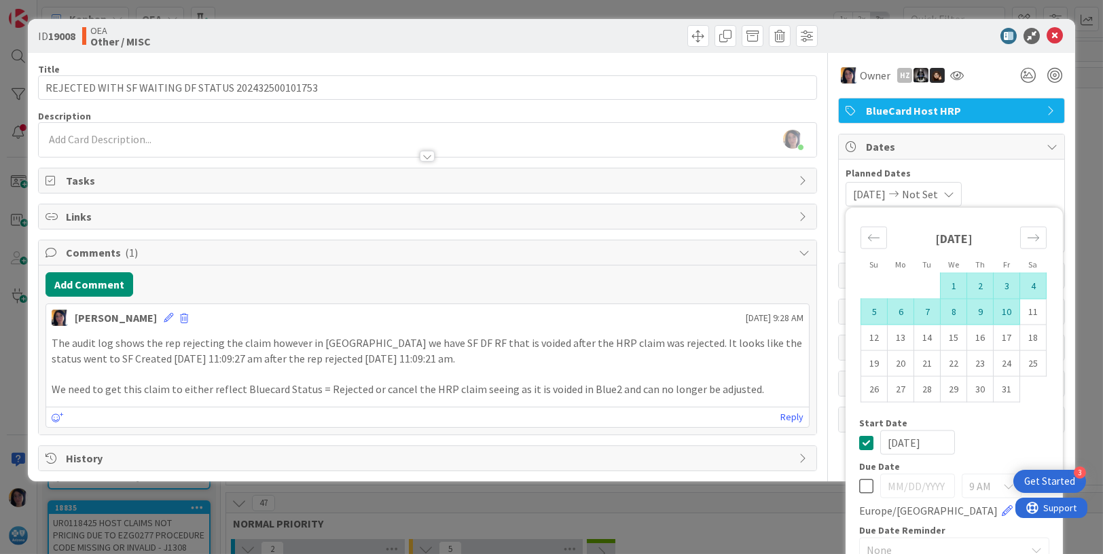
click at [997, 312] on td "10" at bounding box center [1007, 312] width 26 height 26
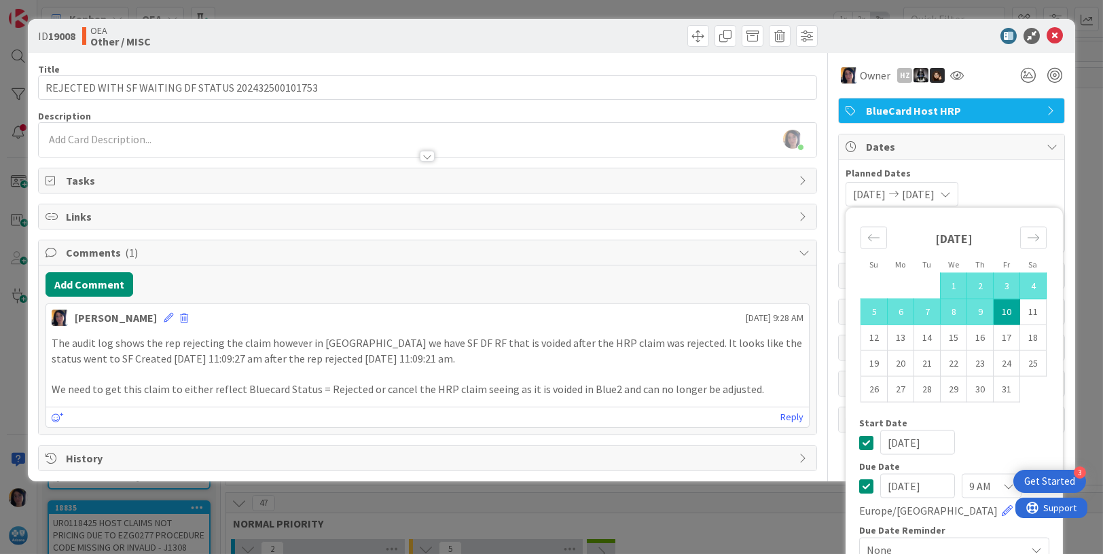
click at [555, 342] on p "The audit log shows the rep rejecting the claim however in [GEOGRAPHIC_DATA] we…" at bounding box center [428, 351] width 753 height 31
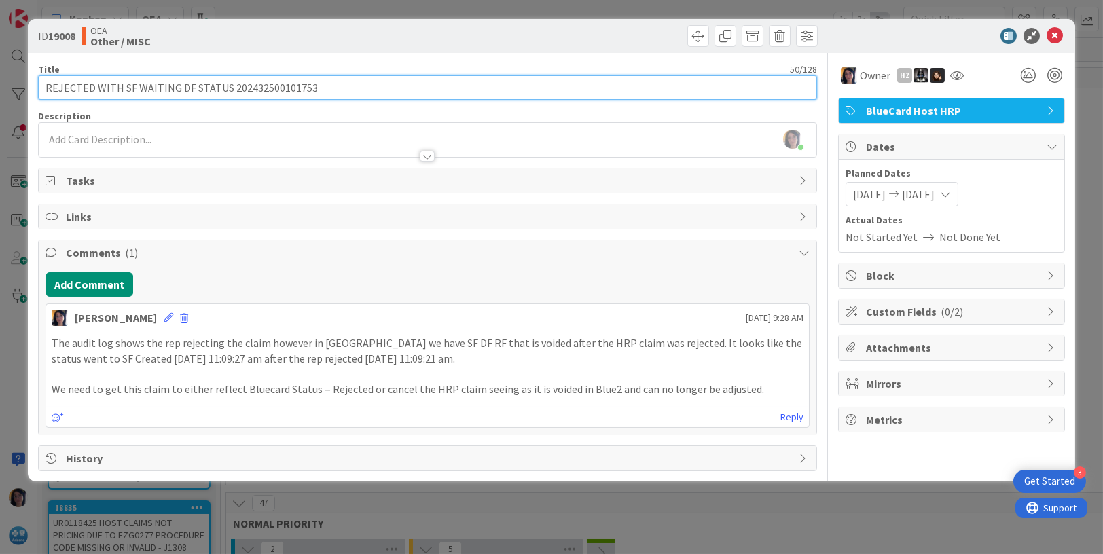
drag, startPoint x: 319, startPoint y: 91, endPoint x: 26, endPoint y: 86, distance: 292.8
click at [26, 86] on div "ID 19008 OEA Other / MISC Title 50 / 128 REJECTED WITH SF WAITING DF STATUS 202…" at bounding box center [551, 277] width 1103 height 554
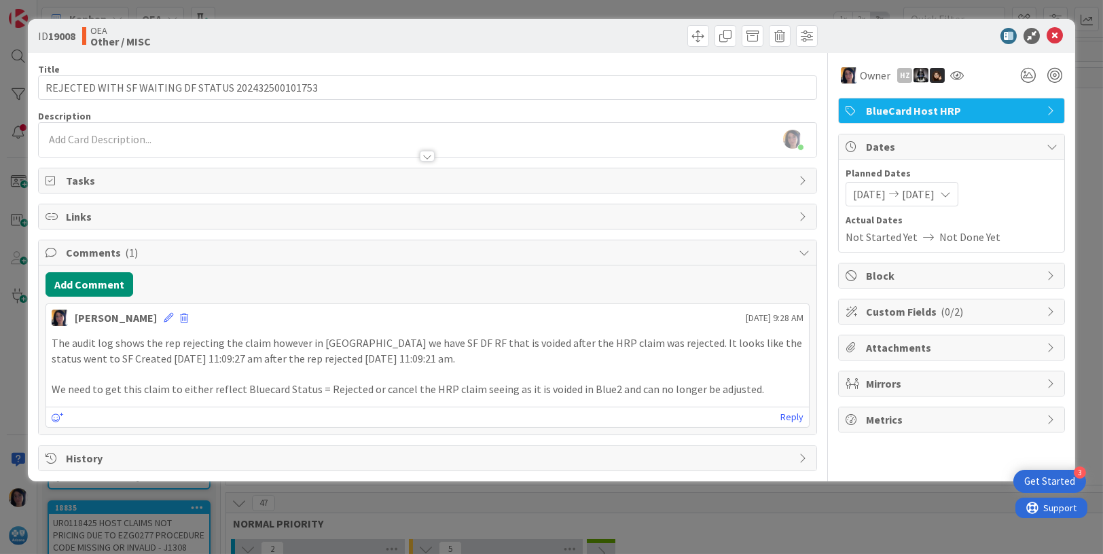
click at [889, 28] on div at bounding box center [945, 36] width 240 height 16
click at [1050, 33] on icon at bounding box center [1055, 36] width 16 height 16
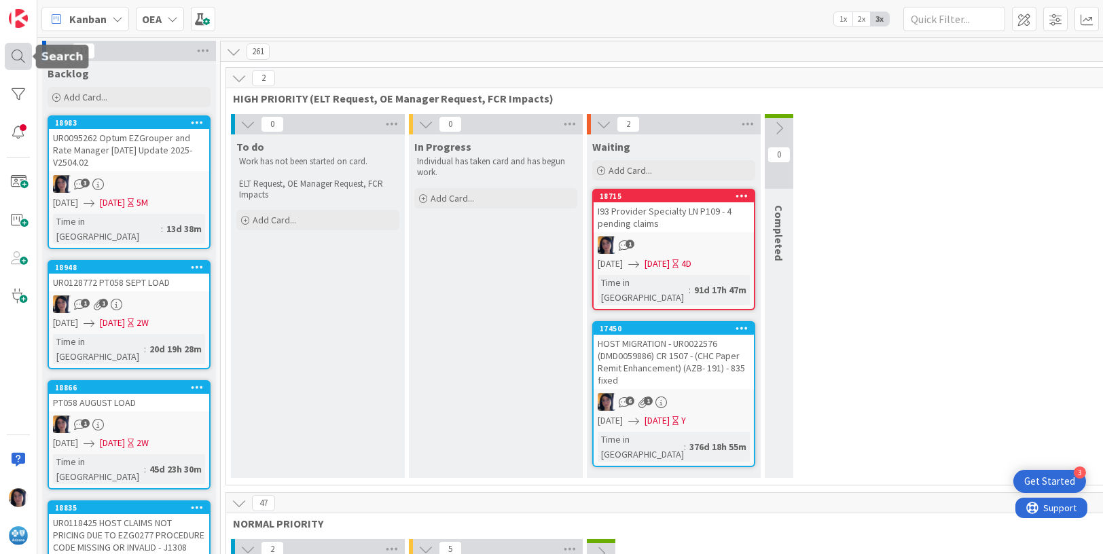
click at [10, 59] on div at bounding box center [18, 56] width 27 height 27
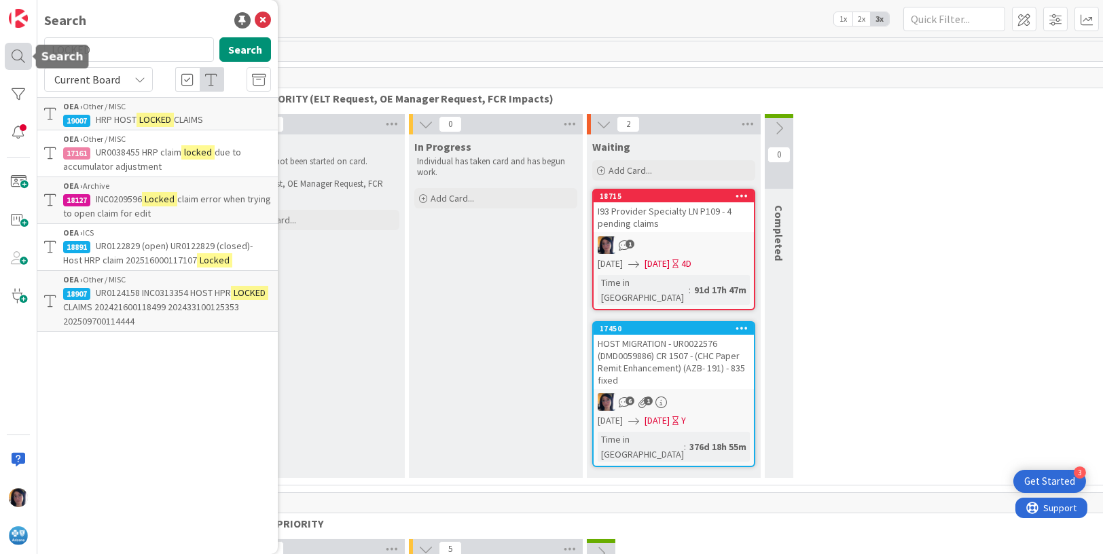
drag, startPoint x: 97, startPoint y: 50, endPoint x: 31, endPoint y: 51, distance: 65.9
click at [26, 48] on div "Search LOCKED Search Current Board OEA › Other / MISC 19007 HRP HOST LOCKED CLA…" at bounding box center [18, 277] width 37 height 554
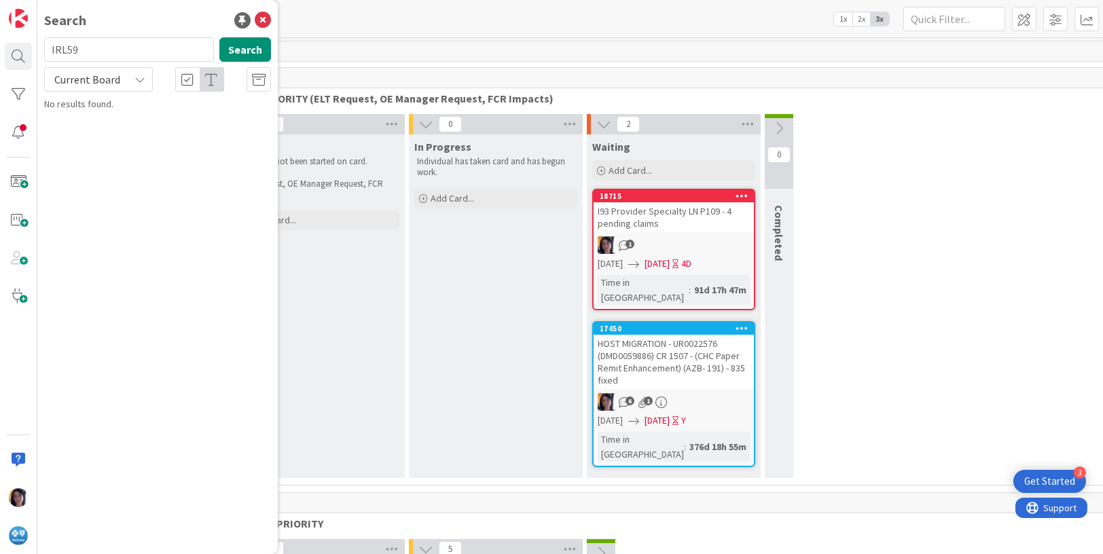
click at [115, 83] on span "Current Board" at bounding box center [87, 80] width 66 height 14
click at [77, 137] on span "All Boards" at bounding box center [122, 136] width 141 height 20
click at [234, 54] on button "Search" at bounding box center [245, 49] width 52 height 24
drag, startPoint x: 92, startPoint y: 48, endPoint x: 49, endPoint y: 52, distance: 43.0
click at [44, 48] on input "IRL59" at bounding box center [129, 49] width 170 height 24
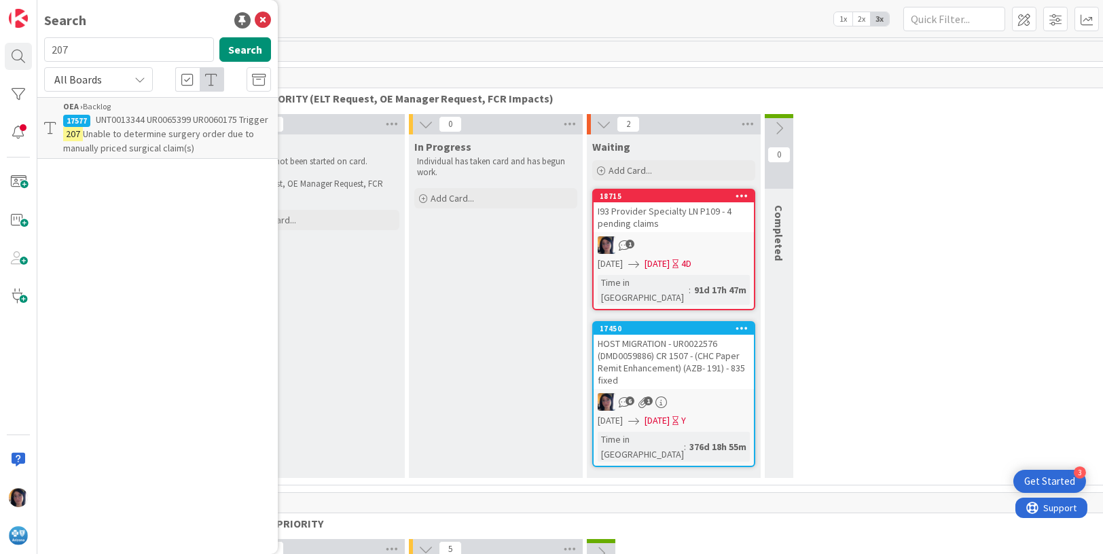
click at [134, 130] on span "Unable to determine surgery order due to manually priced surgical claim(s)" at bounding box center [158, 141] width 191 height 26
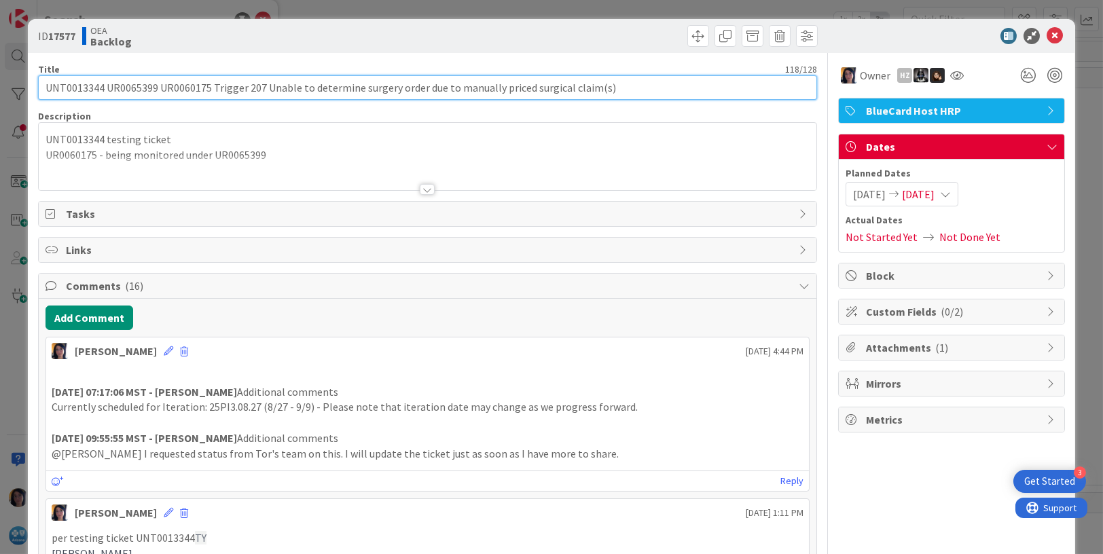
click at [62, 88] on input "UNT0013344 UR0065399 UR0060175 Trigger 207 Unable to determine surgery order du…" at bounding box center [428, 87] width 780 height 24
click at [123, 89] on input "UNT0013344 UR0065399 UR0060175 Trigger 207 Unable to determine surgery order du…" at bounding box center [428, 87] width 780 height 24
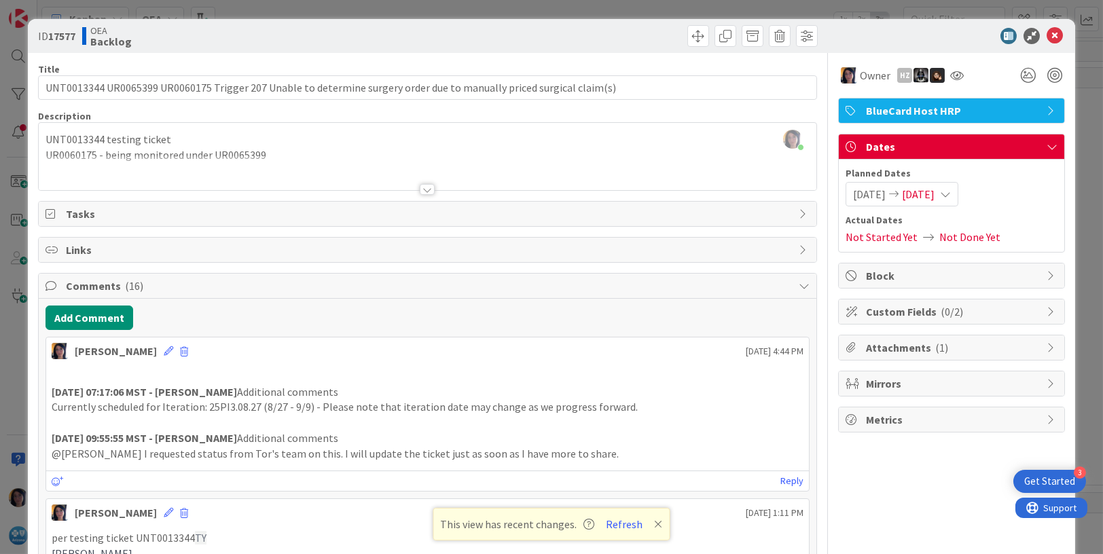
click at [1047, 33] on icon at bounding box center [1055, 36] width 16 height 16
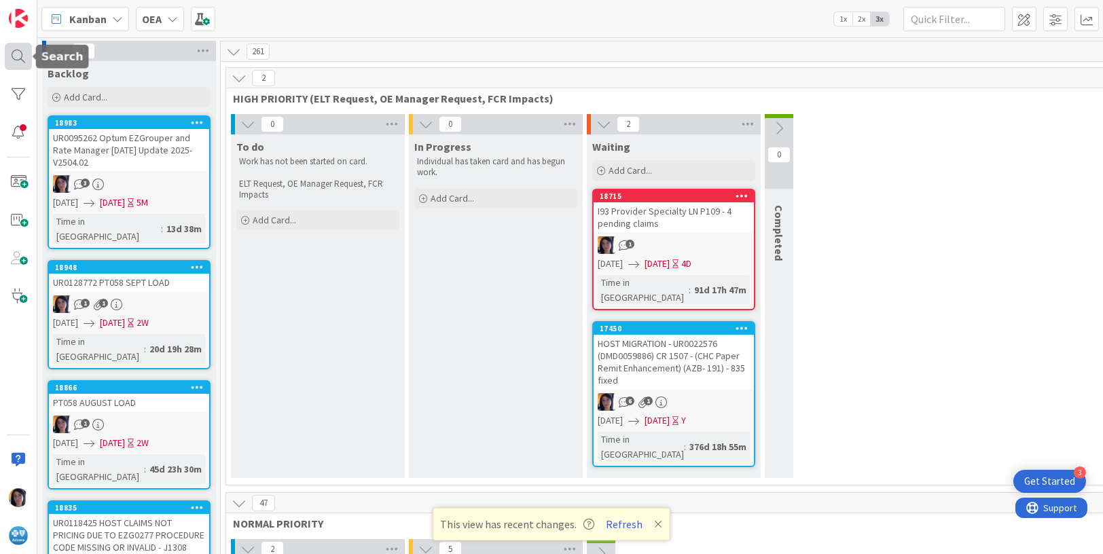
click at [15, 54] on div at bounding box center [18, 56] width 27 height 27
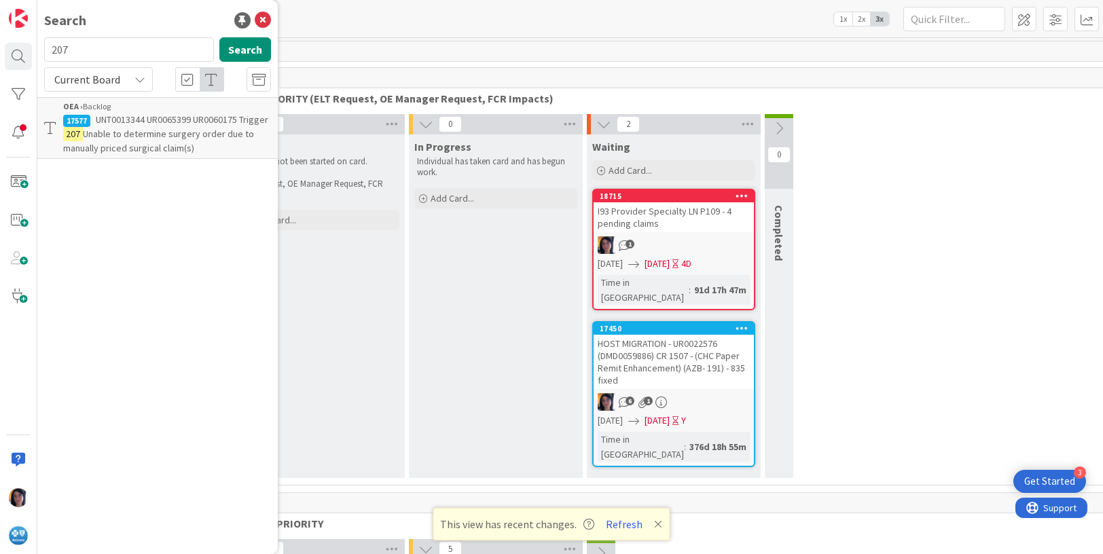
drag, startPoint x: 77, startPoint y: 49, endPoint x: 37, endPoint y: 48, distance: 40.8
click at [37, 48] on div "Search 207 Search Current Board OEA › Backlog 17577 UNT0013344 UR0065399 UR0060…" at bounding box center [18, 277] width 37 height 554
click at [124, 123] on span "REJECTED WITH SF WAITING DF STATUS 202432500101753" at bounding box center [156, 126] width 186 height 26
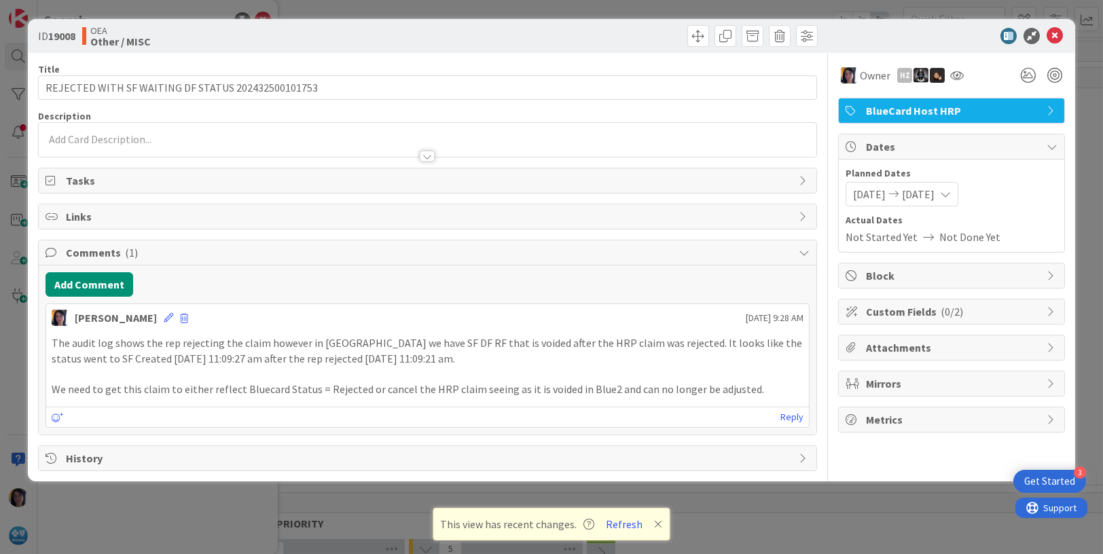
click at [298, 366] on p at bounding box center [428, 374] width 753 height 16
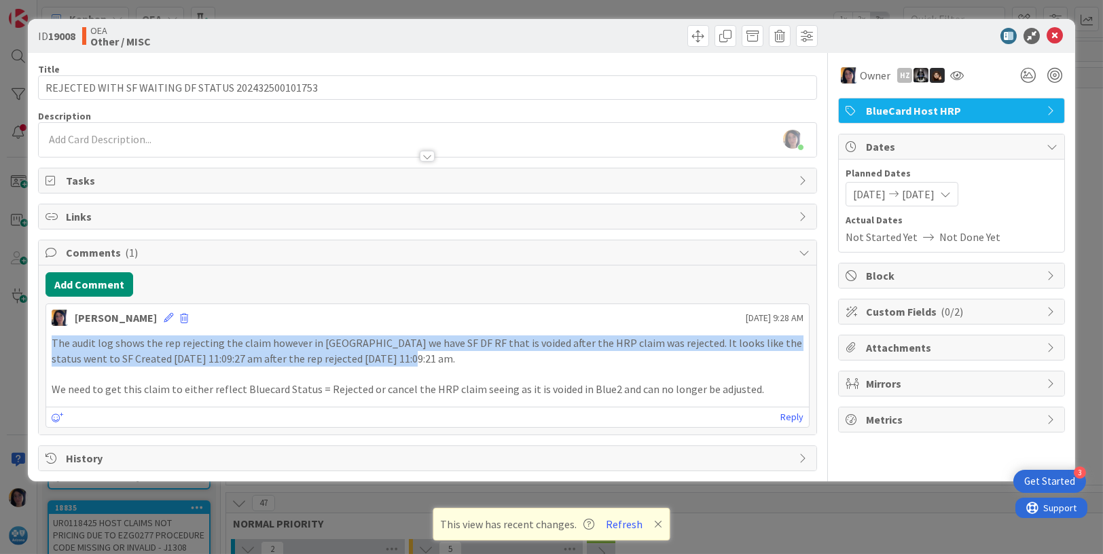
drag, startPoint x: 51, startPoint y: 341, endPoint x: 395, endPoint y: 359, distance: 344.2
click at [395, 359] on p "The audit log shows the rep rejecting the claim however in [GEOGRAPHIC_DATA] we…" at bounding box center [428, 351] width 753 height 31
copy p "The audit log shows the rep rejecting the claim however in [GEOGRAPHIC_DATA] we…"
drag, startPoint x: 219, startPoint y: 342, endPoint x: 120, endPoint y: 364, distance: 100.9
click at [213, 343] on p "The audit log shows the rep rejecting the claim however in [GEOGRAPHIC_DATA] we…" at bounding box center [428, 351] width 753 height 31
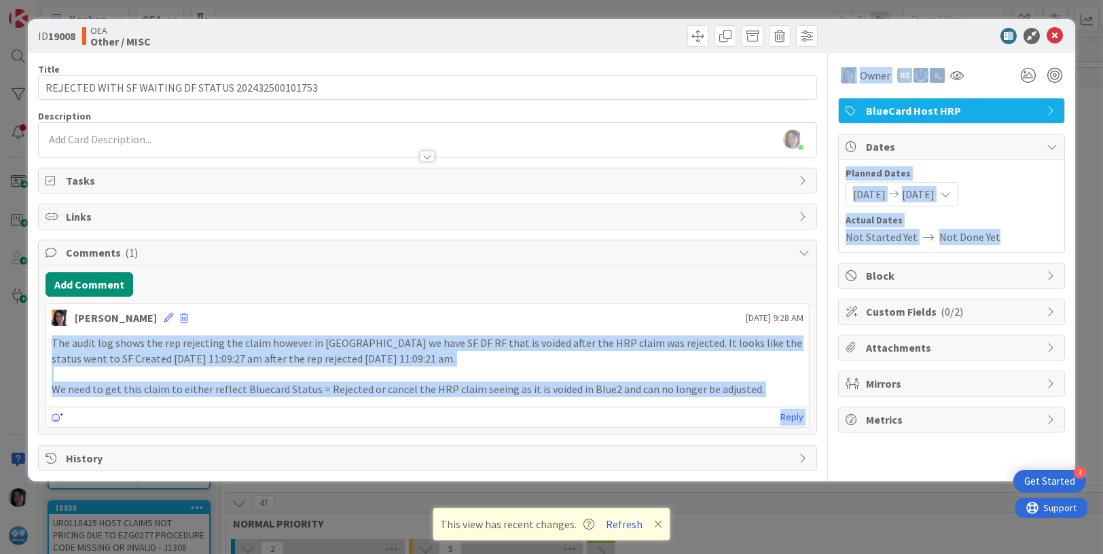
drag, startPoint x: 51, startPoint y: 345, endPoint x: 877, endPoint y: 391, distance: 827.4
click at [877, 391] on div "Title 50 / 128 REJECTED WITH SF WAITING DF STATUS 202432500101753 Description […" at bounding box center [552, 262] width 1028 height 418
copy div "The audit log shows the rep rejecting the claim however in [GEOGRAPHIC_DATA] we…"
click at [476, 380] on div "The audit log shows the rep rejecting the claim however in [GEOGRAPHIC_DATA] we…" at bounding box center [428, 367] width 753 height 62
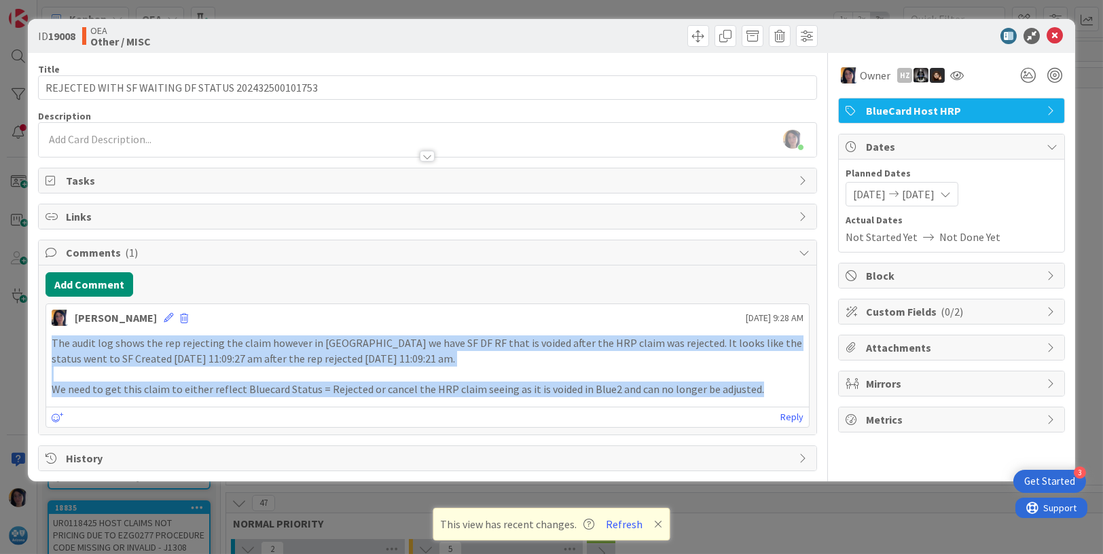
drag, startPoint x: 51, startPoint y: 341, endPoint x: 753, endPoint y: 387, distance: 703.9
click at [753, 387] on div "The audit log shows the rep rejecting the claim however in [GEOGRAPHIC_DATA] we…" at bounding box center [428, 367] width 753 height 62
copy div "The audit log shows the rep rejecting the claim however in [GEOGRAPHIC_DATA] we…"
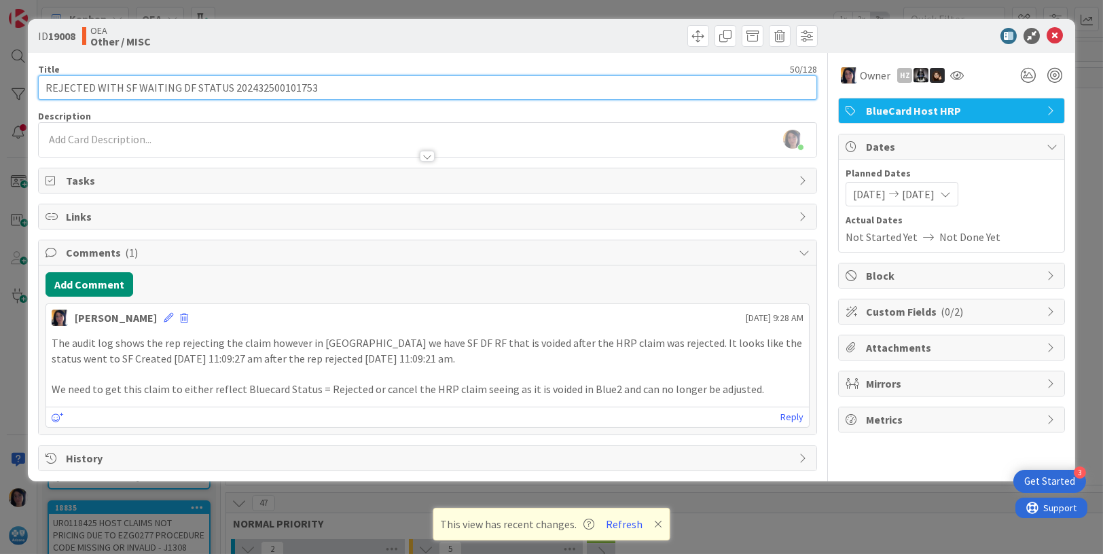
click at [46, 85] on input "REJECTED WITH SF WAITING DF STATUS 202432500101753" at bounding box center [428, 87] width 780 height 24
click at [72, 88] on input "INC0330579 REJECTED WITH SF WAITING DF STATUS 202432500101753" at bounding box center [428, 87] width 780 height 24
